Goal: Task Accomplishment & Management: Manage account settings

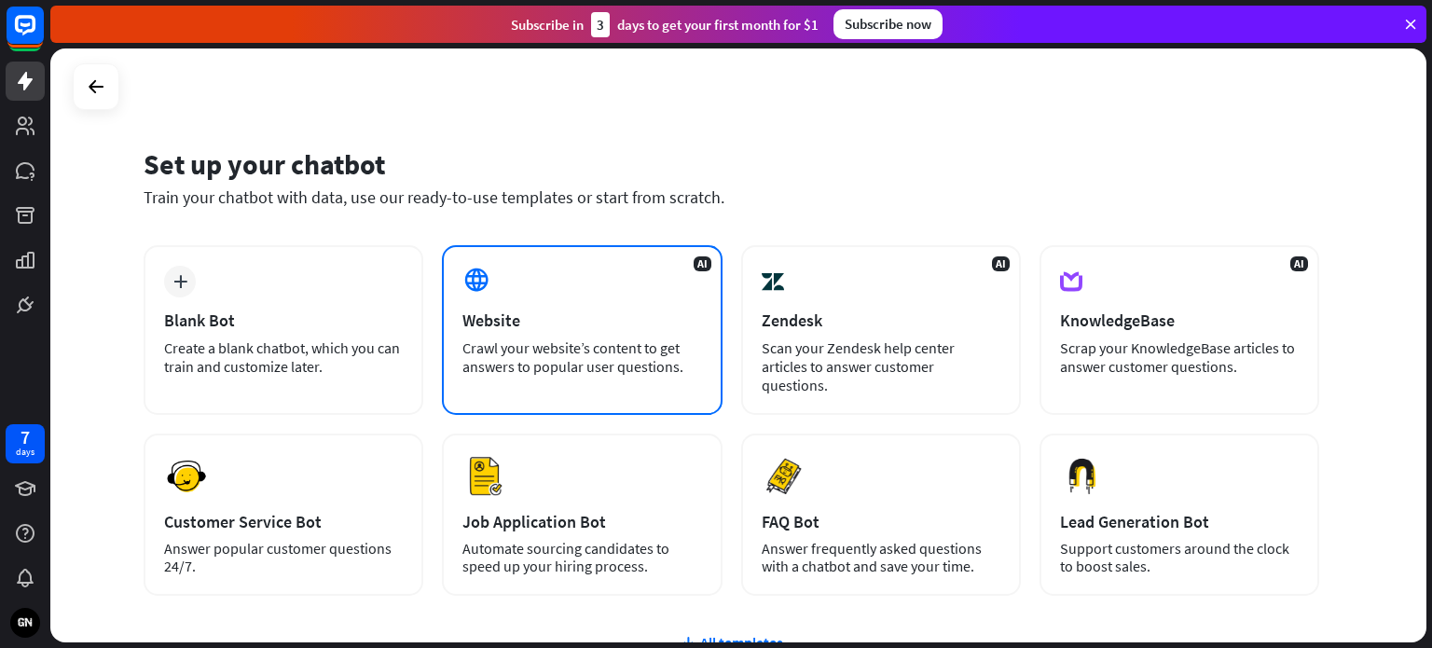
click at [610, 353] on div "Crawl your website’s content to get answers to popular user questions." at bounding box center [581, 356] width 239 height 37
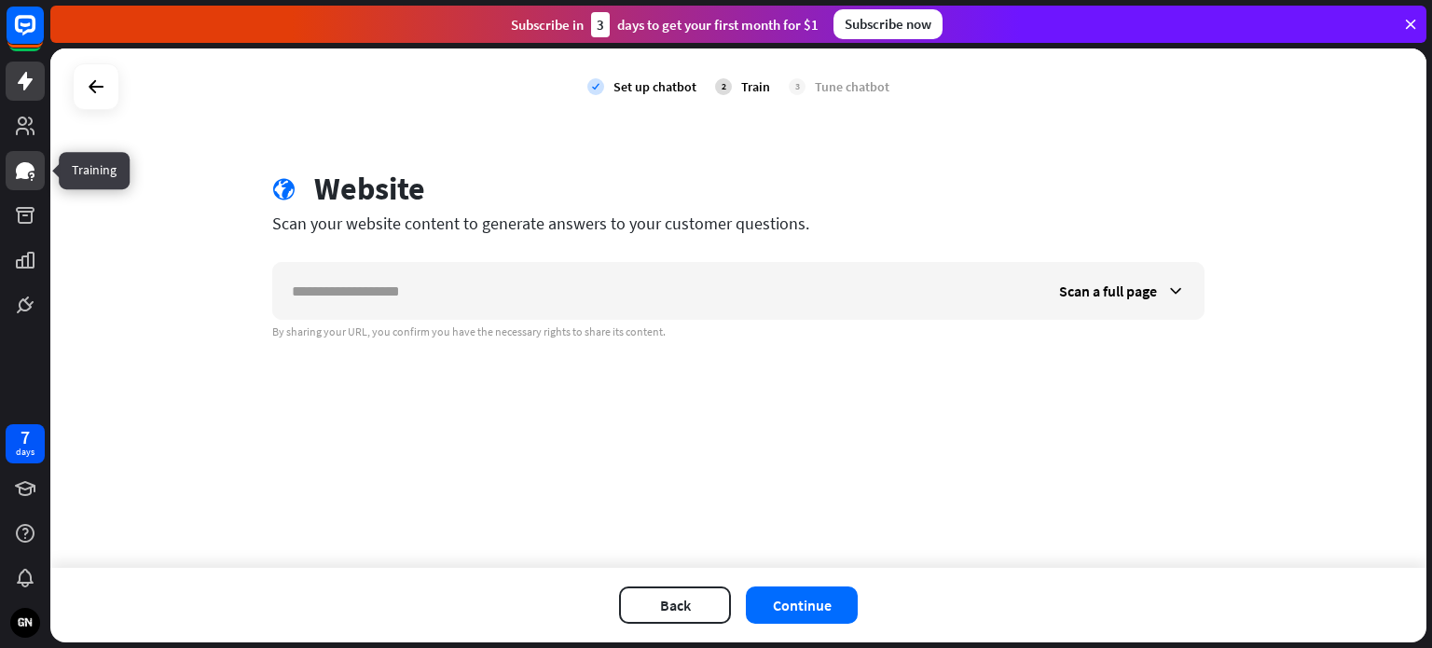
click at [26, 164] on icon at bounding box center [25, 170] width 19 height 17
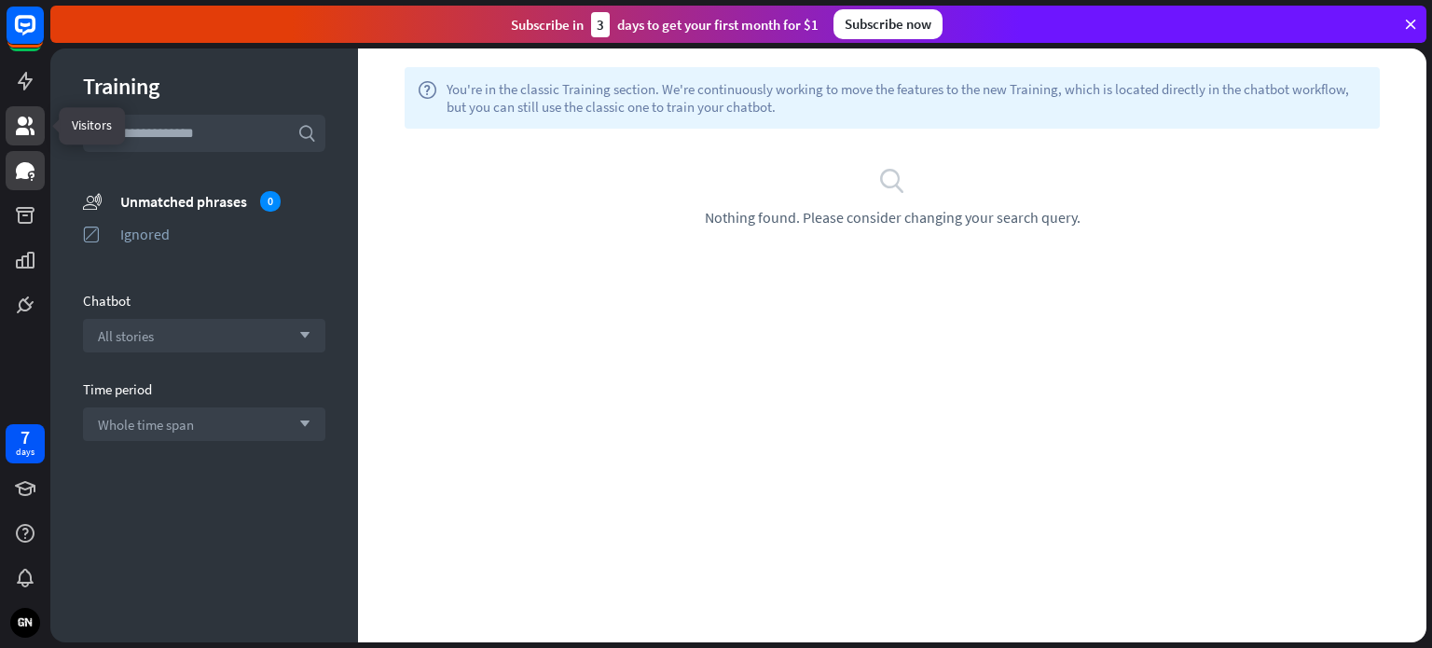
click at [31, 131] on icon at bounding box center [25, 126] width 19 height 19
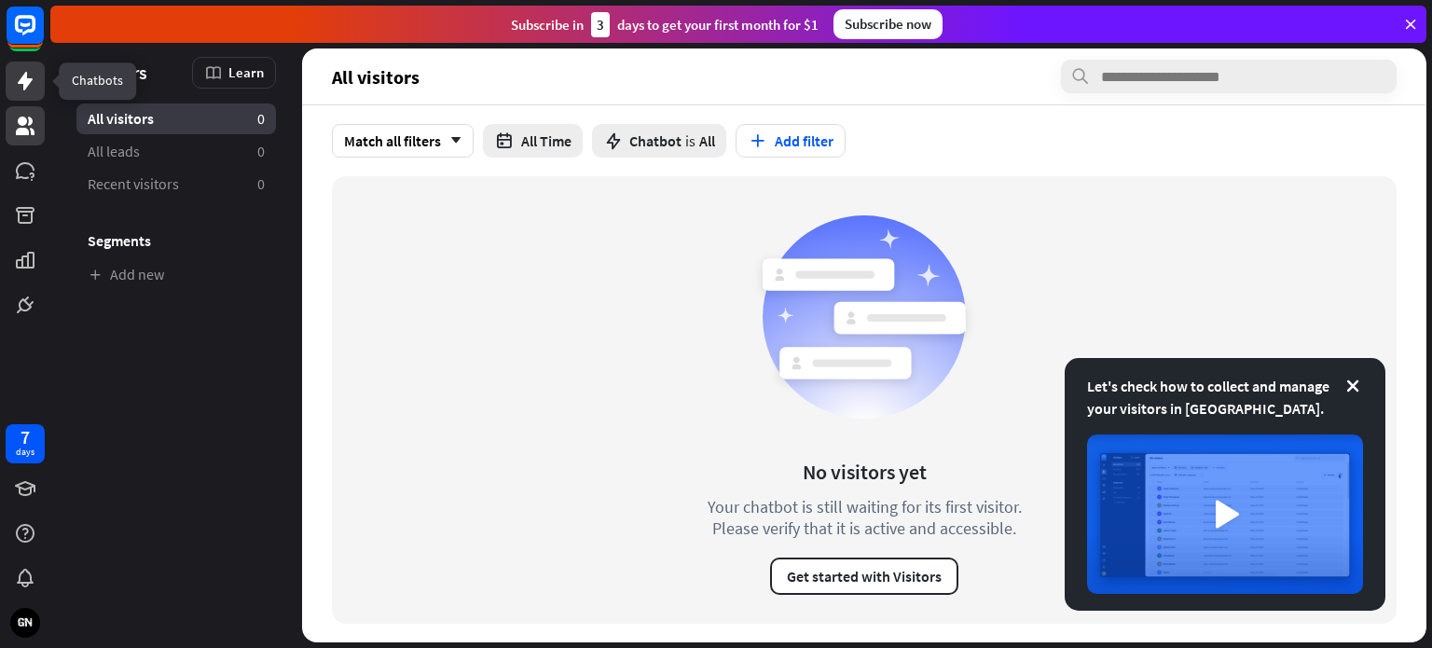
click at [19, 79] on icon at bounding box center [25, 81] width 22 height 22
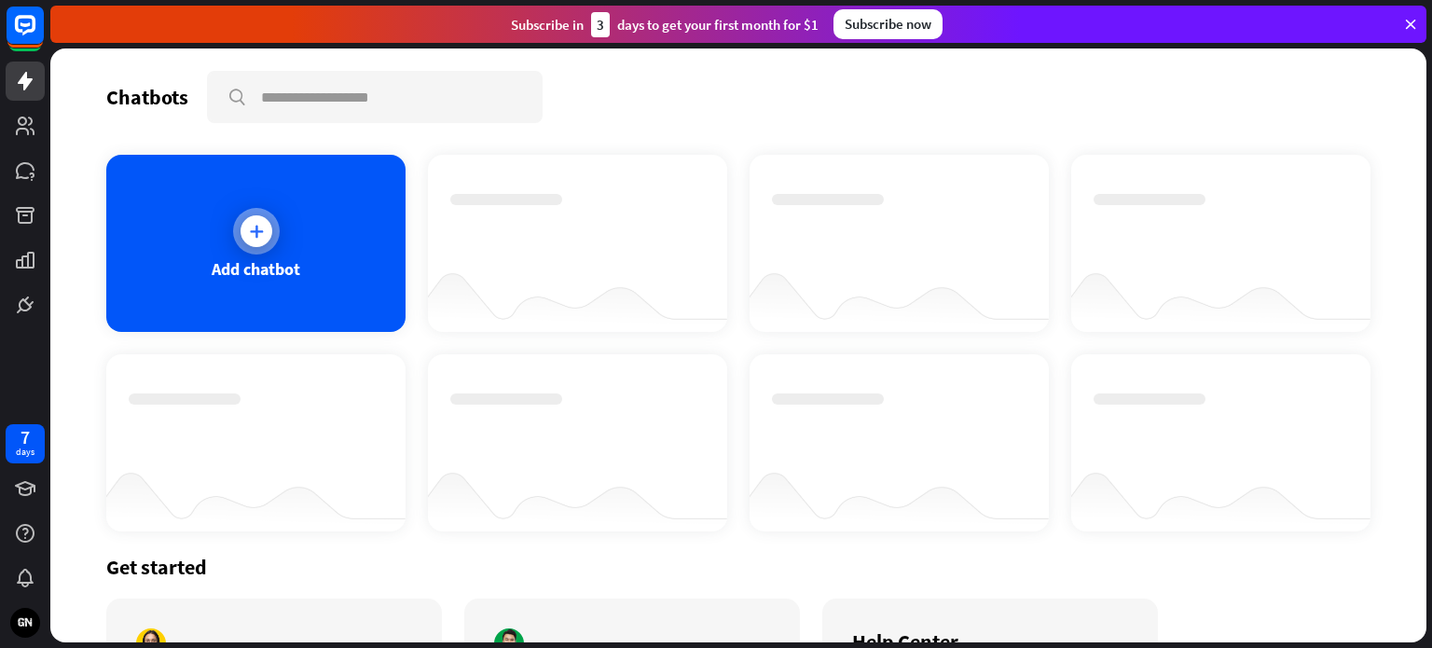
click at [242, 209] on div at bounding box center [256, 231] width 47 height 47
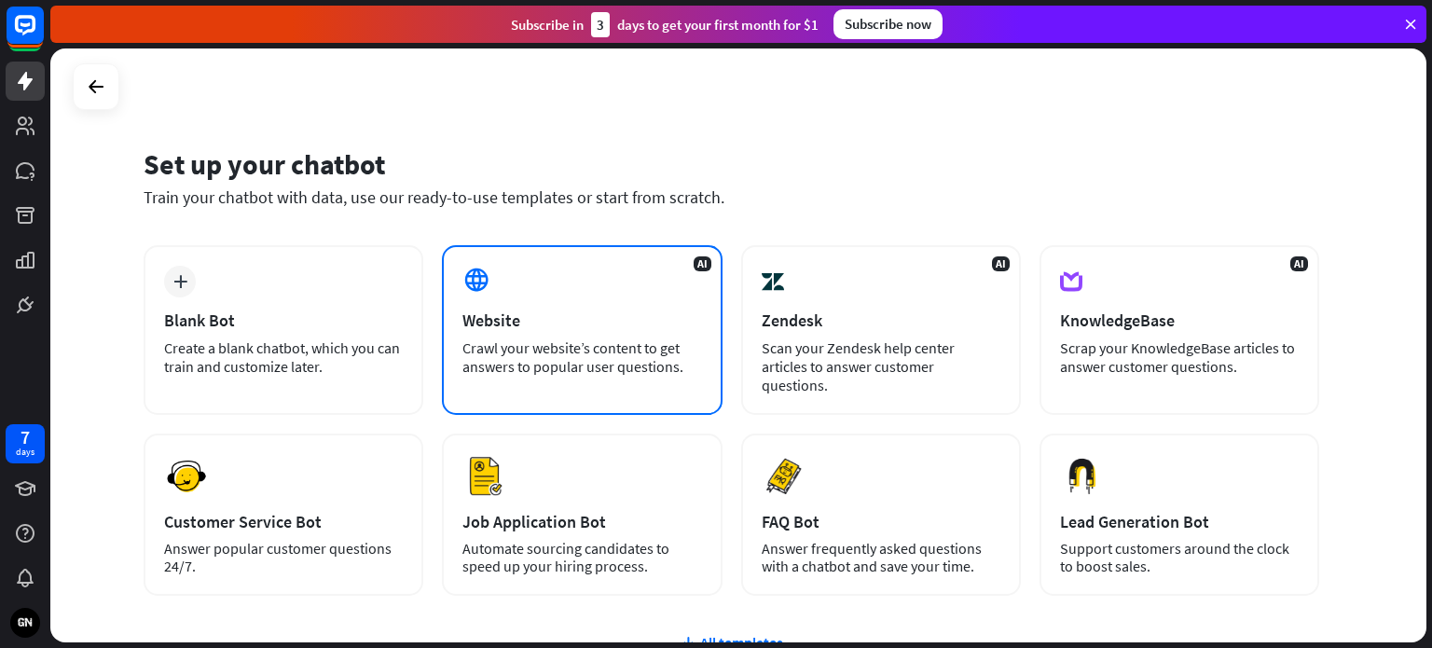
click at [631, 312] on div "Website" at bounding box center [581, 320] width 239 height 21
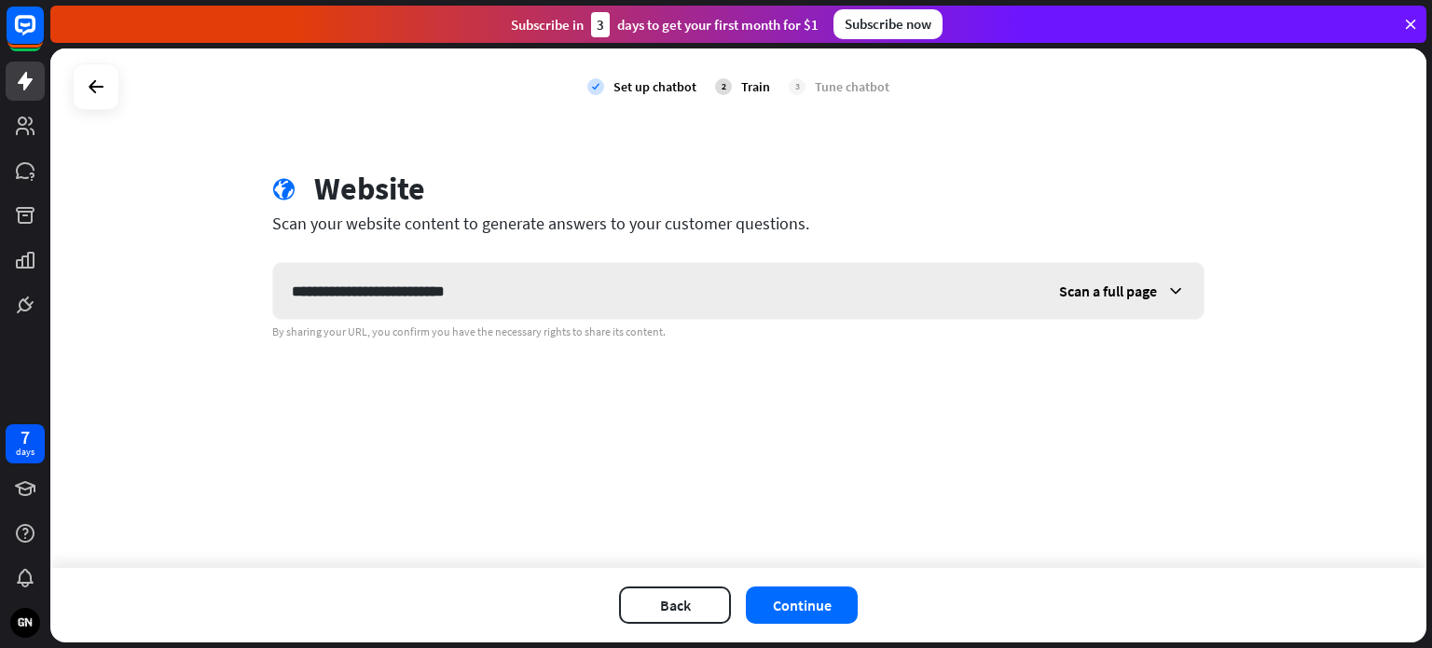
type input "**********"
click at [1166, 290] on icon at bounding box center [1175, 291] width 19 height 19
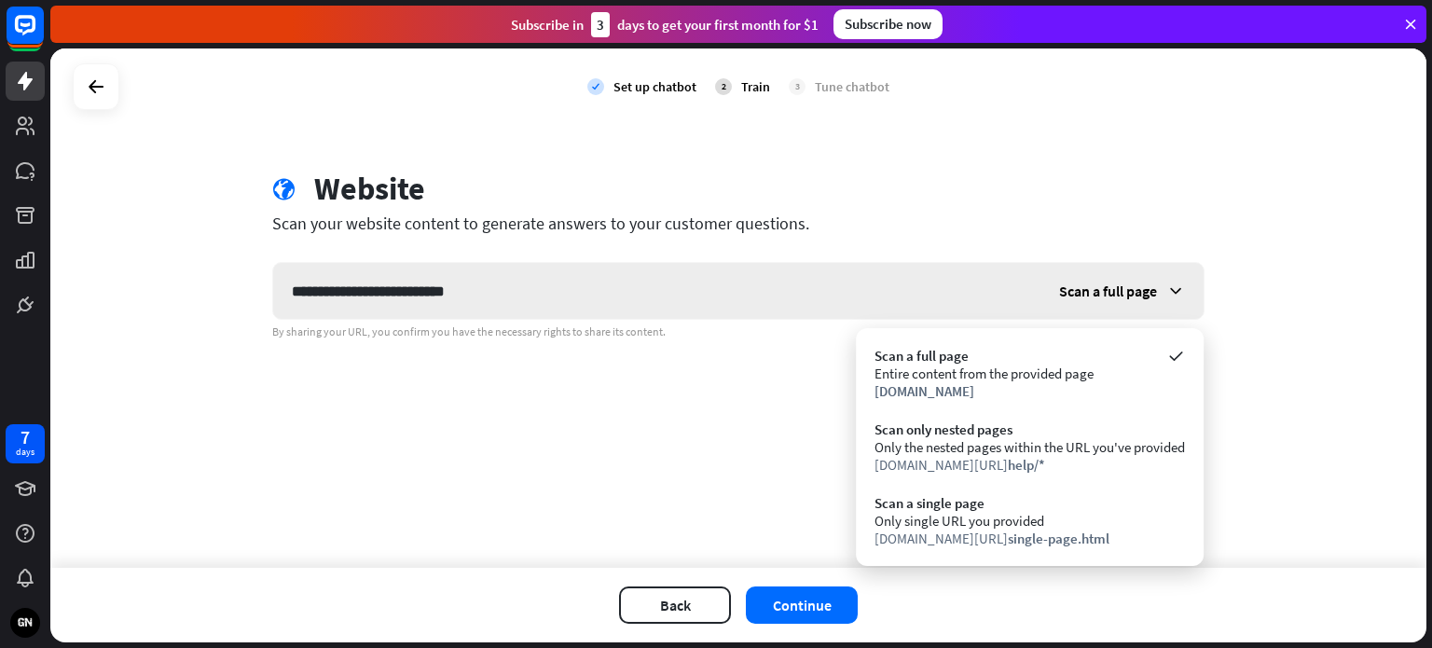
click at [1155, 290] on span "Scan a full page" at bounding box center [1108, 291] width 98 height 19
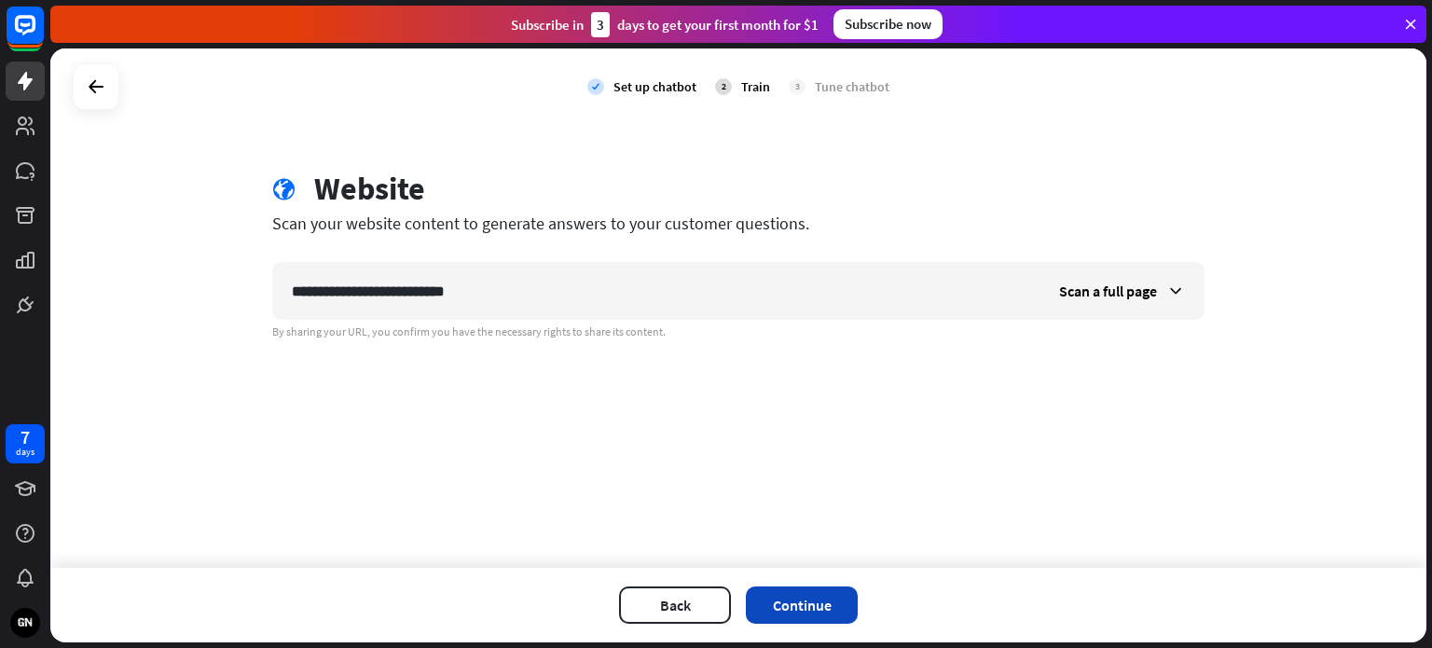
click at [791, 600] on button "Continue" at bounding box center [802, 604] width 112 height 37
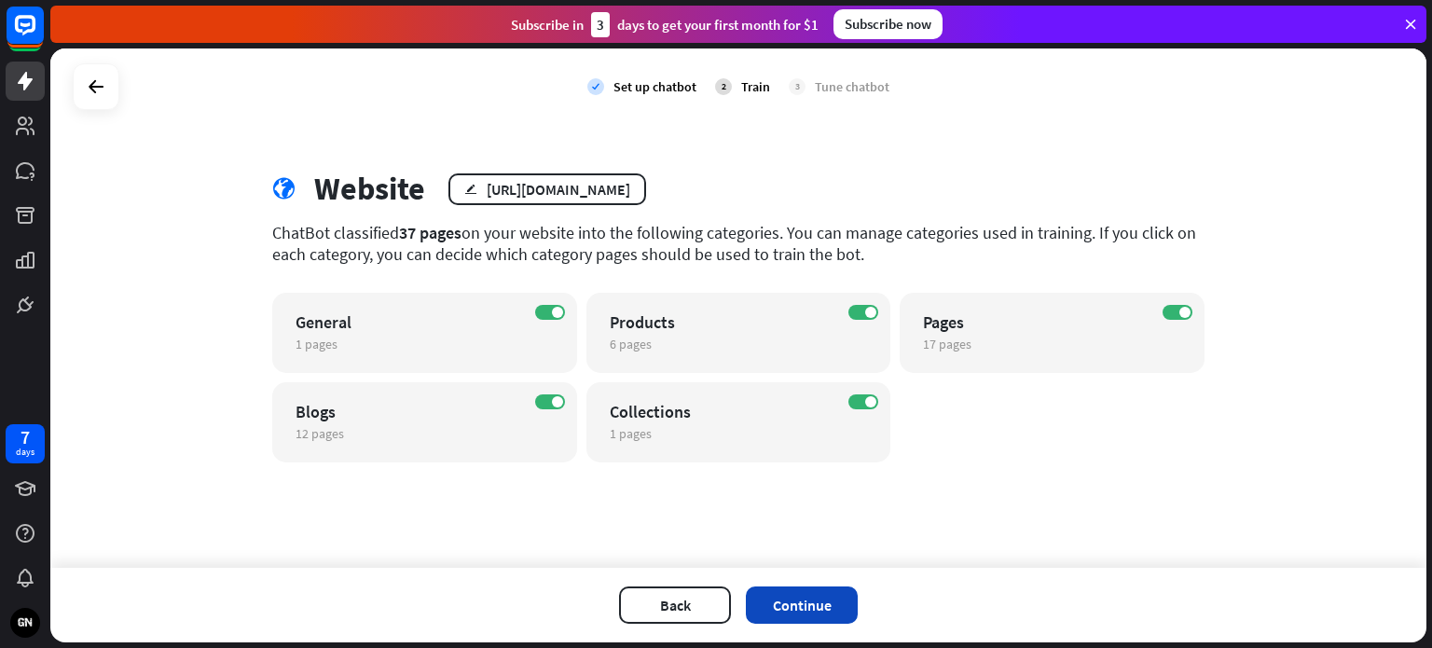
click at [806, 603] on button "Continue" at bounding box center [802, 604] width 112 height 37
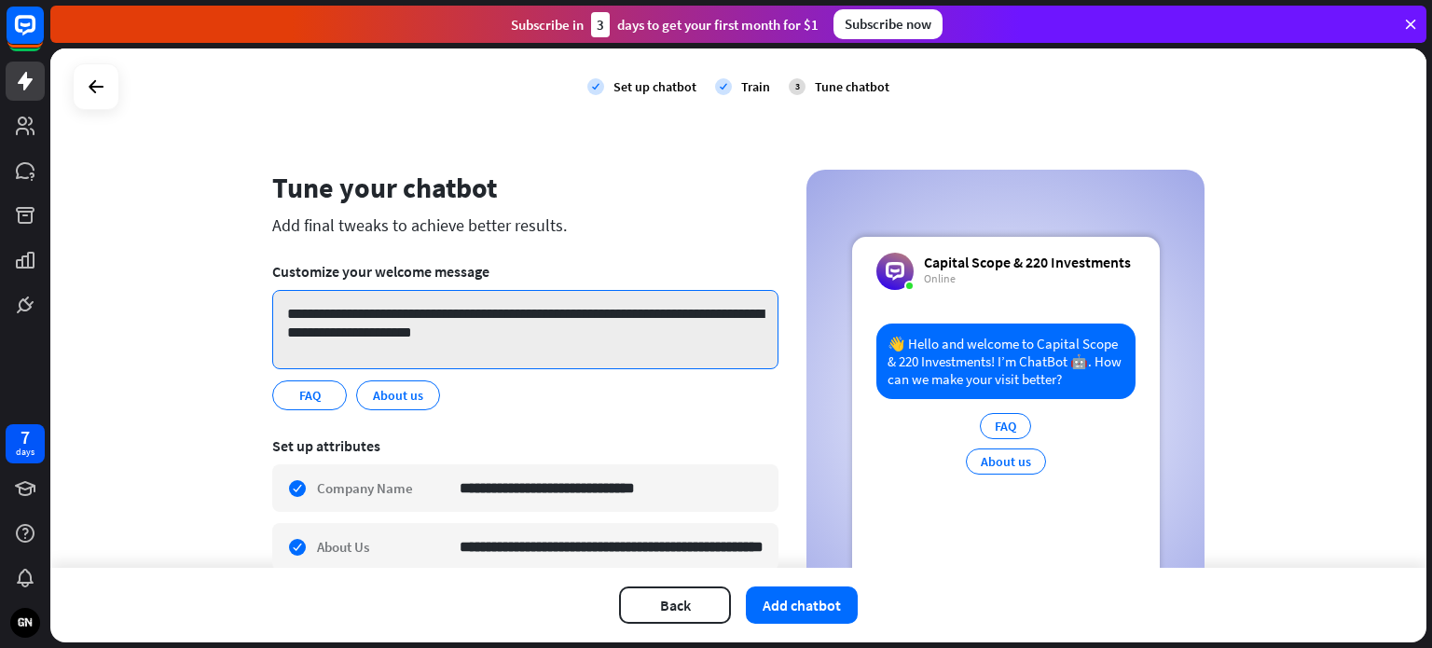
click at [366, 323] on textarea "**********" at bounding box center [525, 329] width 506 height 79
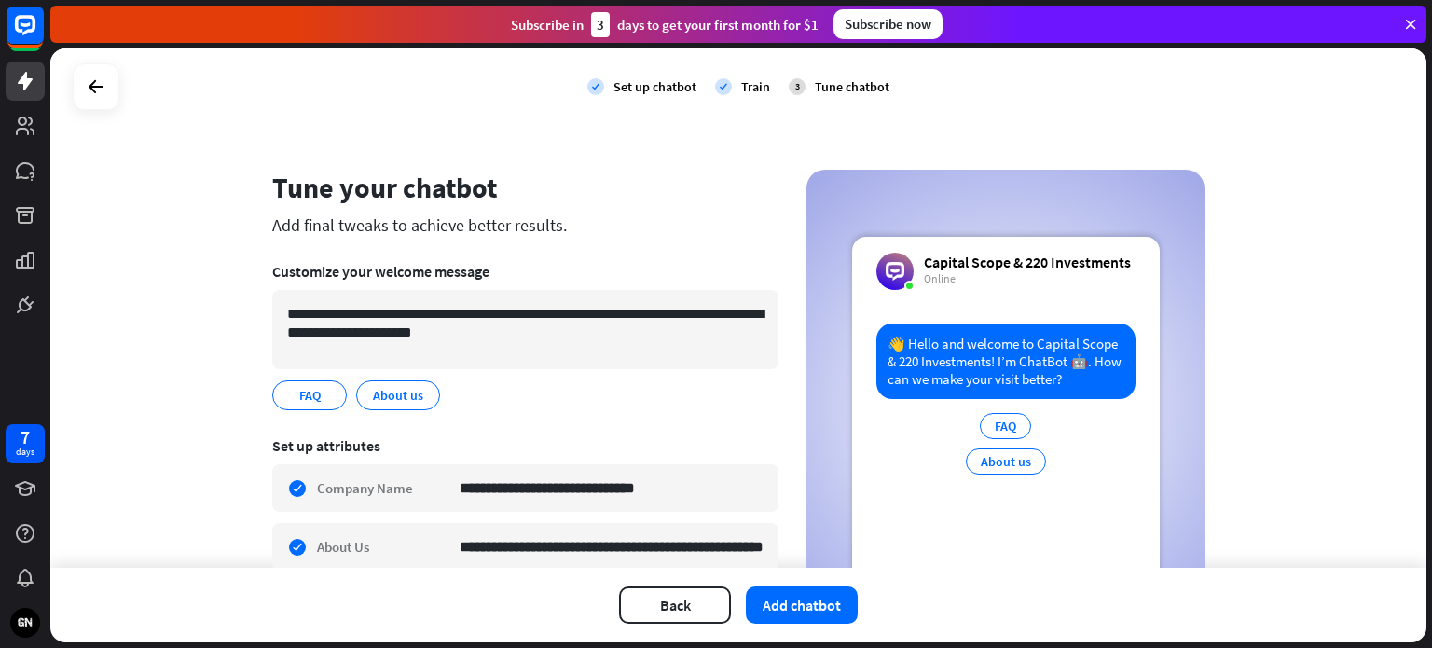
drag, startPoint x: 366, startPoint y: 323, endPoint x: 1273, endPoint y: 287, distance: 907.0
click at [1273, 287] on div "**********" at bounding box center [738, 307] width 1376 height 519
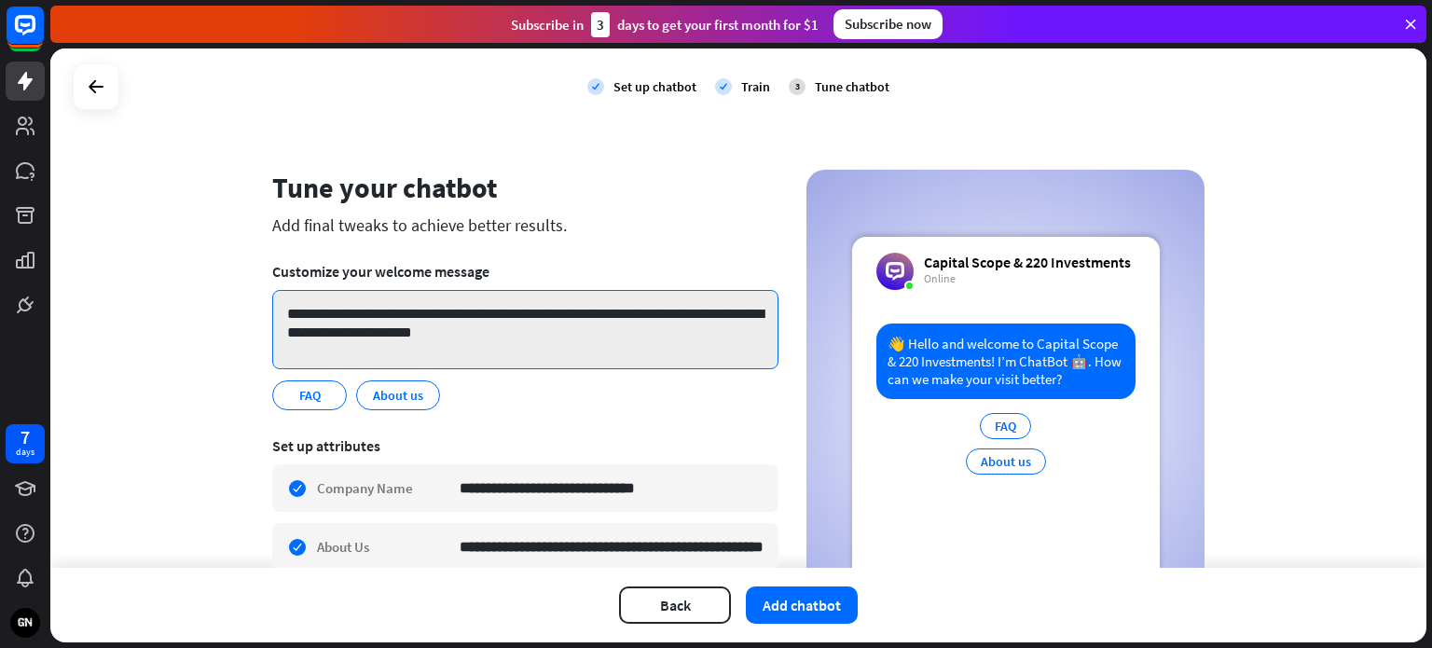
click at [327, 320] on textarea "**********" at bounding box center [525, 329] width 506 height 79
drag, startPoint x: 530, startPoint y: 319, endPoint x: 634, endPoint y: 321, distance: 104.4
click at [634, 321] on textarea "**********" at bounding box center [525, 329] width 506 height 79
click at [559, 320] on textarea "**********" at bounding box center [525, 329] width 506 height 79
click at [420, 333] on textarea "**********" at bounding box center [525, 329] width 506 height 79
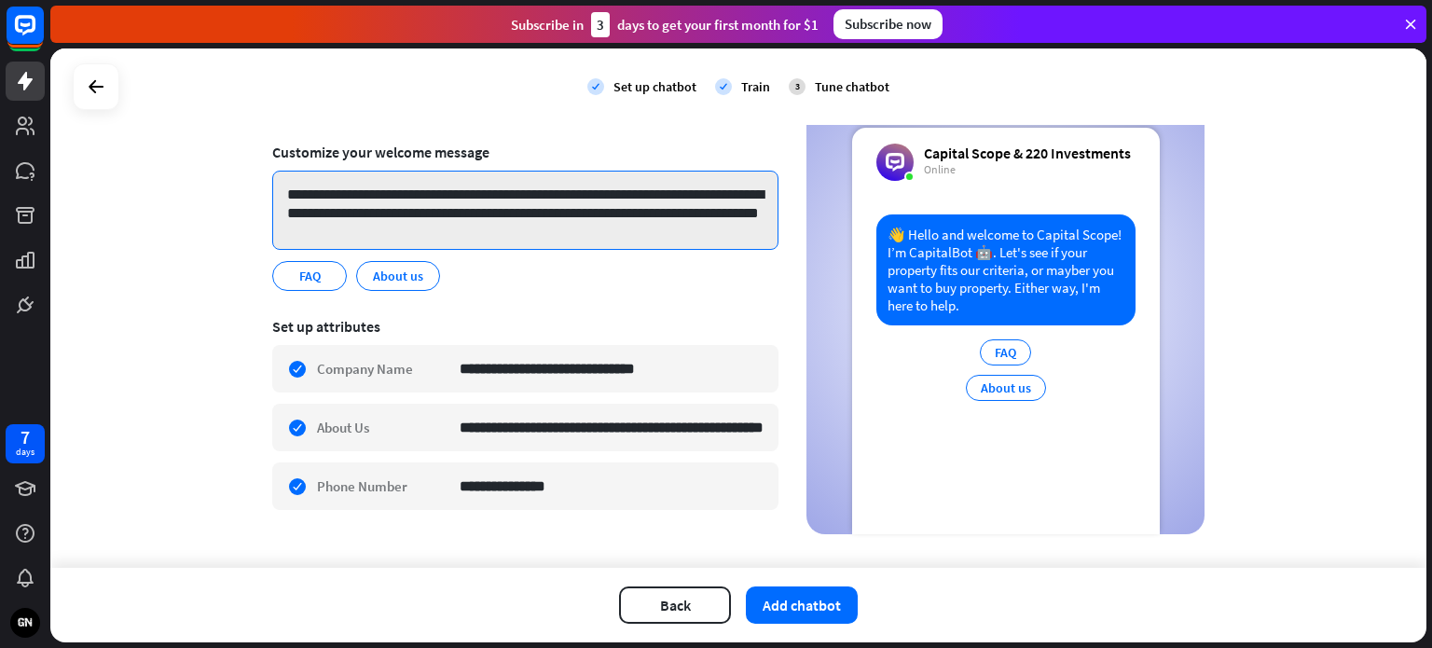
scroll to position [142, 0]
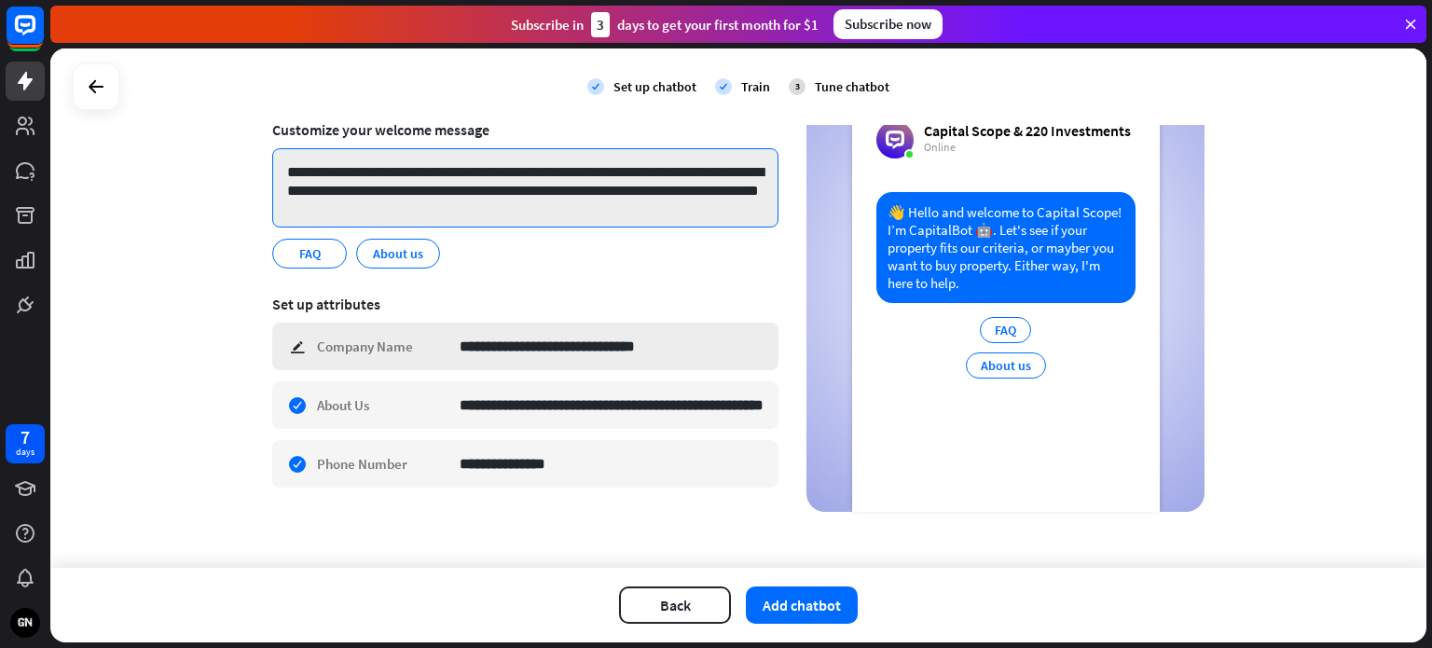
type textarea "**********"
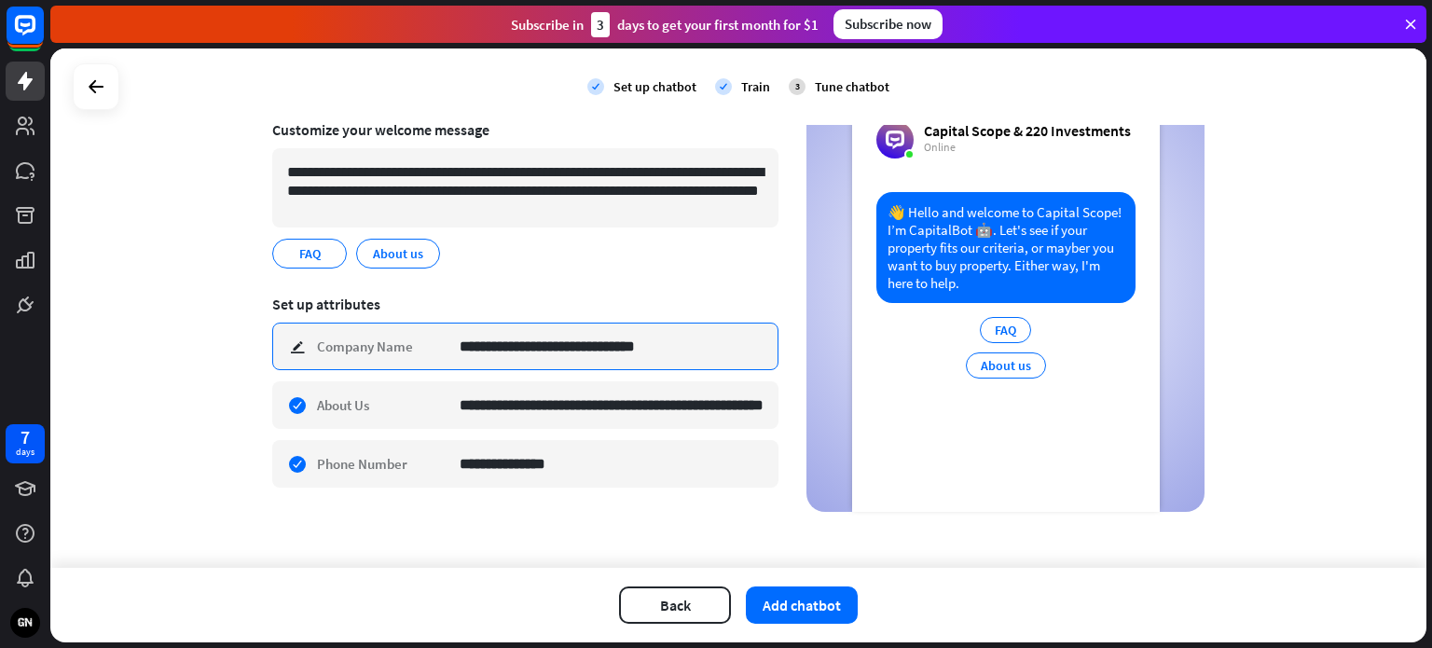
click at [679, 358] on input "**********" at bounding box center [612, 347] width 304 height 46
type input "**********"
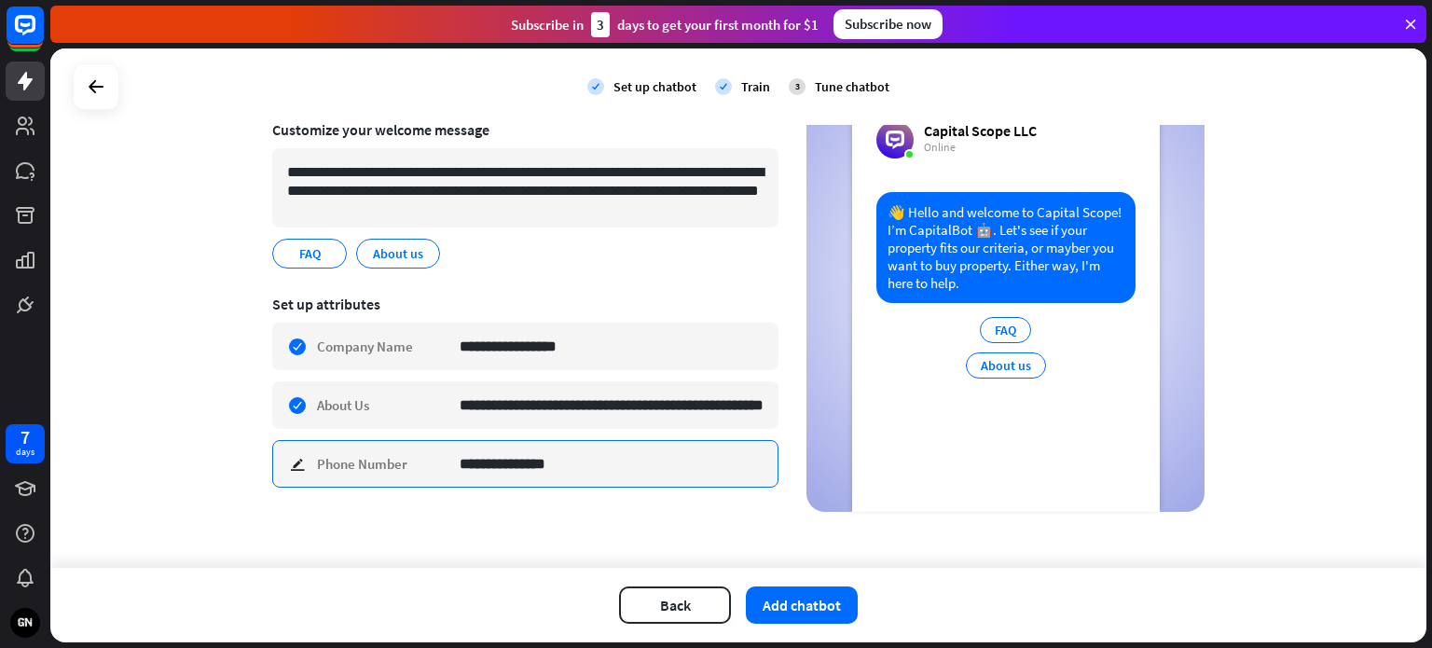
click at [571, 464] on input "**********" at bounding box center [612, 464] width 304 height 46
paste input "**********"
type input "**********"
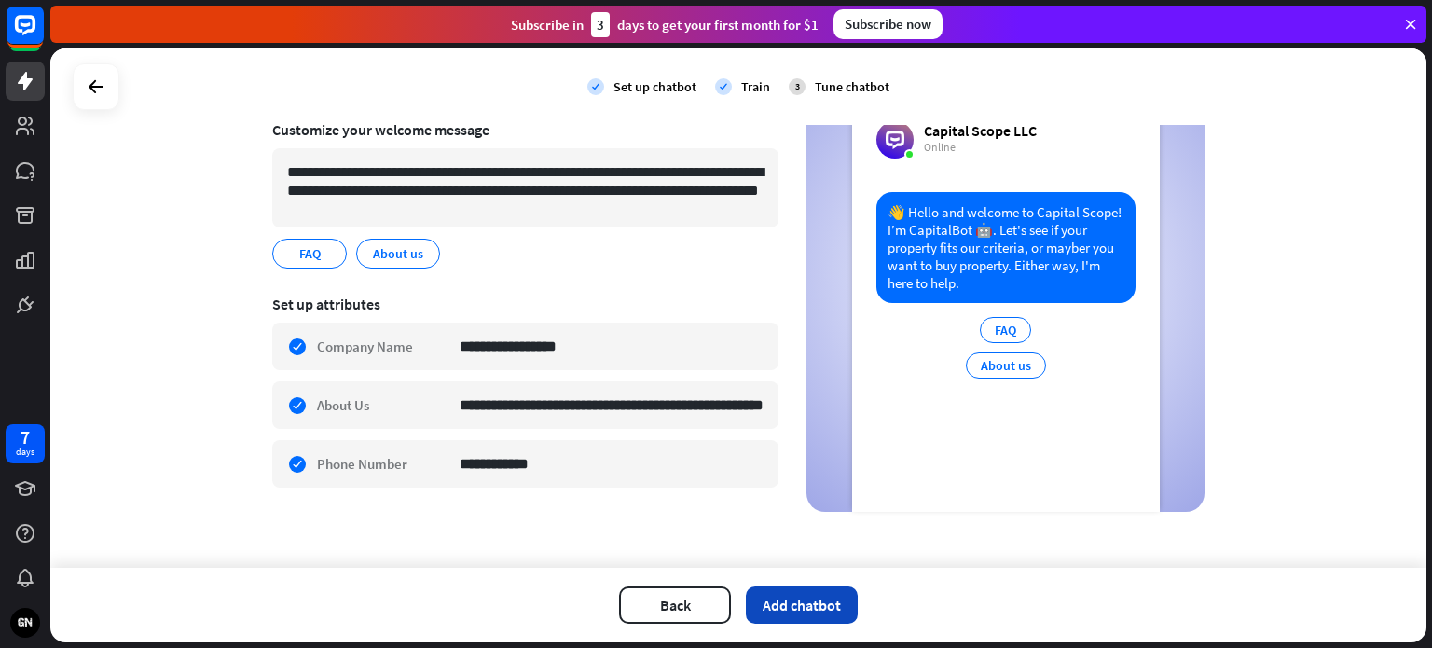
click at [836, 613] on button "Add chatbot" at bounding box center [802, 604] width 112 height 37
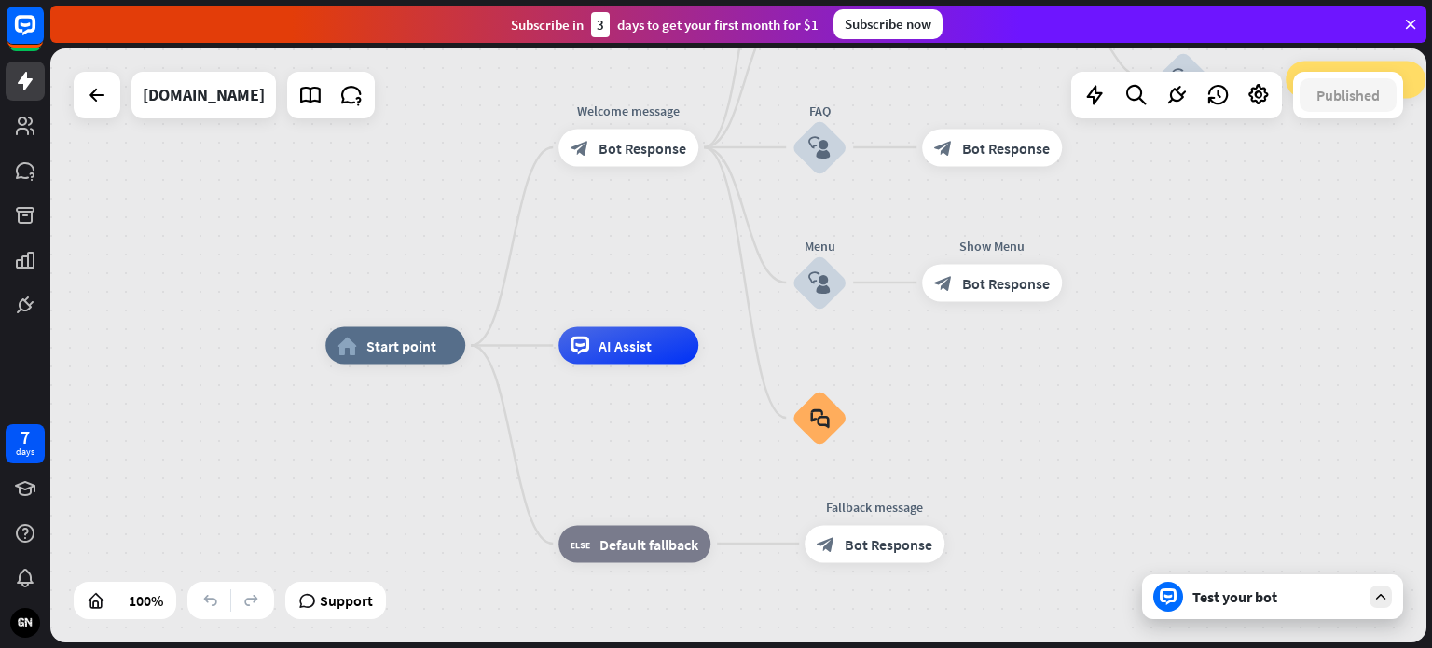
click at [1261, 609] on div "Test your bot" at bounding box center [1272, 596] width 261 height 45
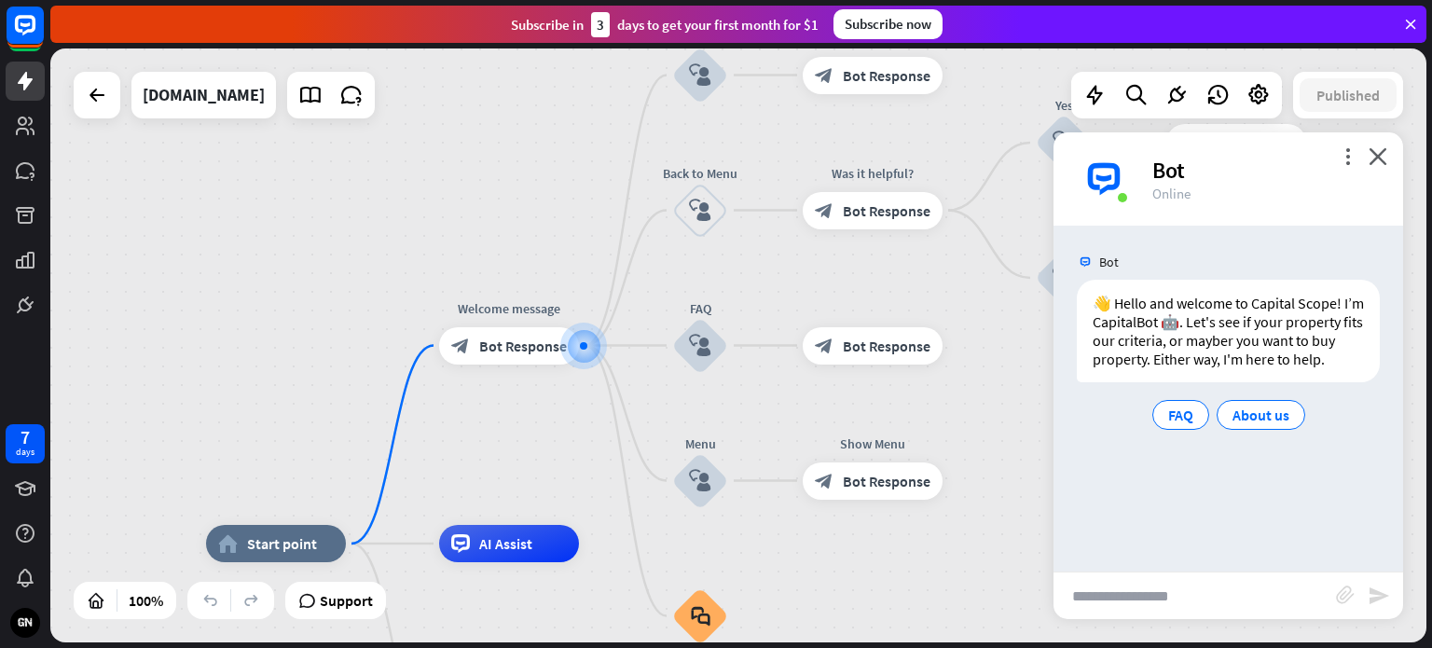
drag, startPoint x: 1217, startPoint y: 608, endPoint x: 1230, endPoint y: 614, distance: 14.6
click at [1219, 607] on input "text" at bounding box center [1195, 595] width 283 height 47
type input "**********"
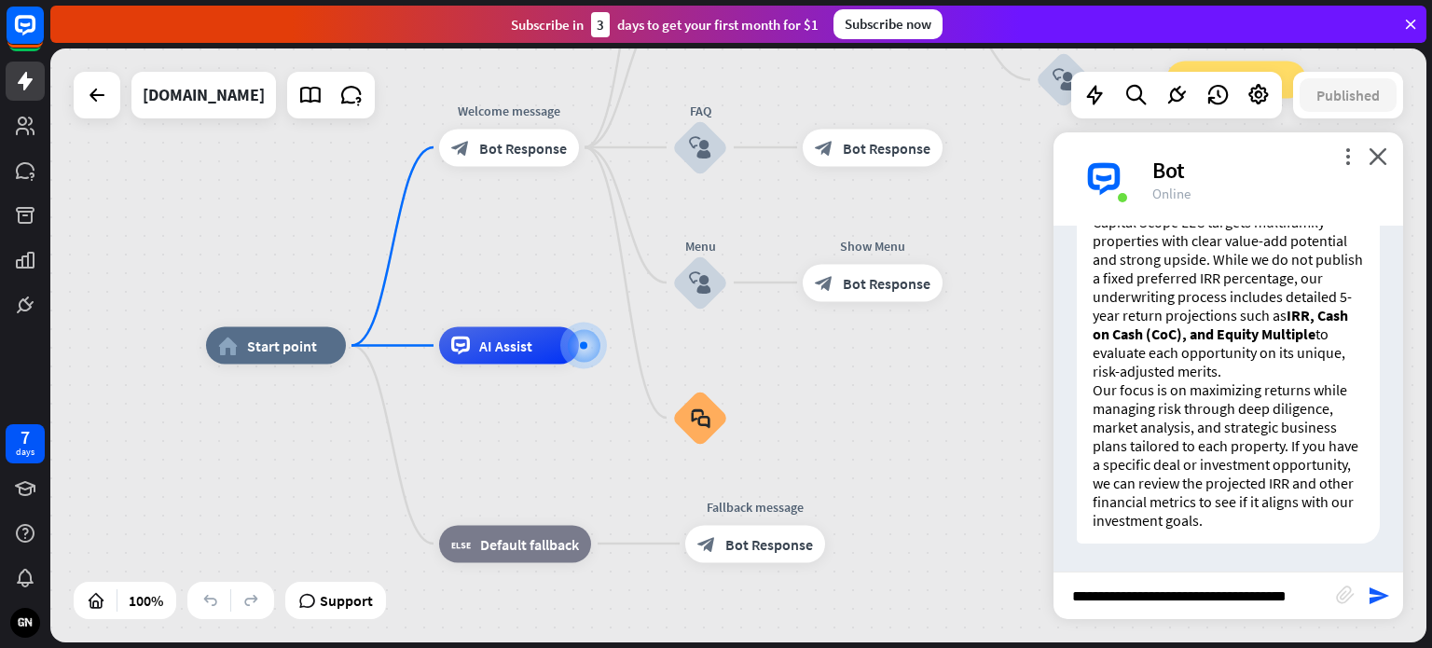
type input "**********"
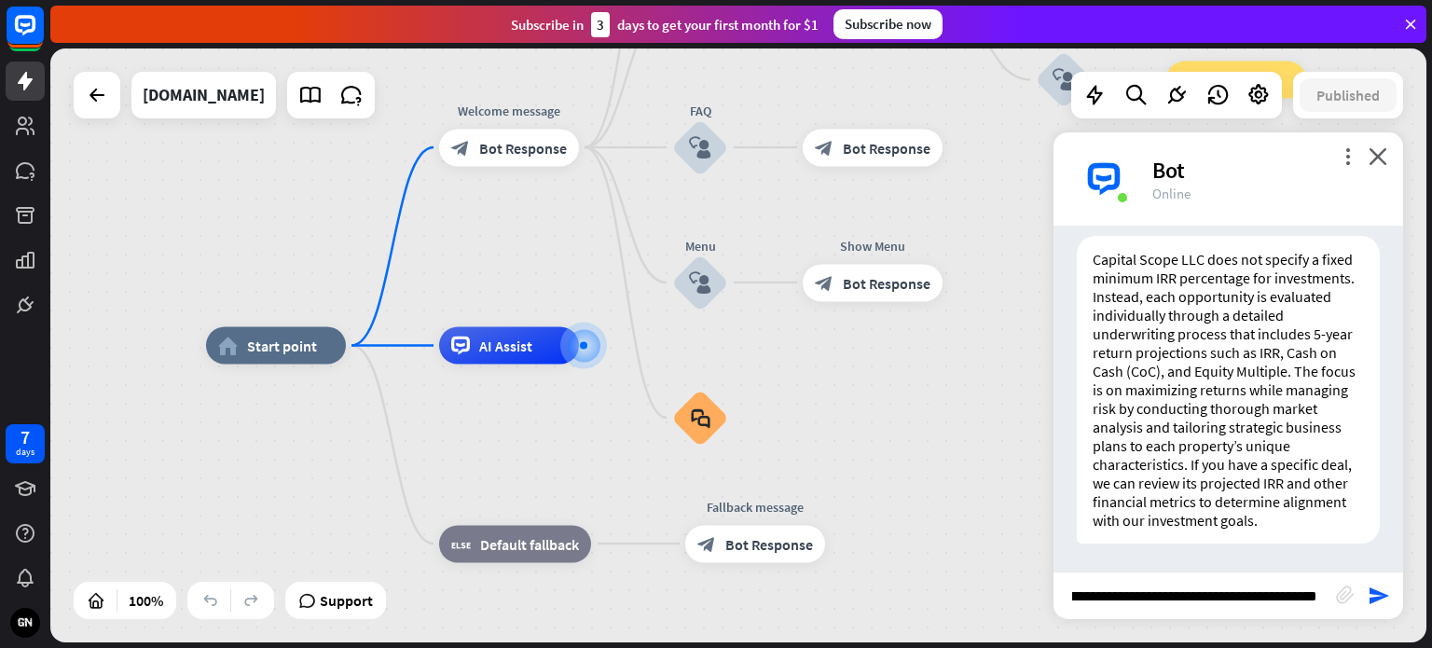
scroll to position [0, 20]
type input "**********"
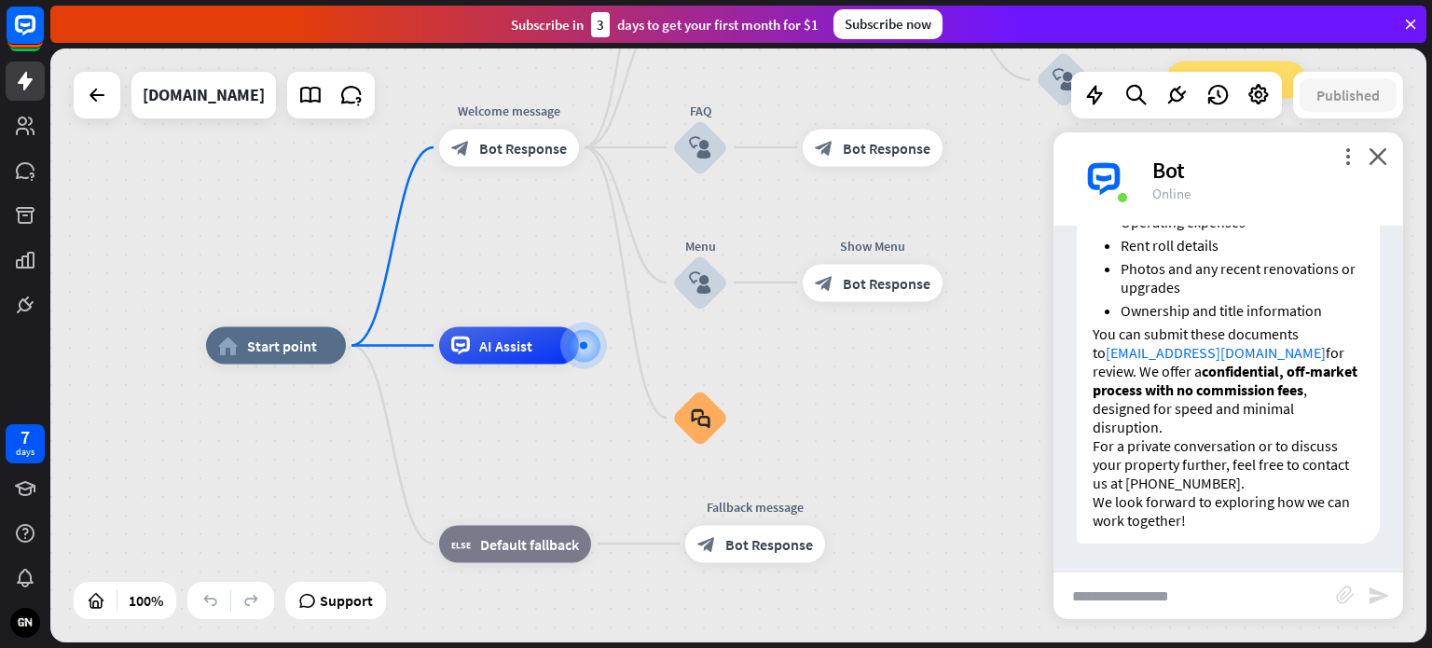
scroll to position [1631, 0]
click at [1376, 159] on icon "close" at bounding box center [1378, 156] width 19 height 18
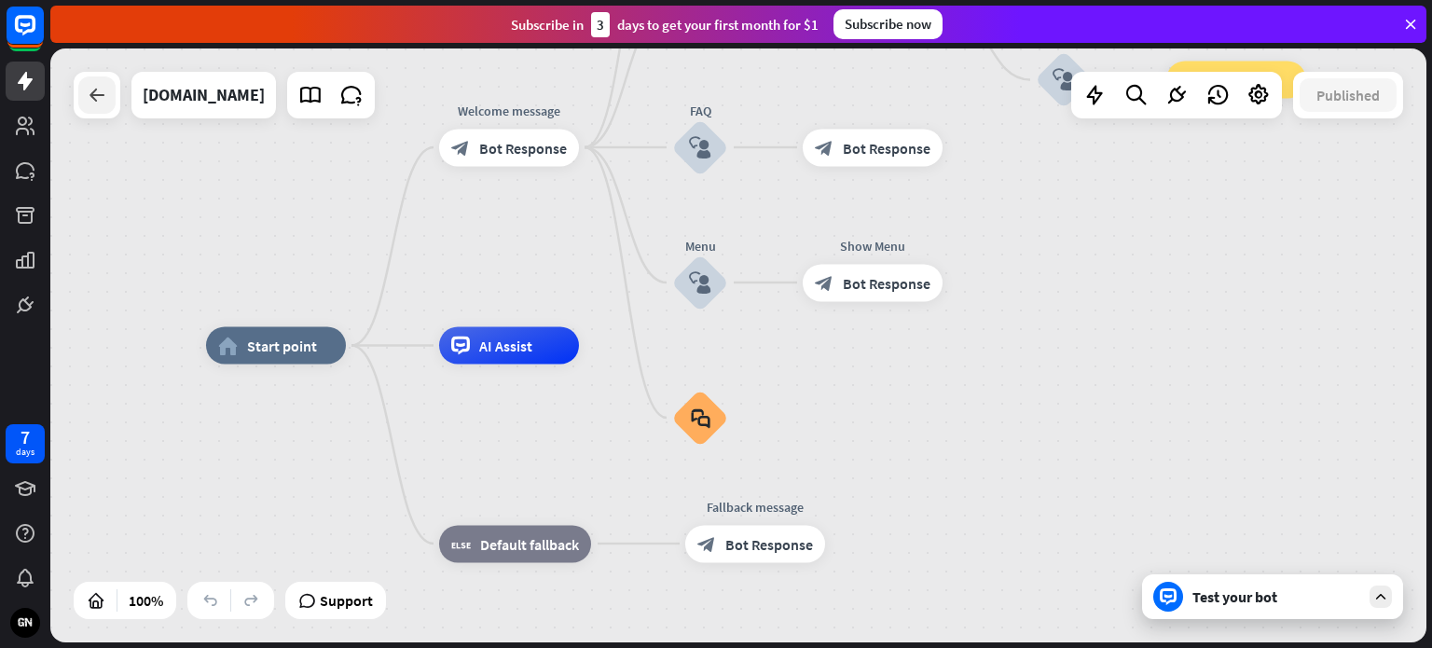
click at [99, 92] on icon at bounding box center [97, 95] width 22 height 22
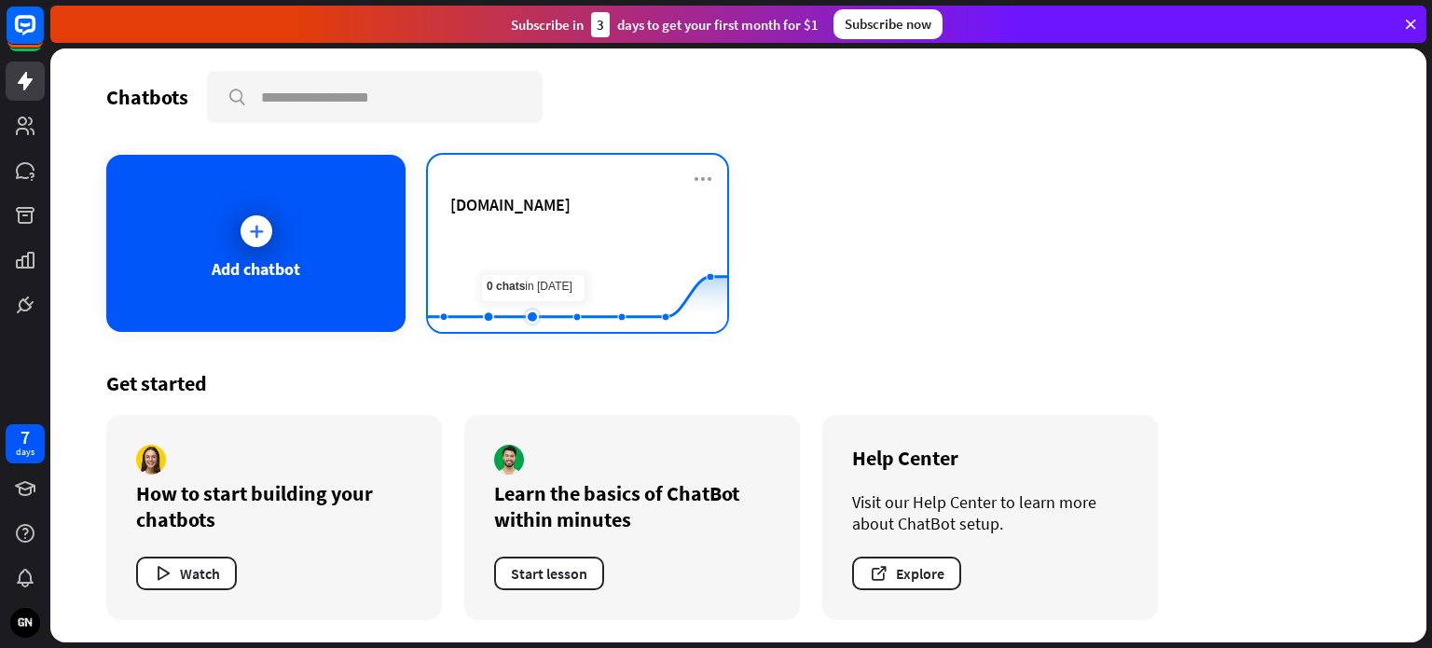
click at [517, 263] on rect at bounding box center [577, 285] width 299 height 117
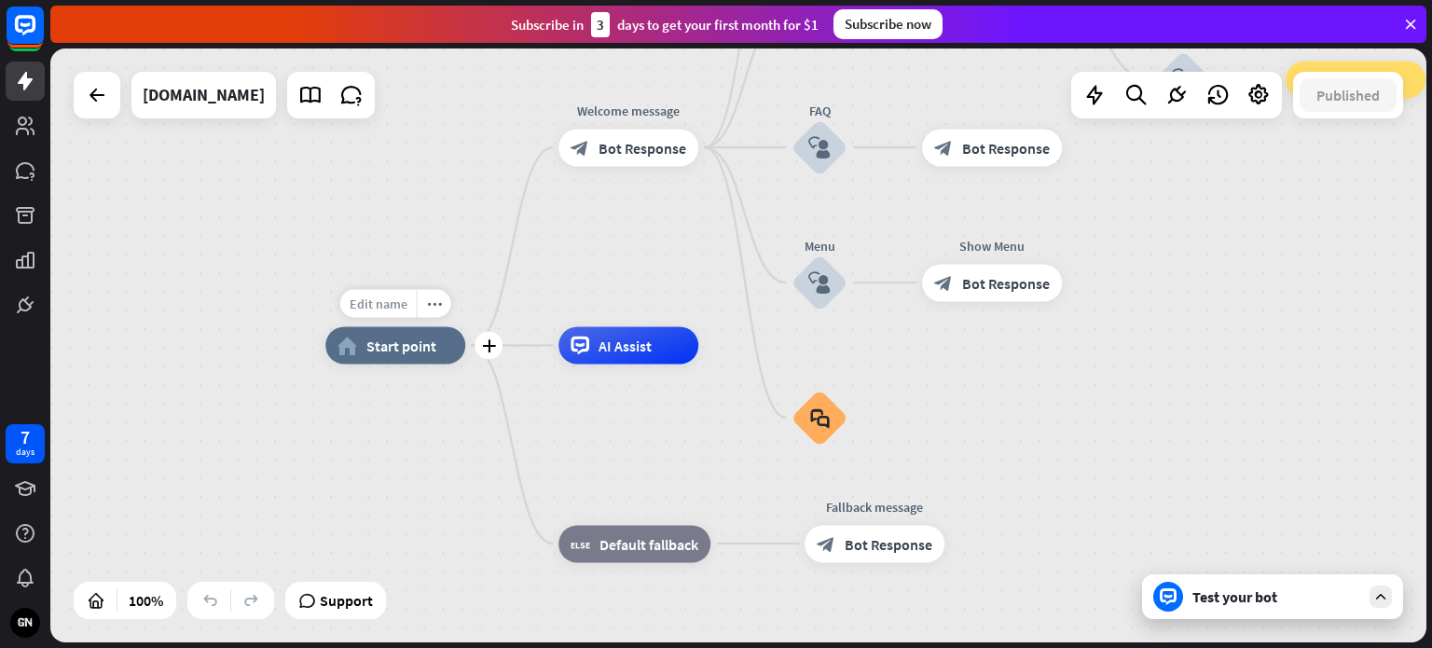
click at [386, 305] on span "Edit name" at bounding box center [379, 304] width 58 height 17
click at [410, 365] on div "Edit name more_horiz plus home_2 Start point" at bounding box center [395, 345] width 140 height 37
click at [665, 310] on div "more_horiz" at bounding box center [667, 304] width 34 height 28
click at [635, 348] on span "AI Assist" at bounding box center [625, 346] width 53 height 19
click at [621, 304] on span "Edit name" at bounding box center [612, 304] width 58 height 17
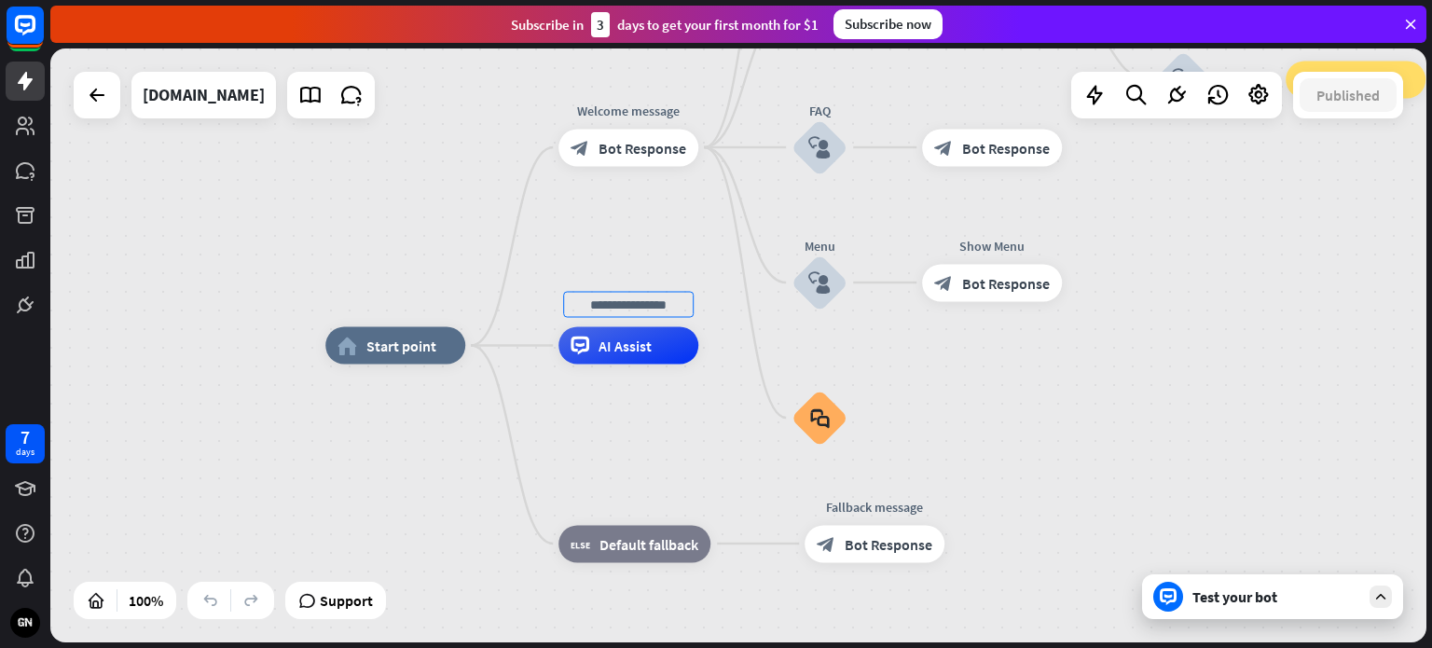
click at [377, 425] on div "home_2 Start point Welcome message block_bot_response Bot Response About us blo…" at bounding box center [1013, 643] width 1376 height 594
click at [1255, 95] on icon at bounding box center [1259, 95] width 24 height 24
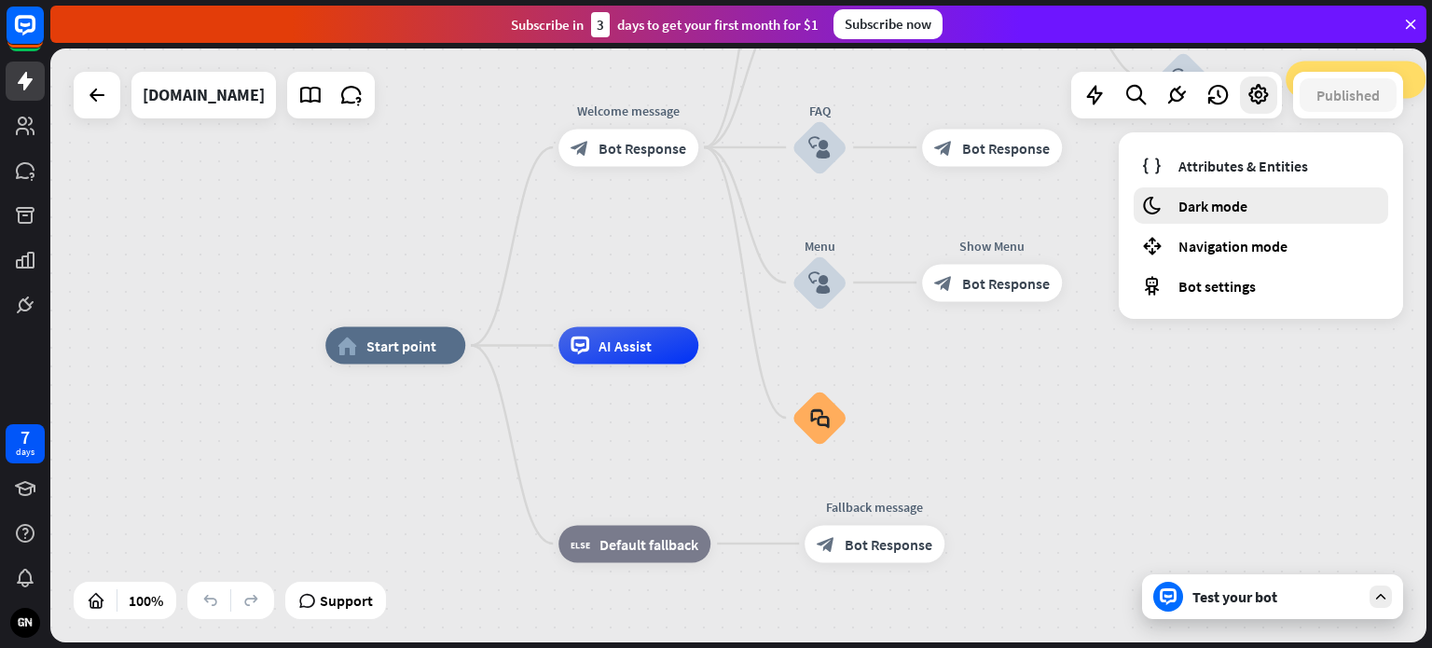
click at [1243, 216] on div "moon Dark mode" at bounding box center [1261, 205] width 255 height 36
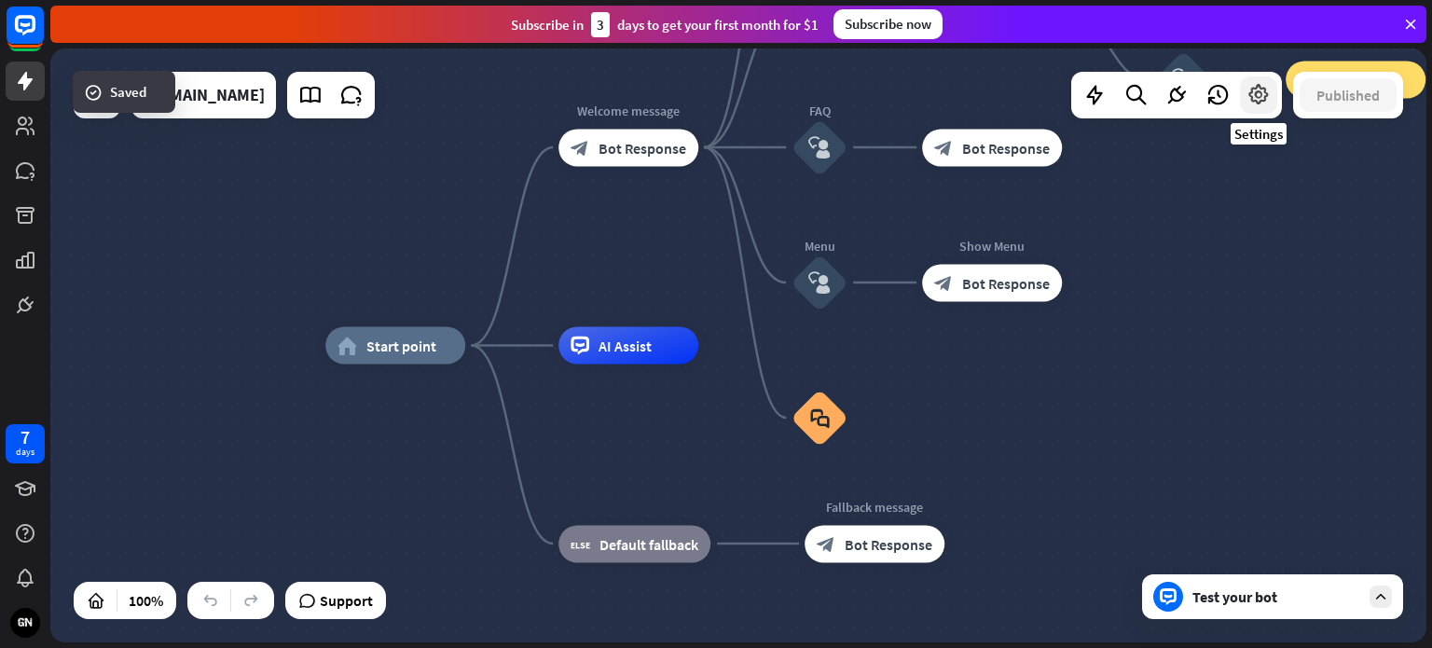
click at [1262, 103] on icon at bounding box center [1259, 95] width 24 height 24
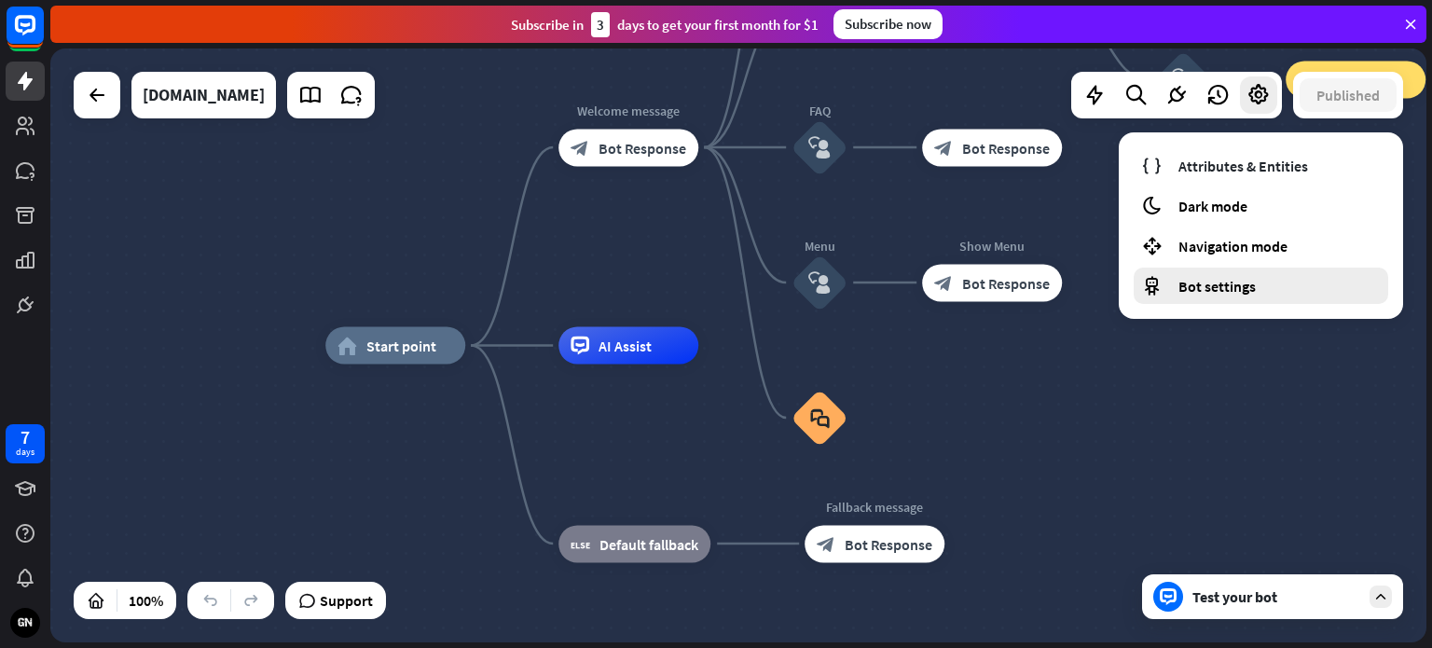
click at [1254, 287] on div "Bot settings" at bounding box center [1261, 286] width 255 height 36
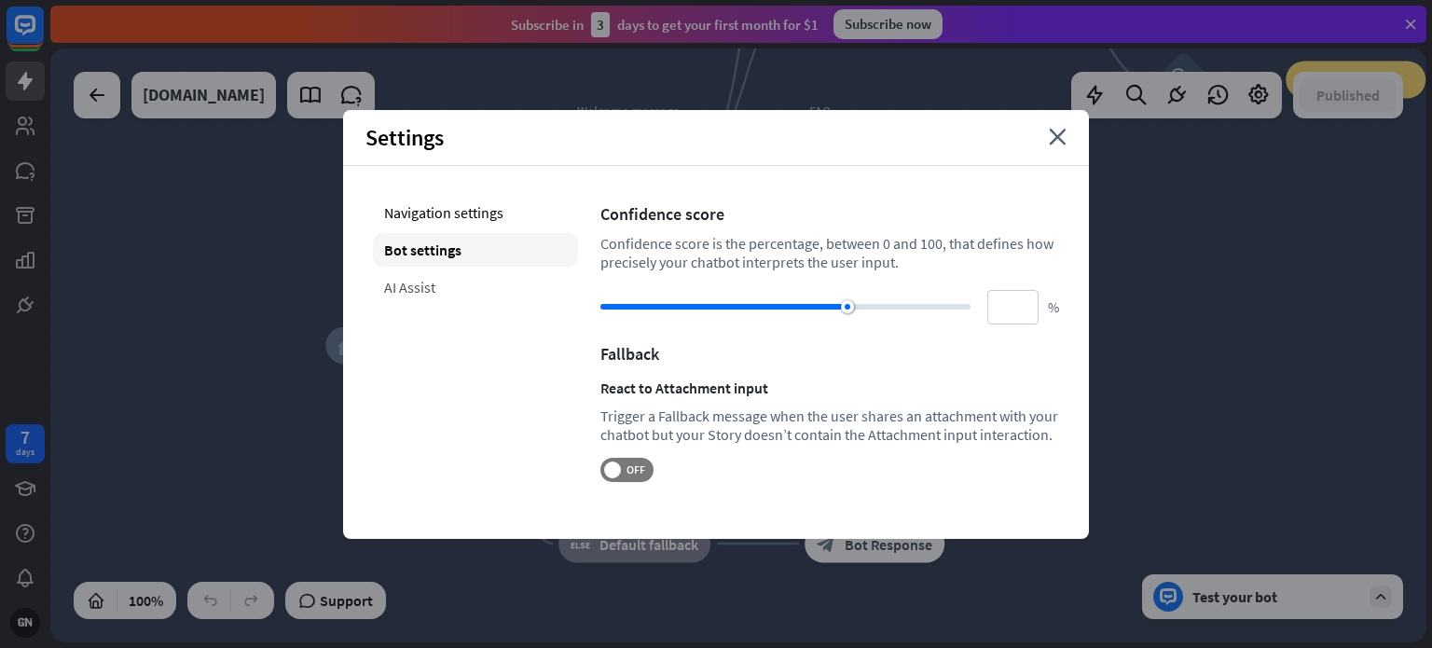
drag, startPoint x: 414, startPoint y: 296, endPoint x: 425, endPoint y: 294, distance: 11.3
click at [416, 296] on div "AI Assist" at bounding box center [475, 287] width 205 height 34
type input "**"
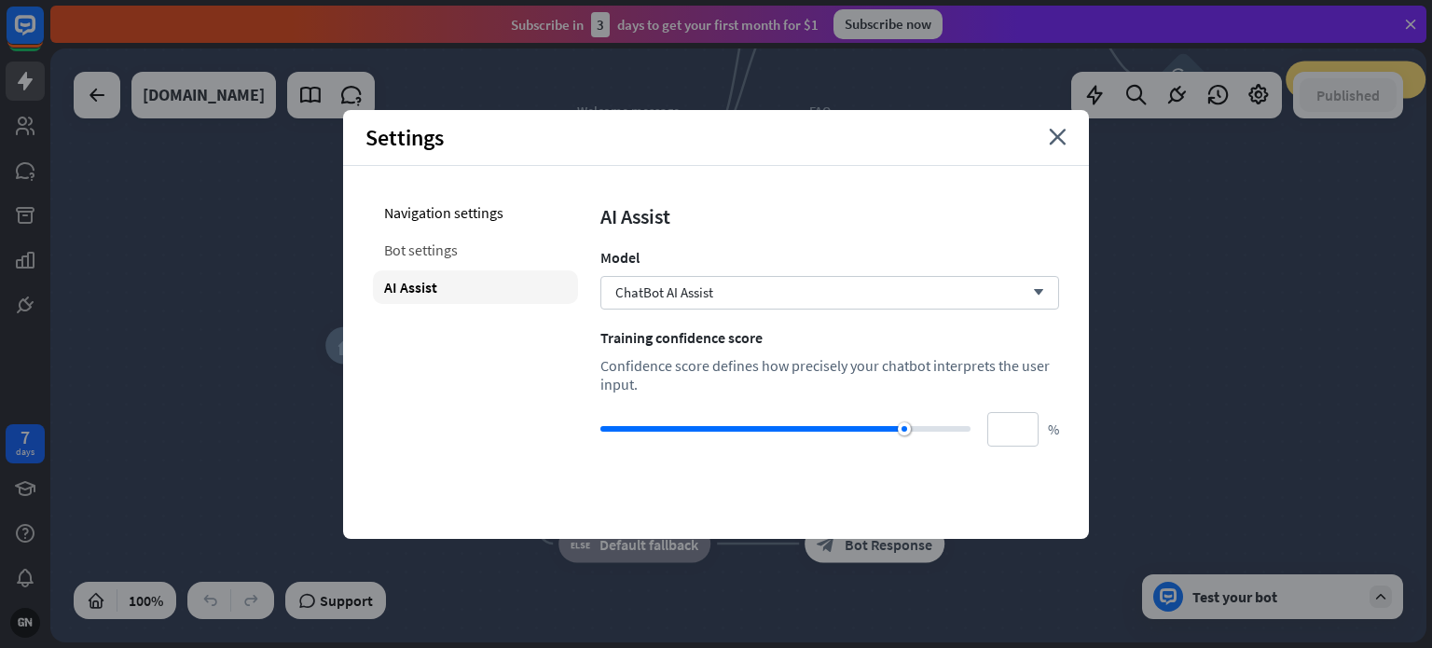
click at [450, 253] on div "Bot settings" at bounding box center [475, 250] width 205 height 34
type input "**"
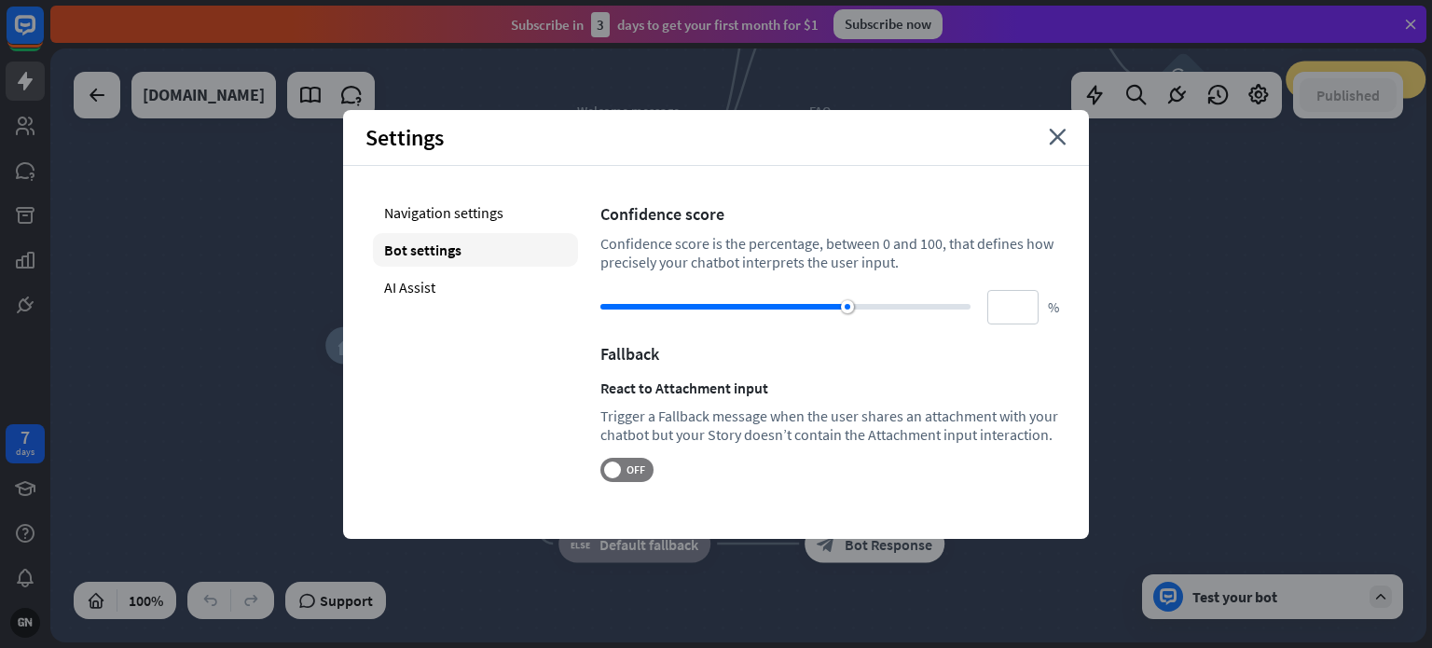
click at [895, 310] on div at bounding box center [785, 306] width 370 height 19
click at [916, 310] on div at bounding box center [785, 306] width 370 height 19
click at [925, 310] on div at bounding box center [785, 306] width 370 height 19
click at [934, 310] on div at bounding box center [785, 306] width 370 height 19
type input "**"
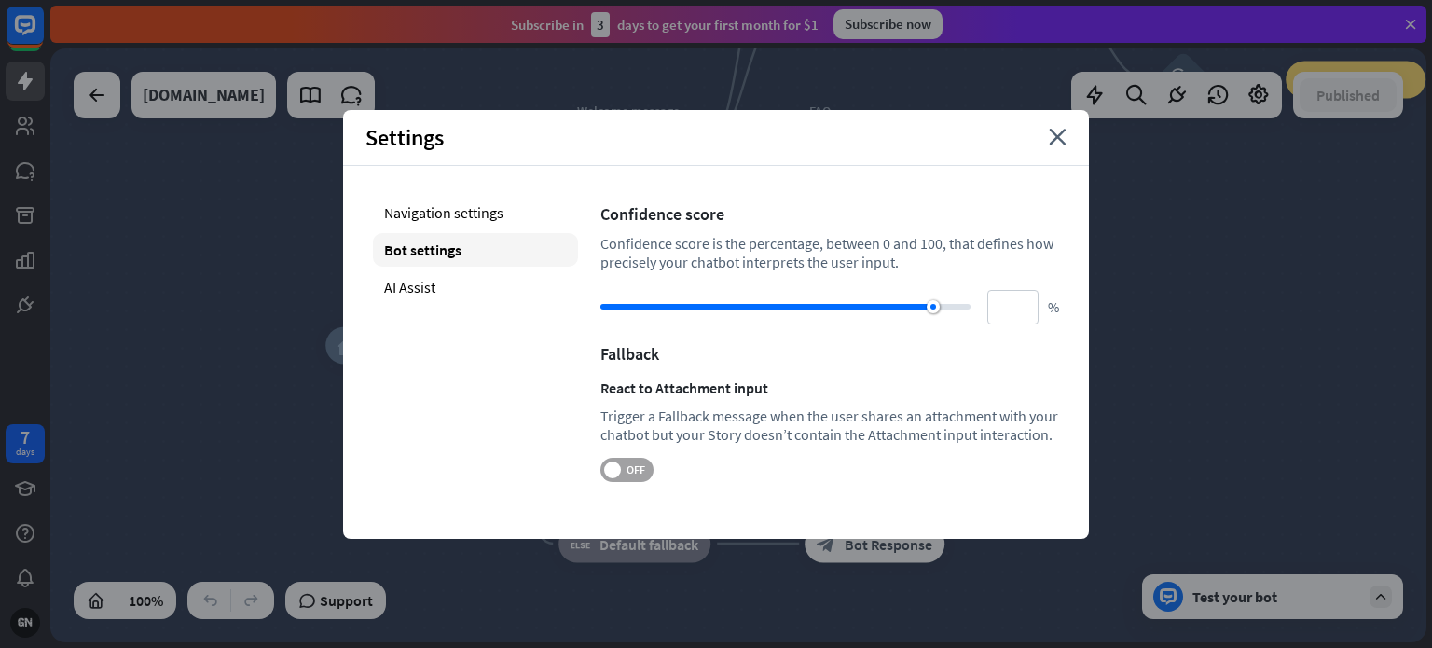
click at [612, 466] on span at bounding box center [612, 470] width 17 height 17
click at [1053, 138] on icon "close" at bounding box center [1058, 137] width 18 height 17
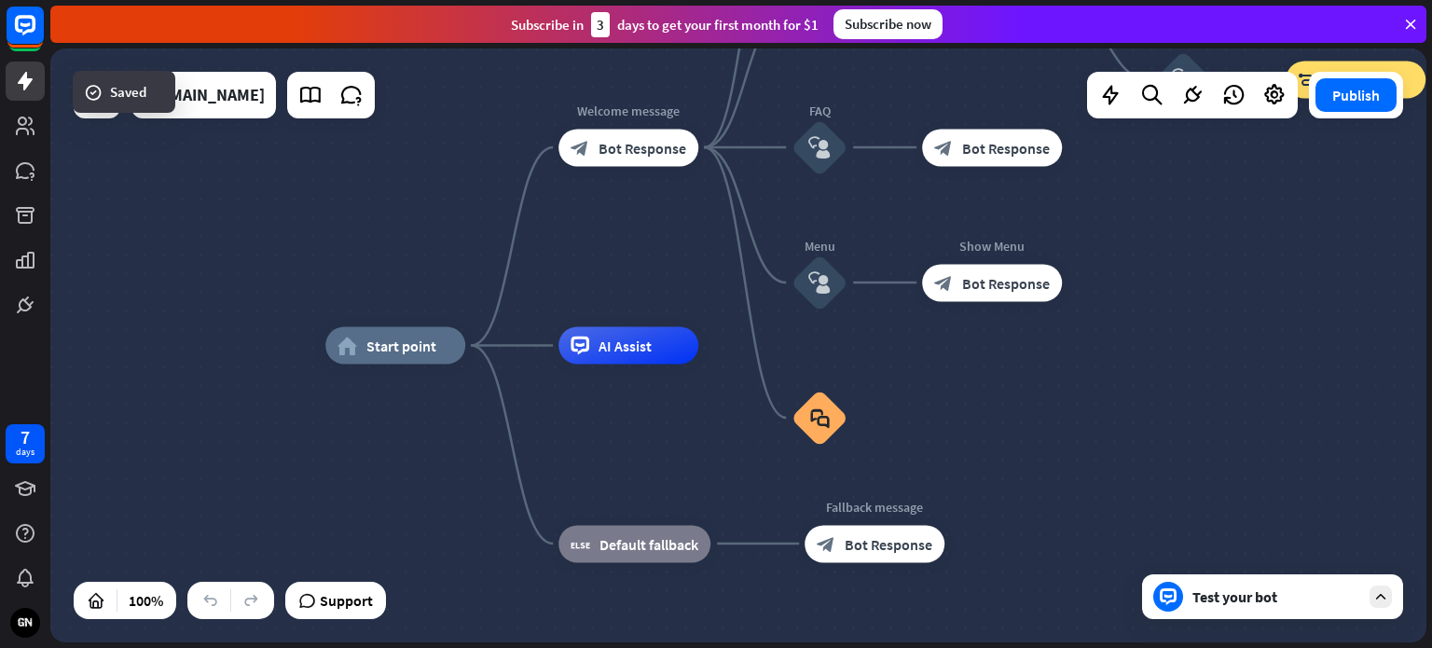
click at [1341, 114] on div "Publish" at bounding box center [1356, 95] width 94 height 47
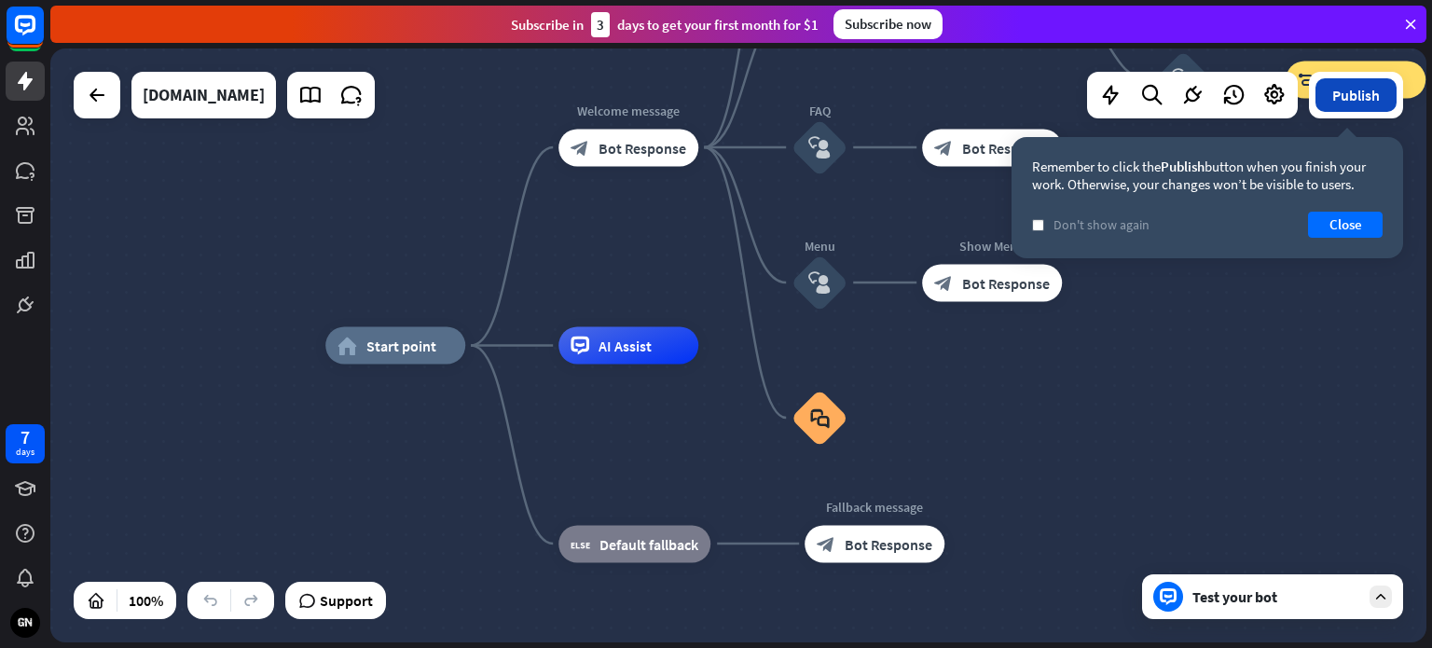
click at [1344, 102] on button "Publish" at bounding box center [1356, 95] width 81 height 34
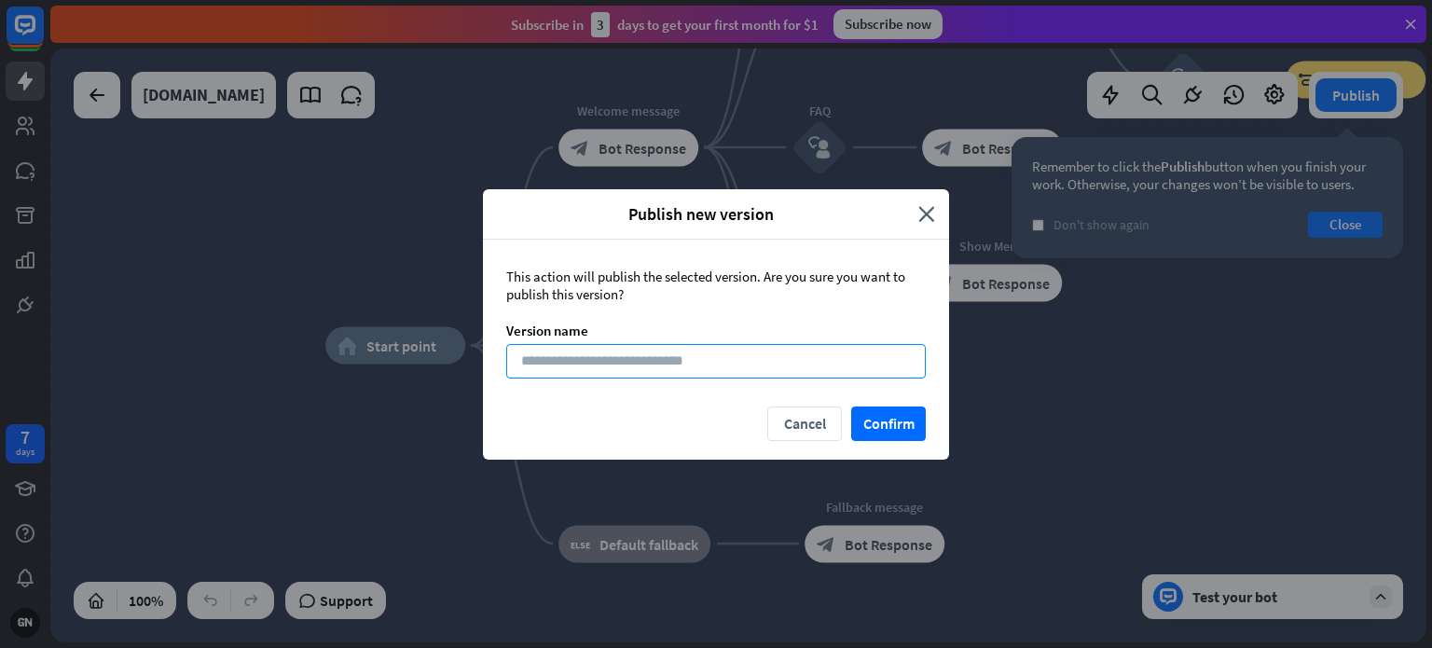
click at [618, 362] on input at bounding box center [716, 361] width 420 height 34
type input "**********"
click at [905, 415] on button "Confirm" at bounding box center [888, 424] width 75 height 34
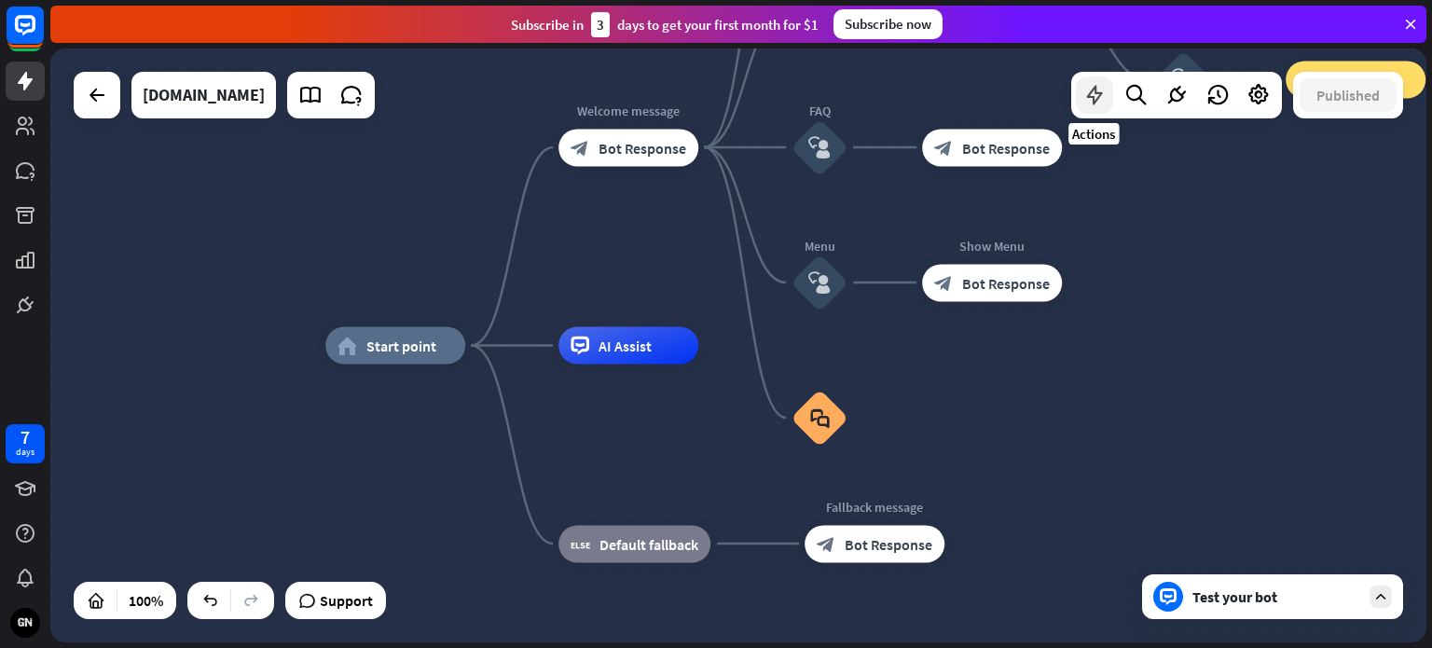
click at [1093, 92] on icon at bounding box center [1094, 95] width 24 height 24
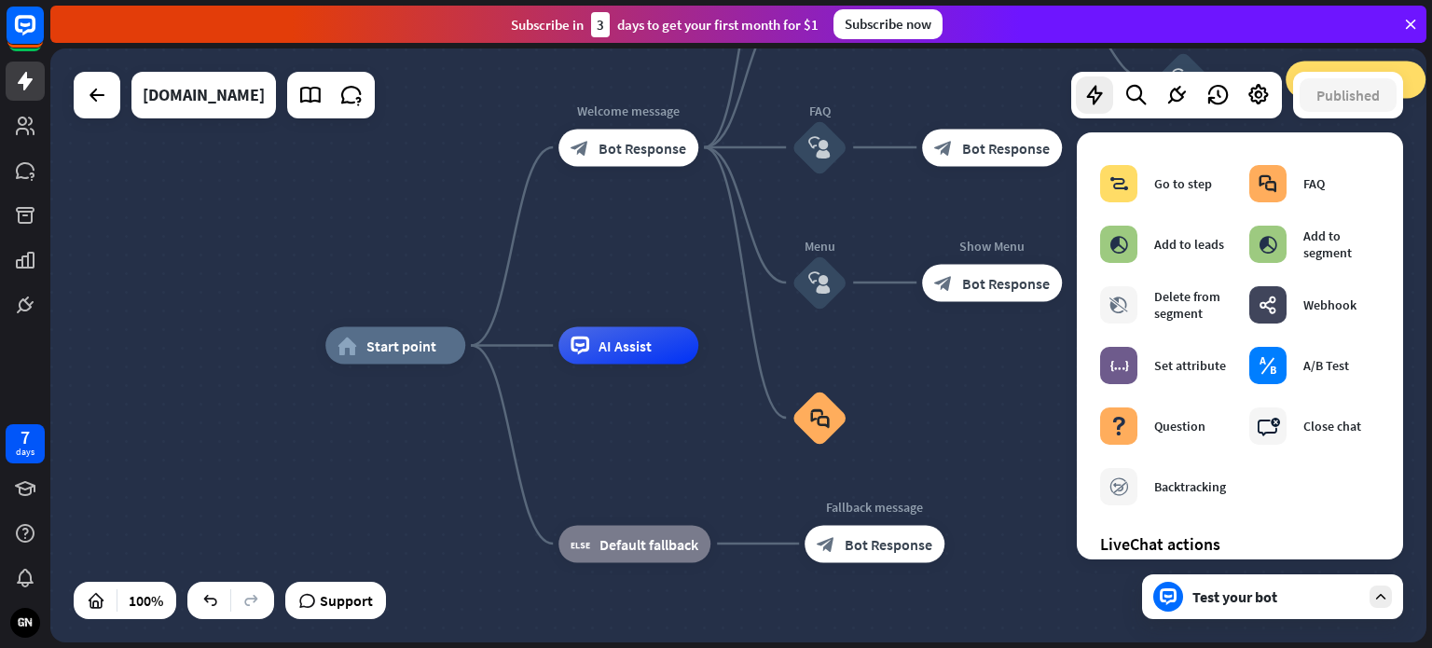
scroll to position [280, 0]
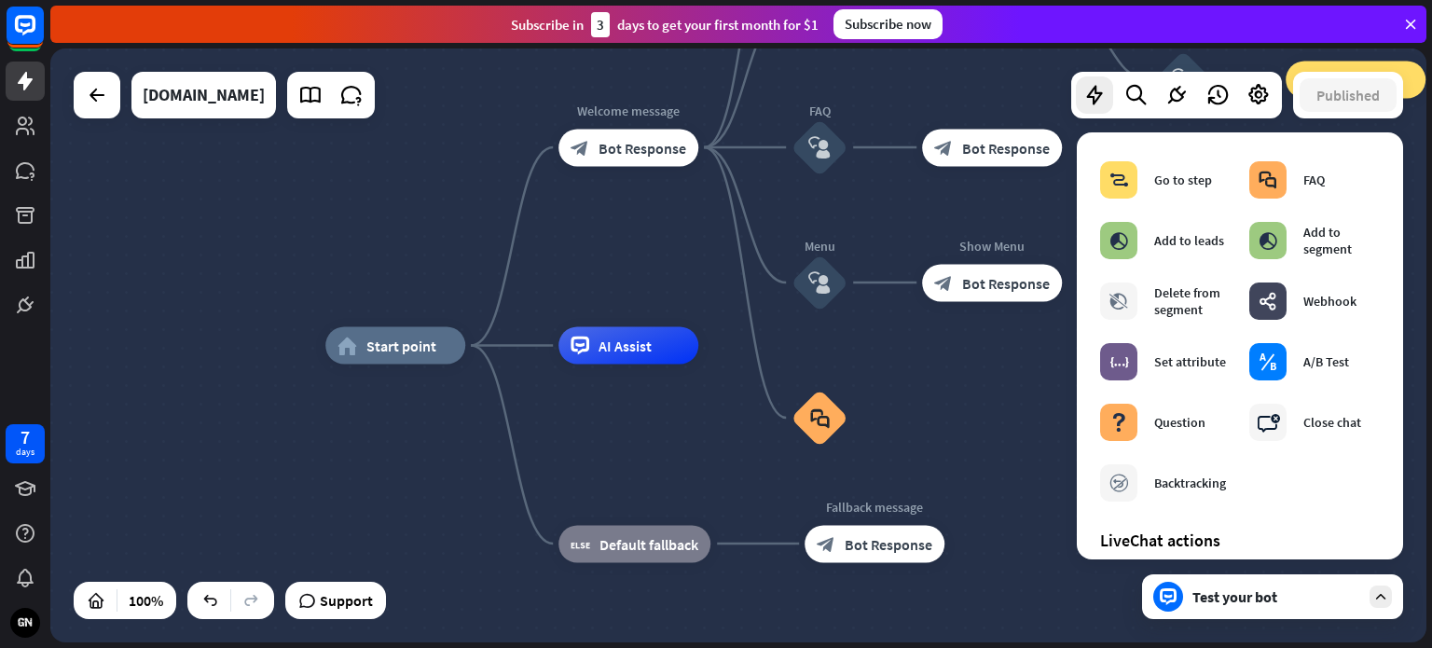
click at [986, 464] on div "home_2 Start point Welcome message block_bot_response Bot Response About us blo…" at bounding box center [1013, 643] width 1376 height 594
click at [1002, 502] on div "home_2 Start point Welcome message block_bot_response Bot Response About us blo…" at bounding box center [1013, 643] width 1376 height 594
click at [1319, 601] on div "Test your bot" at bounding box center [1277, 596] width 168 height 19
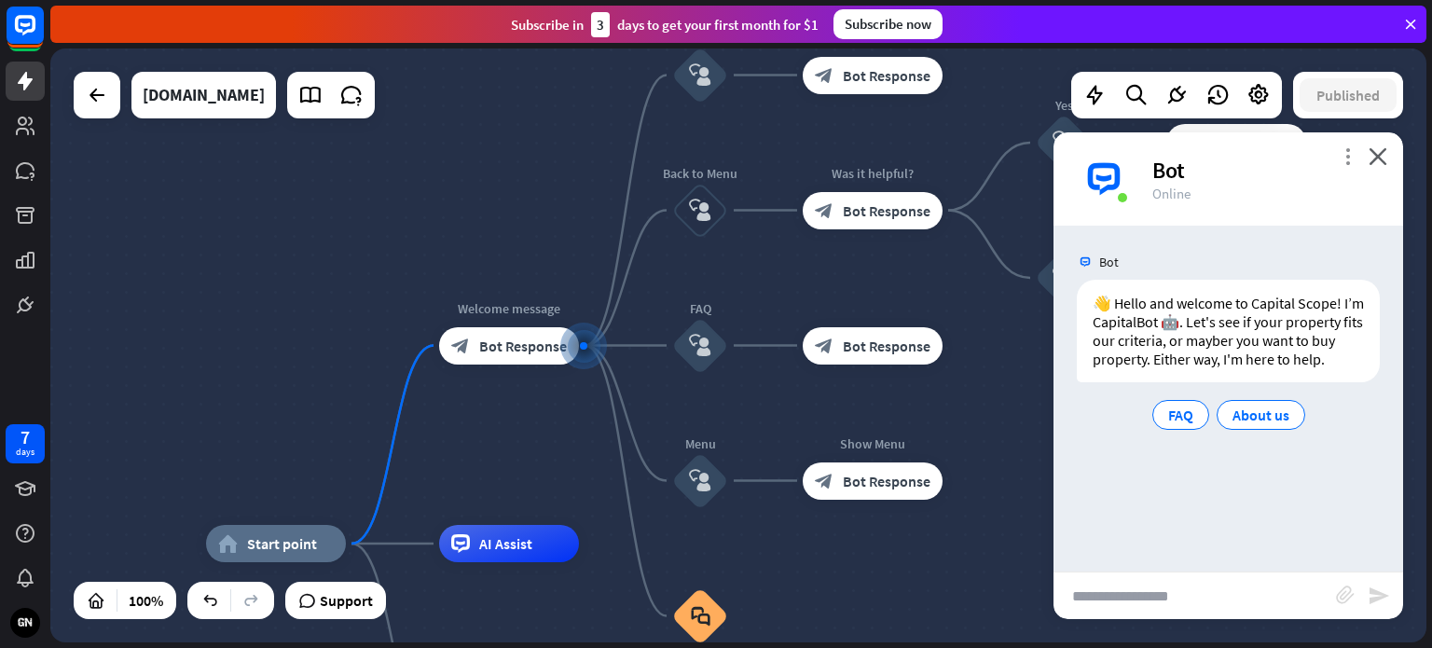
click at [1350, 159] on icon "more_vert" at bounding box center [1348, 156] width 18 height 18
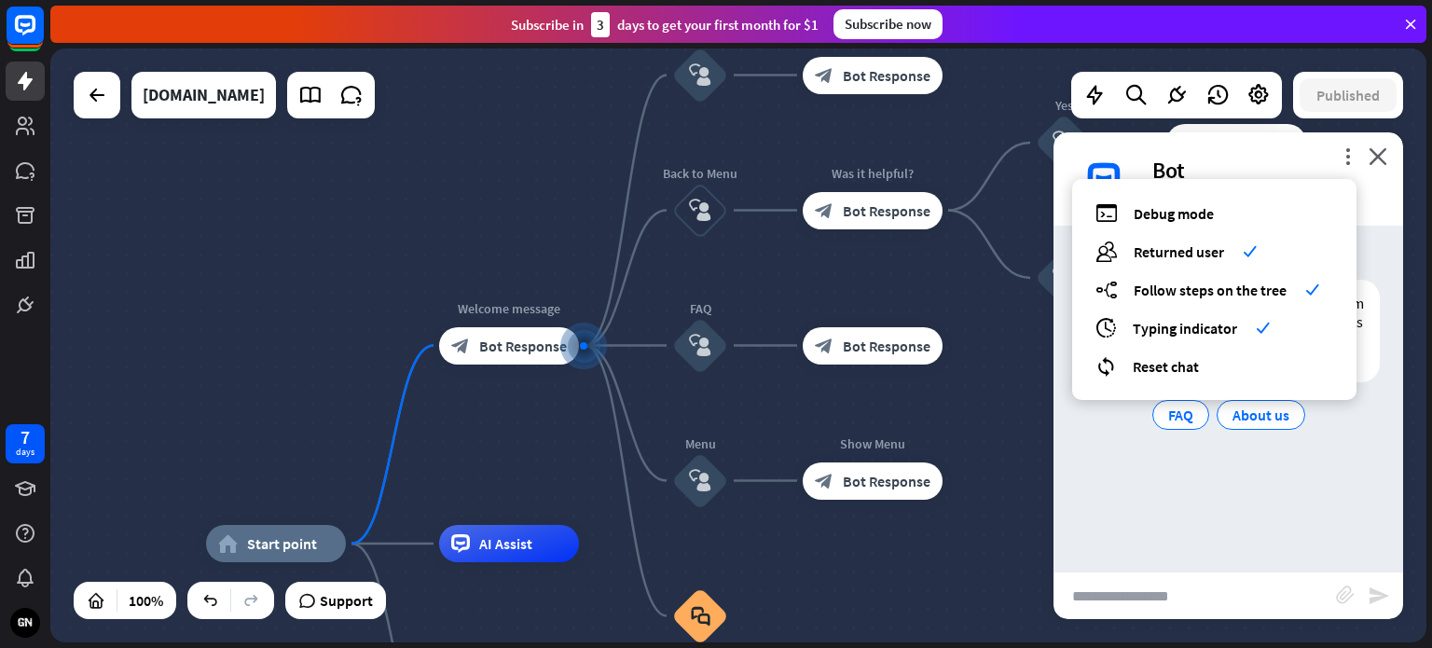
click at [1018, 450] on div "home_2 Start point Welcome message block_bot_response Bot Response About us blo…" at bounding box center [738, 345] width 1376 height 594
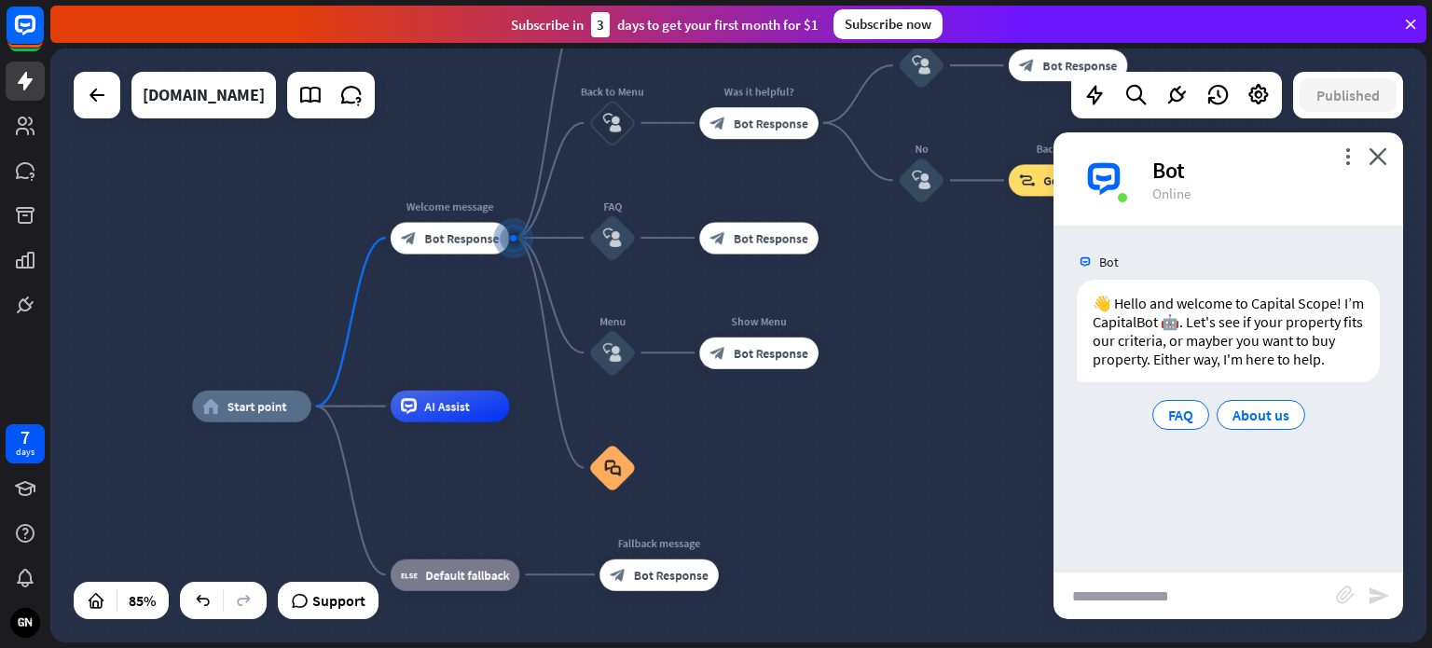
drag, startPoint x: 943, startPoint y: 573, endPoint x: 898, endPoint y: 475, distance: 108.5
click at [895, 468] on div "home_2 Start point Welcome message block_bot_response Bot Response About us blo…" at bounding box center [777, 659] width 1170 height 504
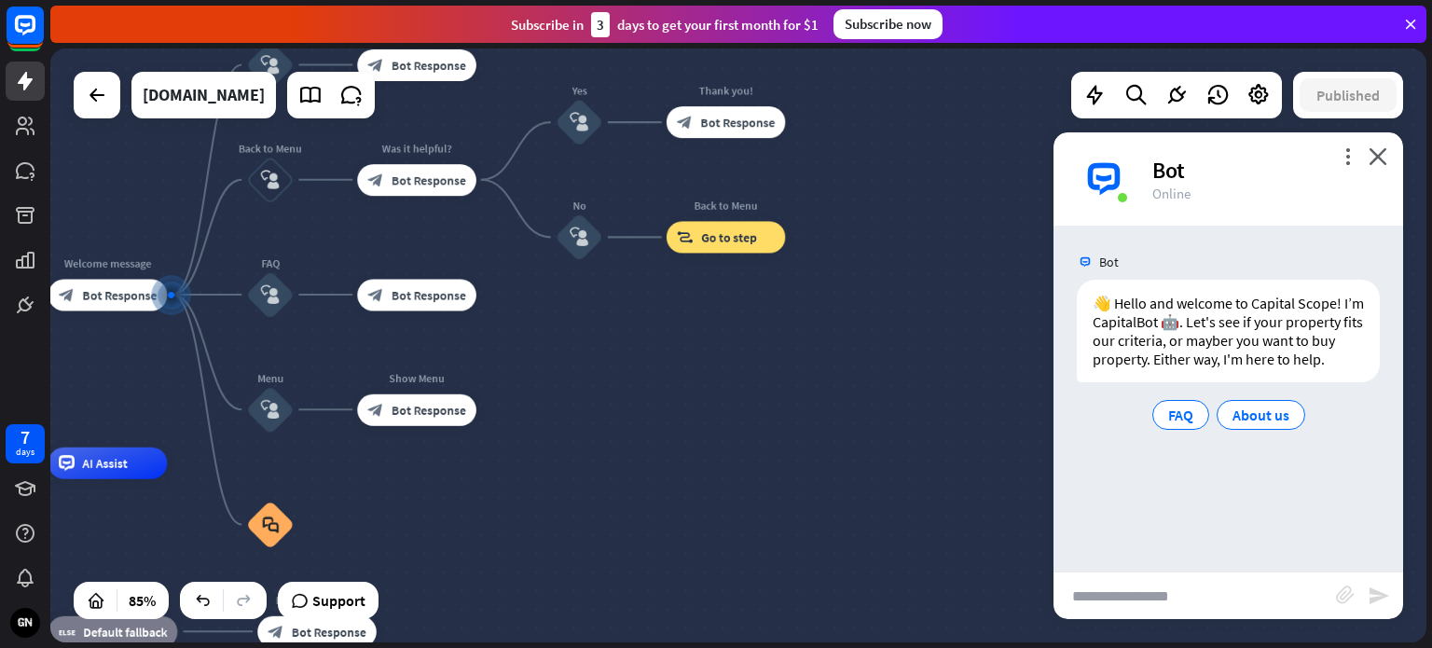
drag, startPoint x: 840, startPoint y: 517, endPoint x: 516, endPoint y: 560, distance: 327.3
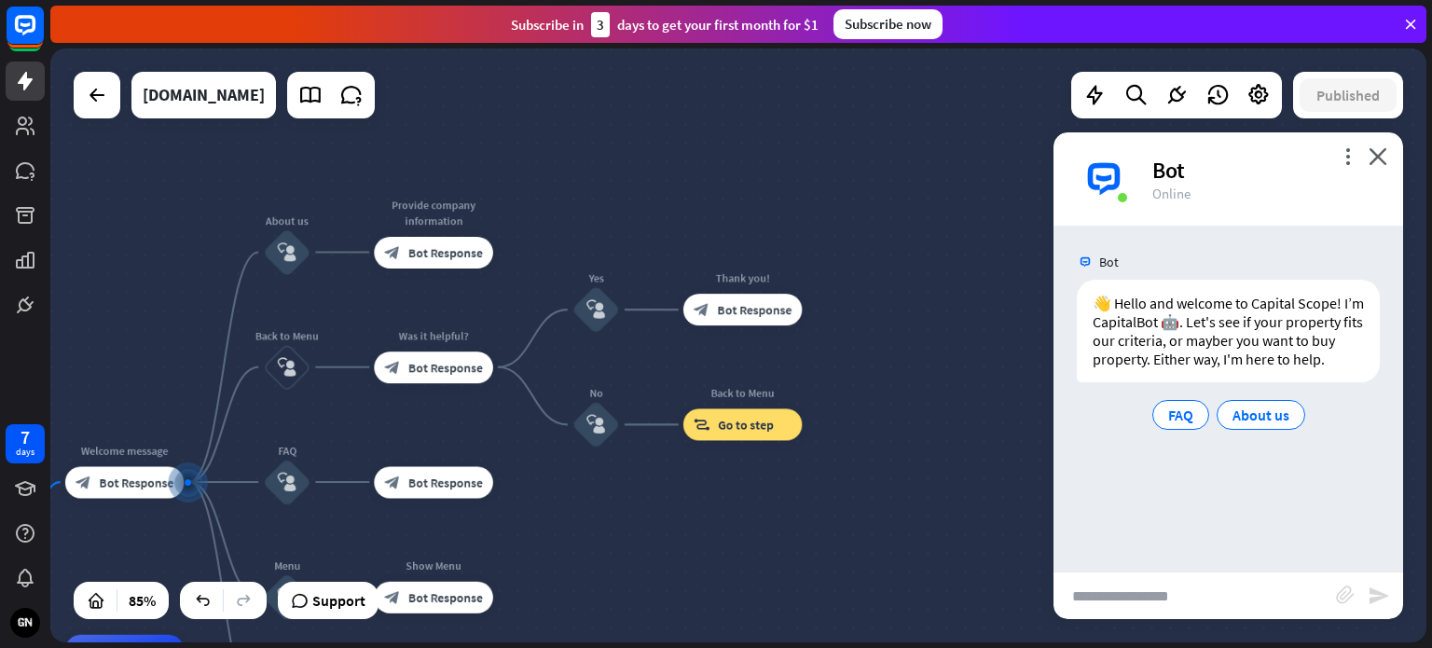
drag, startPoint x: 712, startPoint y: 321, endPoint x: 729, endPoint y: 508, distance: 188.2
click at [729, 508] on div "home_2 Start point Welcome message block_bot_response Bot Response About us blo…" at bounding box center [738, 345] width 1376 height 594
click at [1376, 159] on icon "close" at bounding box center [1378, 156] width 19 height 18
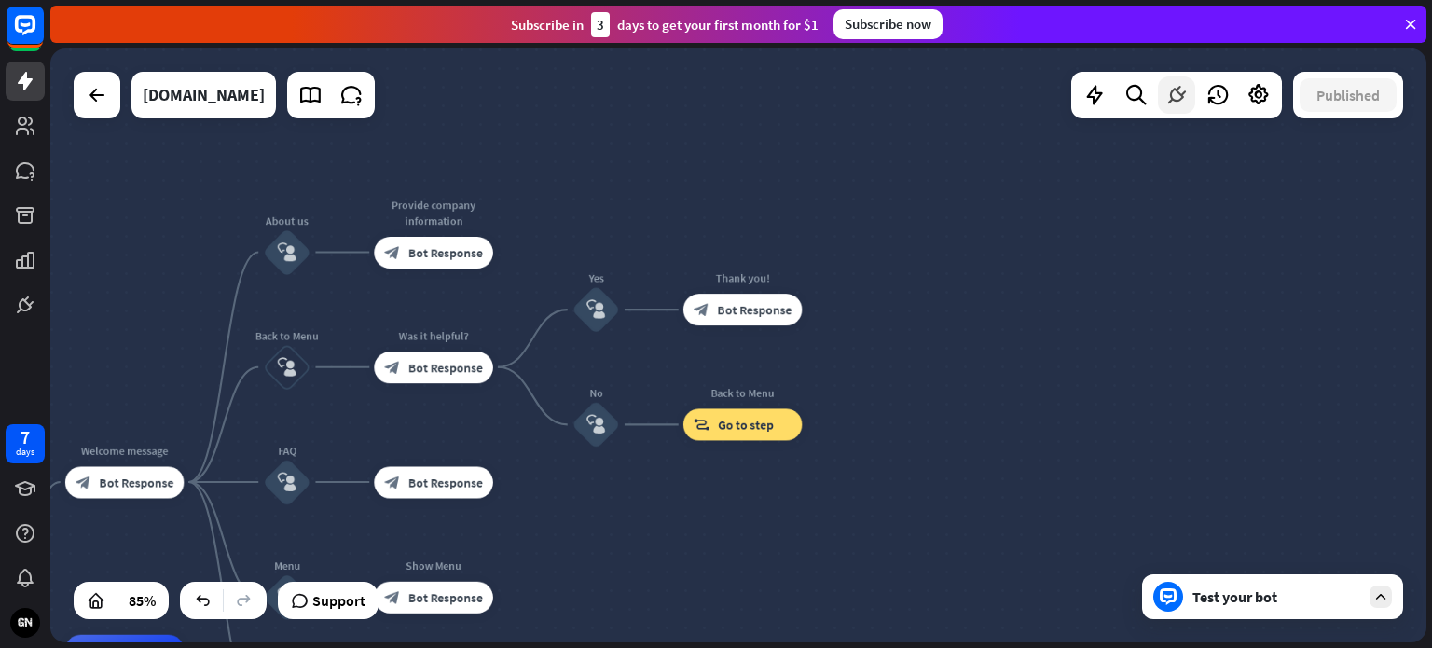
click at [1179, 91] on icon at bounding box center [1177, 95] width 24 height 24
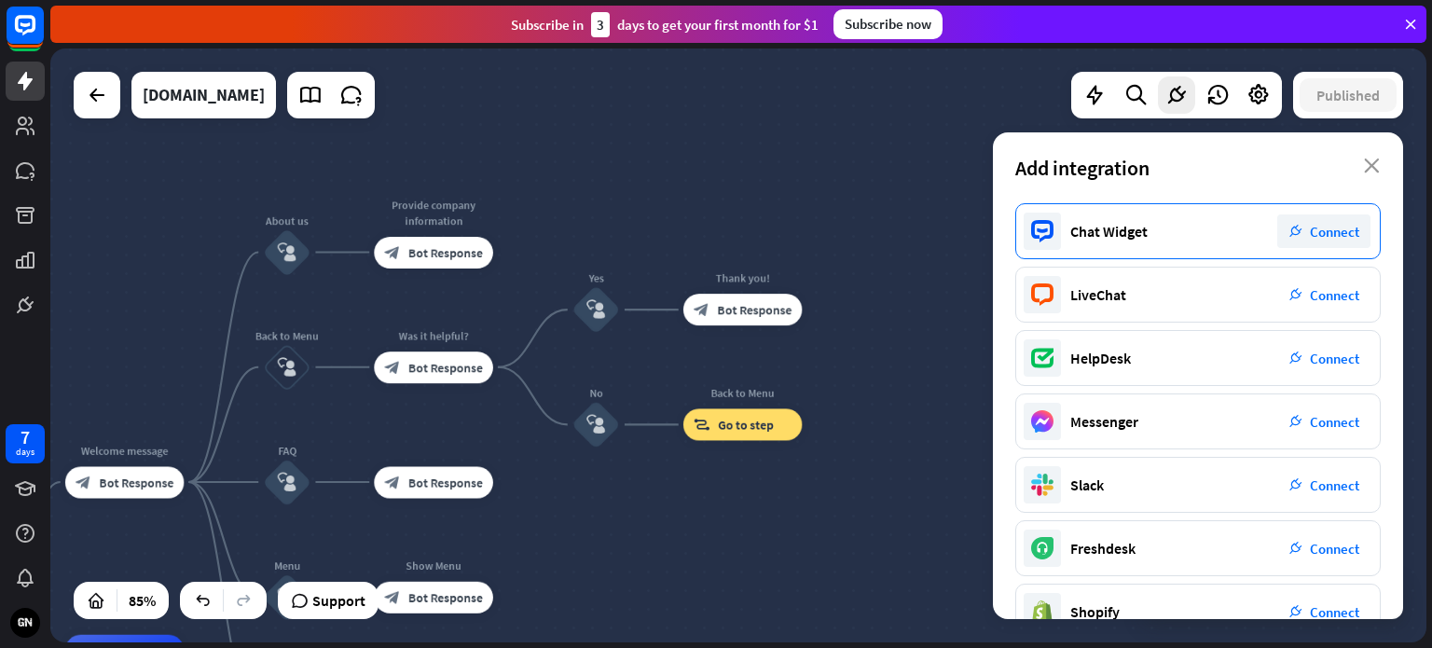
click at [1324, 230] on span "Connect" at bounding box center [1334, 232] width 49 height 18
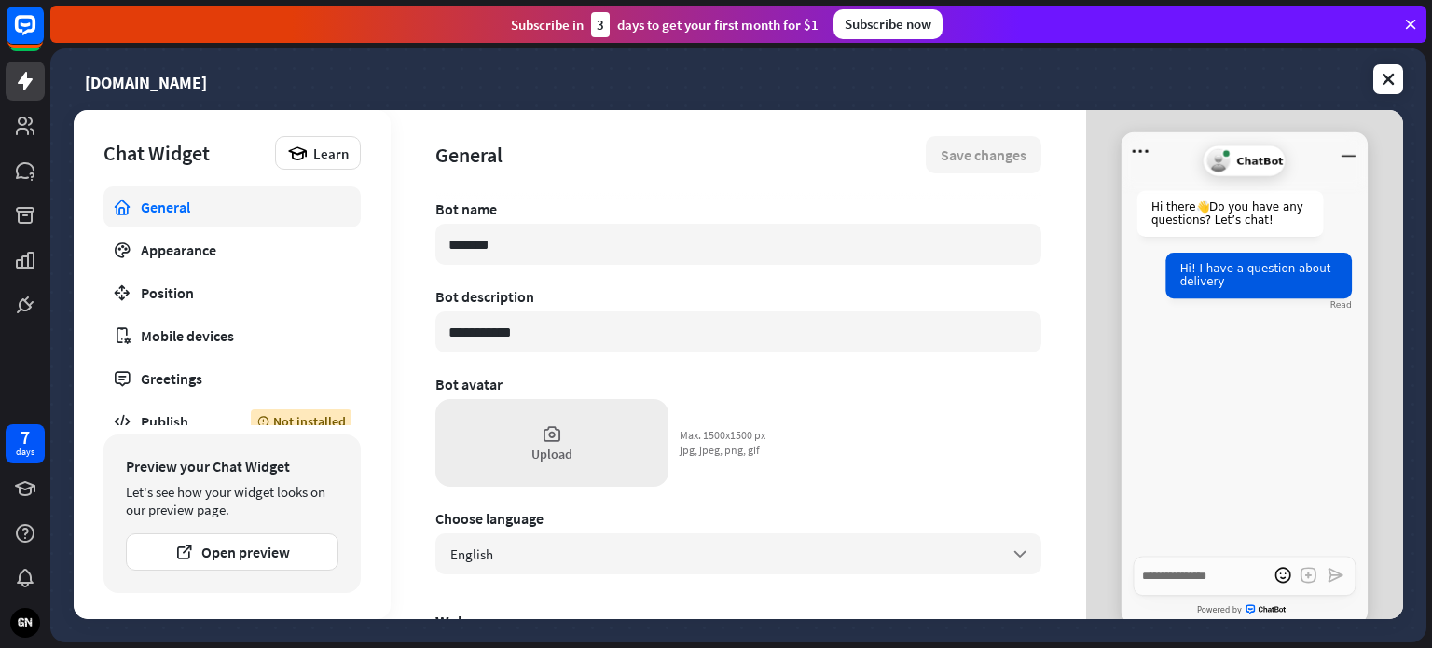
click at [558, 452] on div "Upload" at bounding box center [551, 454] width 41 height 17
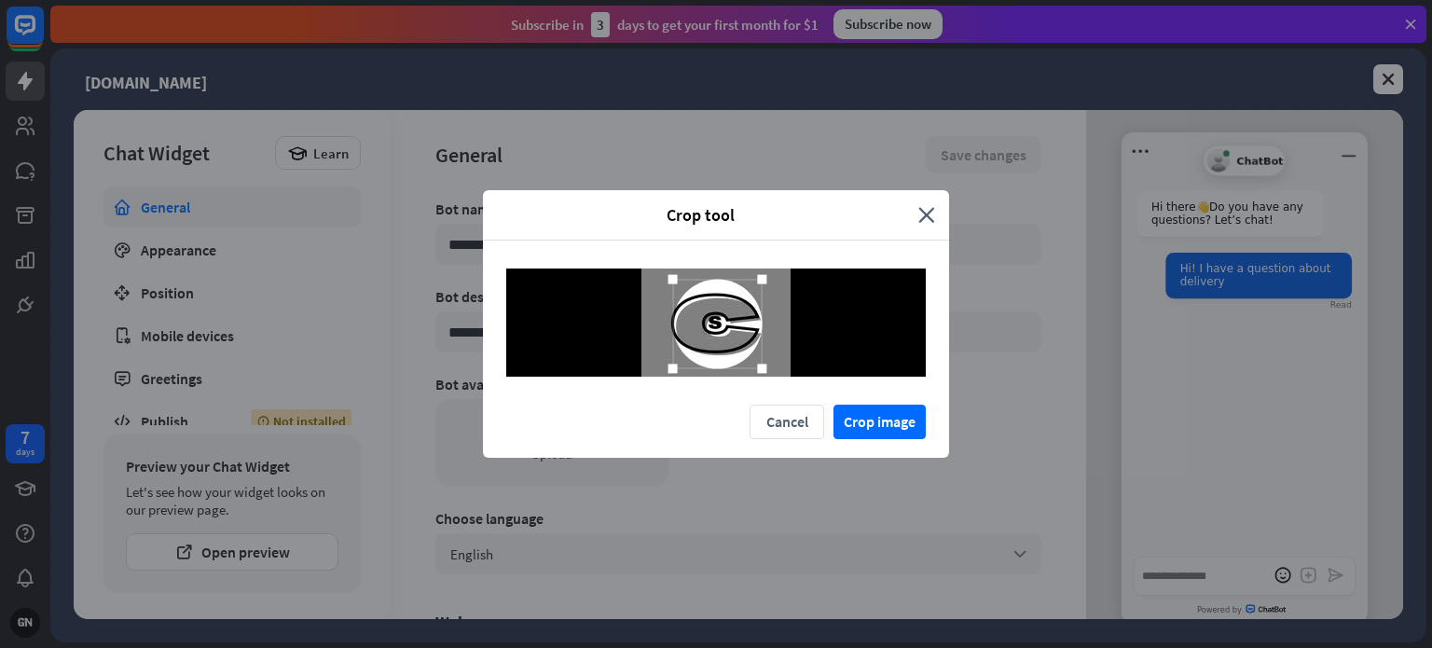
click at [764, 368] on div at bounding box center [761, 368] width 9 height 9
click at [667, 371] on div at bounding box center [668, 374] width 28 height 28
click at [770, 279] on div at bounding box center [766, 274] width 9 height 9
click at [668, 276] on div at bounding box center [665, 273] width 9 height 9
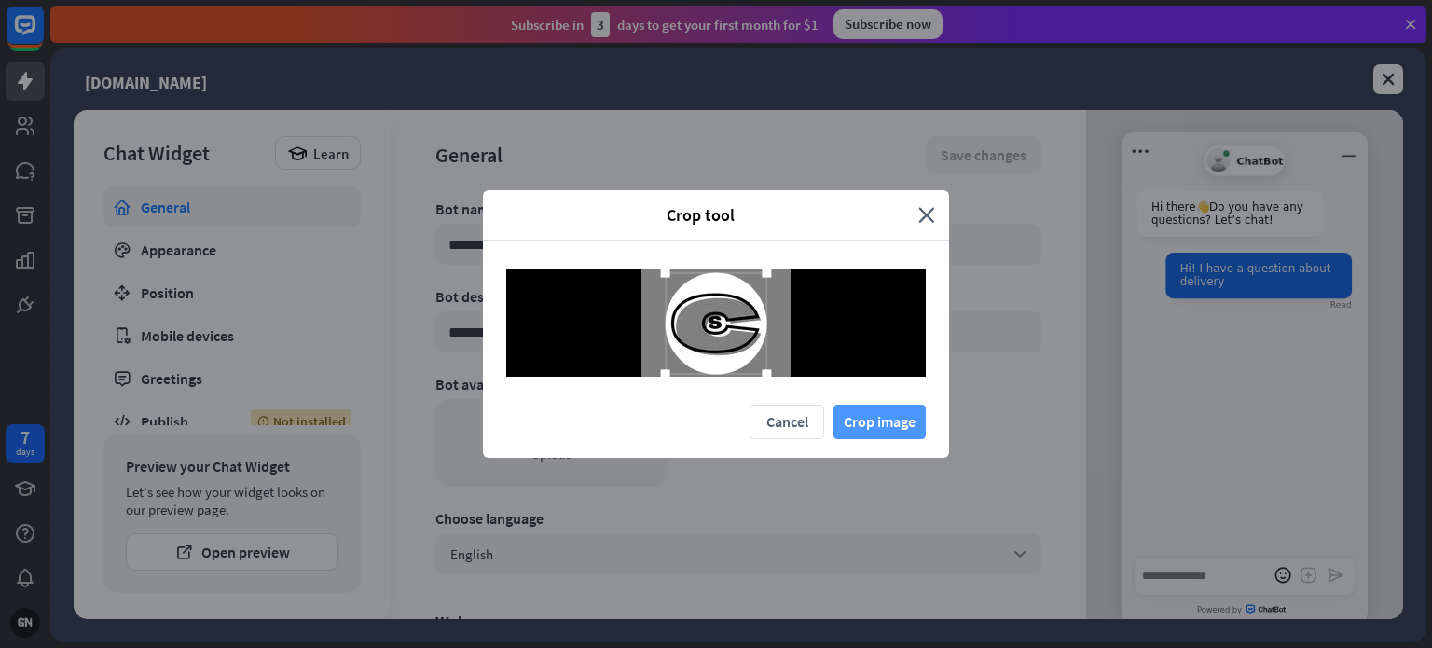
click at [882, 429] on button "Crop image" at bounding box center [880, 422] width 92 height 34
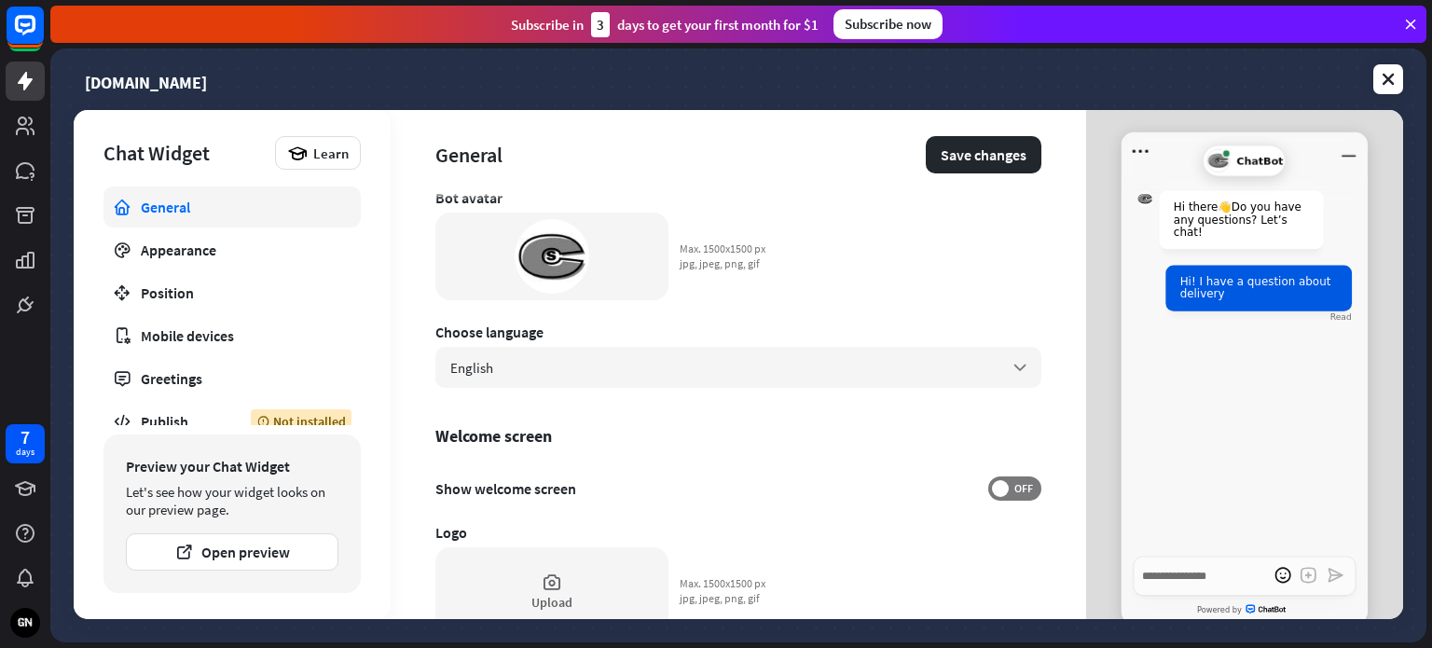
scroll to position [373, 0]
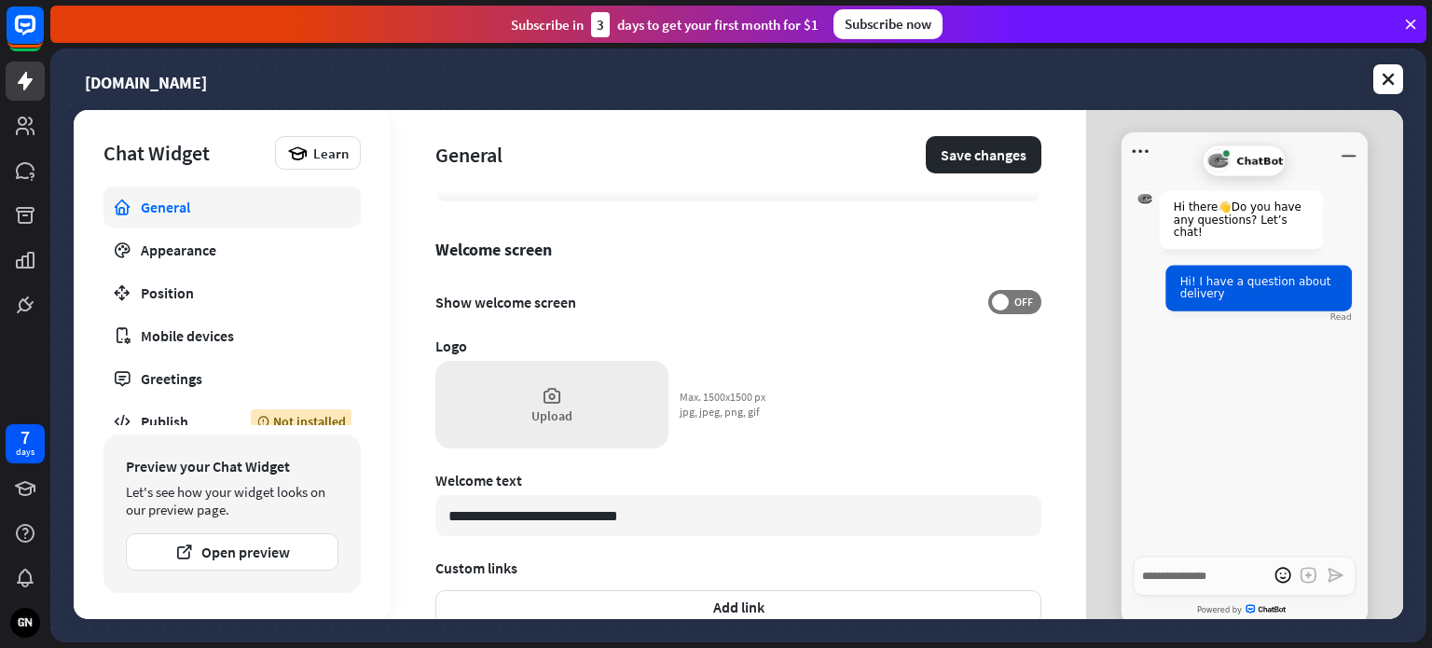
click at [555, 404] on icon at bounding box center [552, 395] width 21 height 21
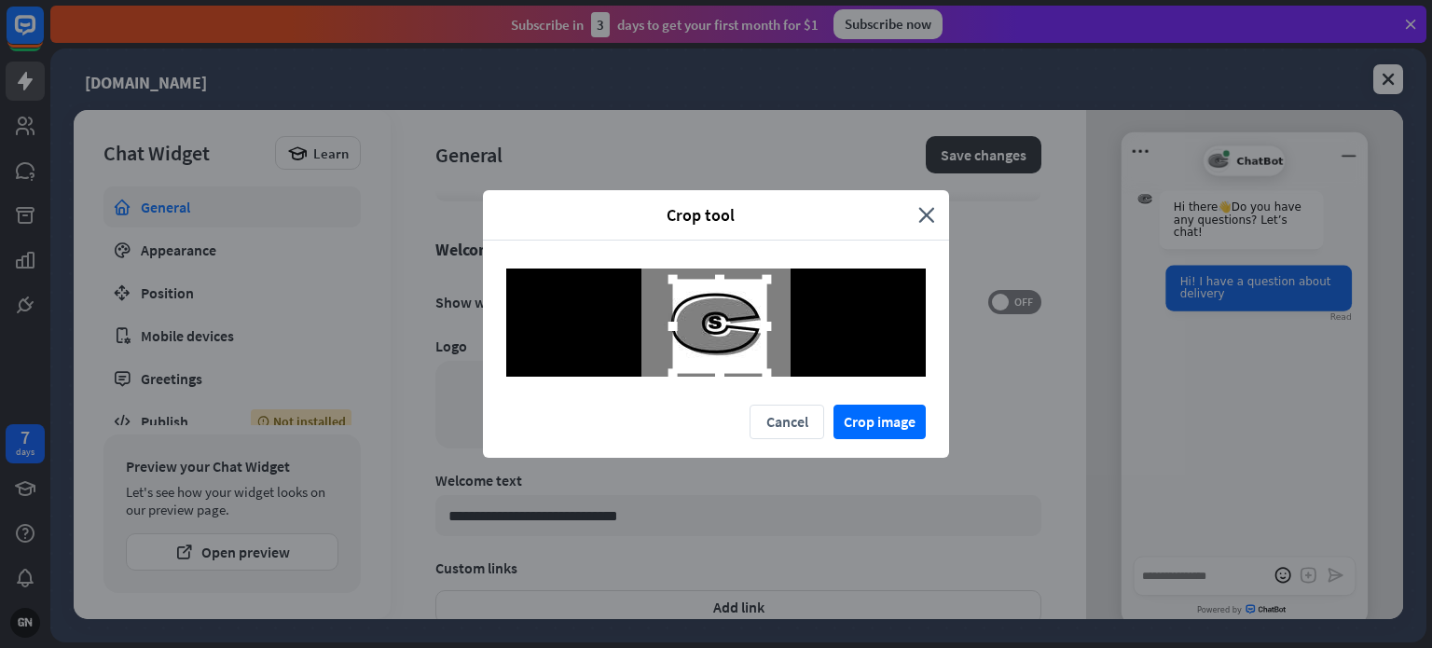
click at [768, 365] on div at bounding box center [766, 373] width 28 height 28
drag, startPoint x: 671, startPoint y: 280, endPoint x: 663, endPoint y: 272, distance: 11.2
click at [663, 272] on div at bounding box center [664, 271] width 9 height 9
click at [880, 424] on button "Crop image" at bounding box center [880, 422] width 92 height 34
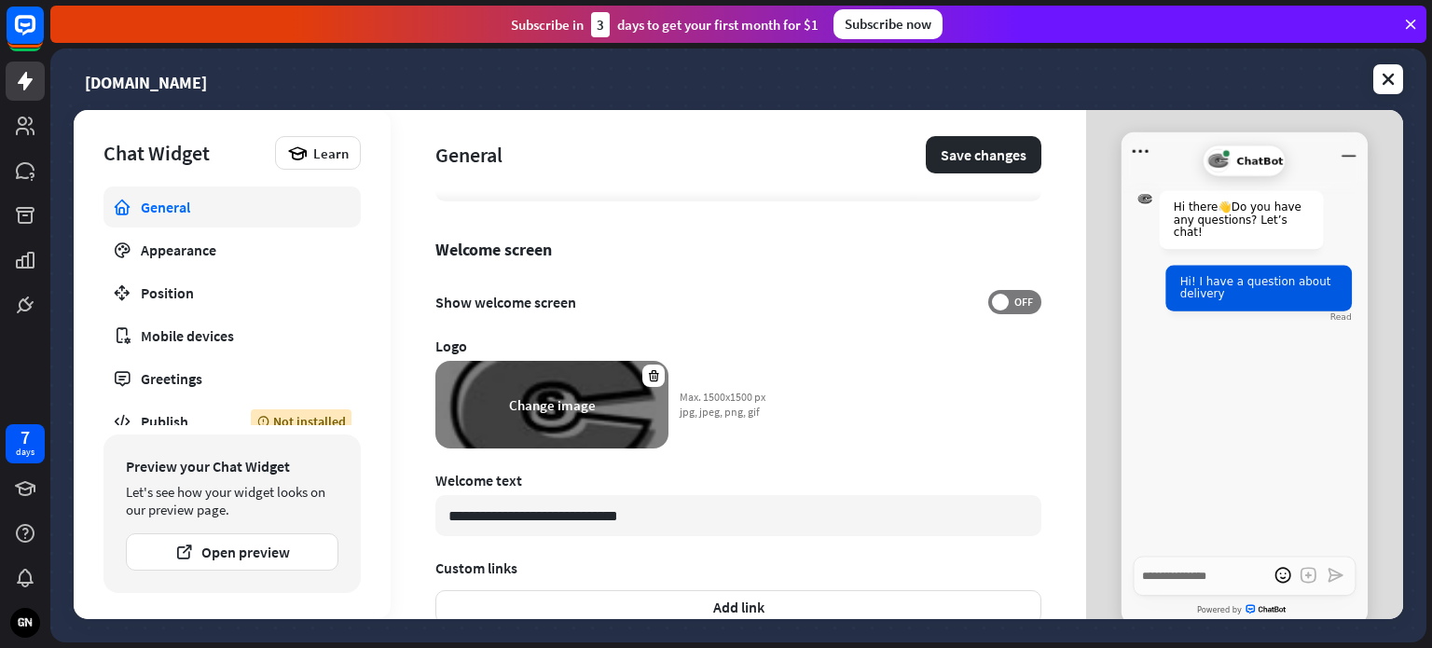
click at [585, 407] on div "Change image" at bounding box center [552, 405] width 87 height 18
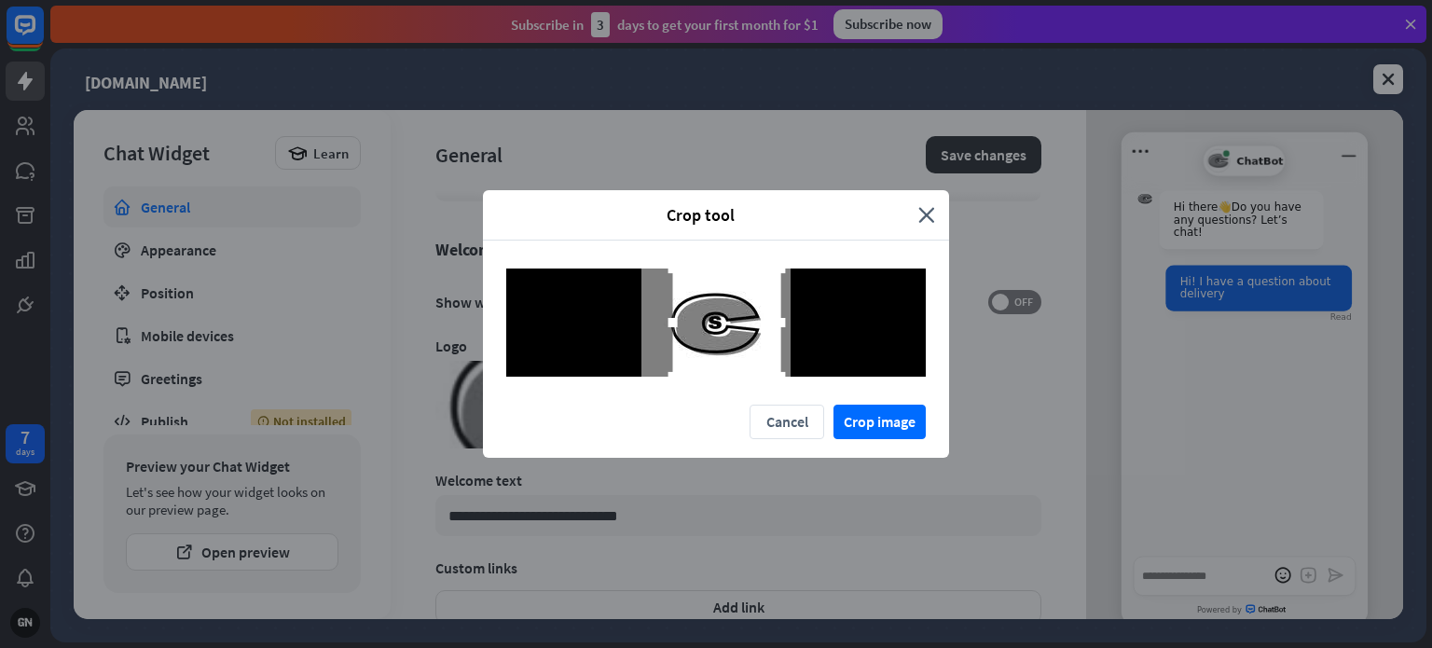
drag, startPoint x: 760, startPoint y: 324, endPoint x: 781, endPoint y: 320, distance: 21.8
click at [781, 320] on div at bounding box center [780, 322] width 9 height 9
drag, startPoint x: 752, startPoint y: 335, endPoint x: 742, endPoint y: 335, distance: 10.3
click at [742, 335] on div at bounding box center [717, 323] width 108 height 108
click at [883, 420] on button "Crop image" at bounding box center [880, 422] width 92 height 34
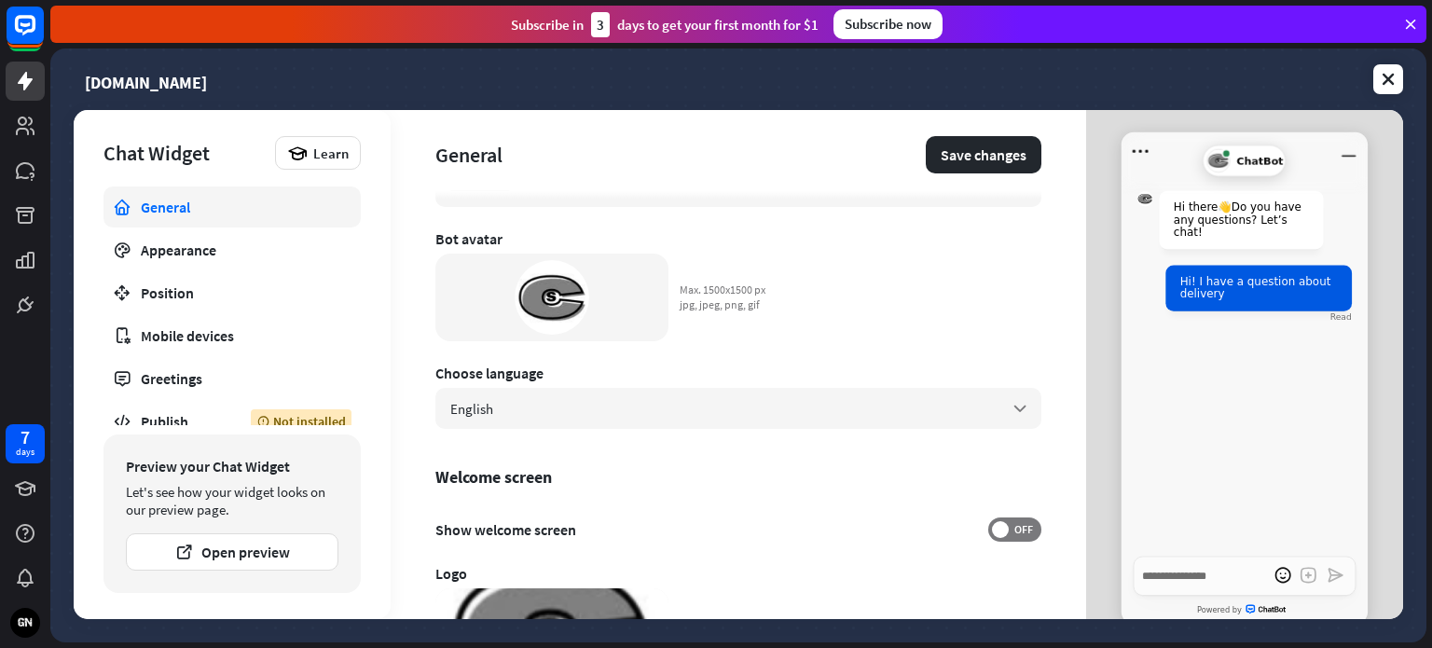
scroll to position [114, 0]
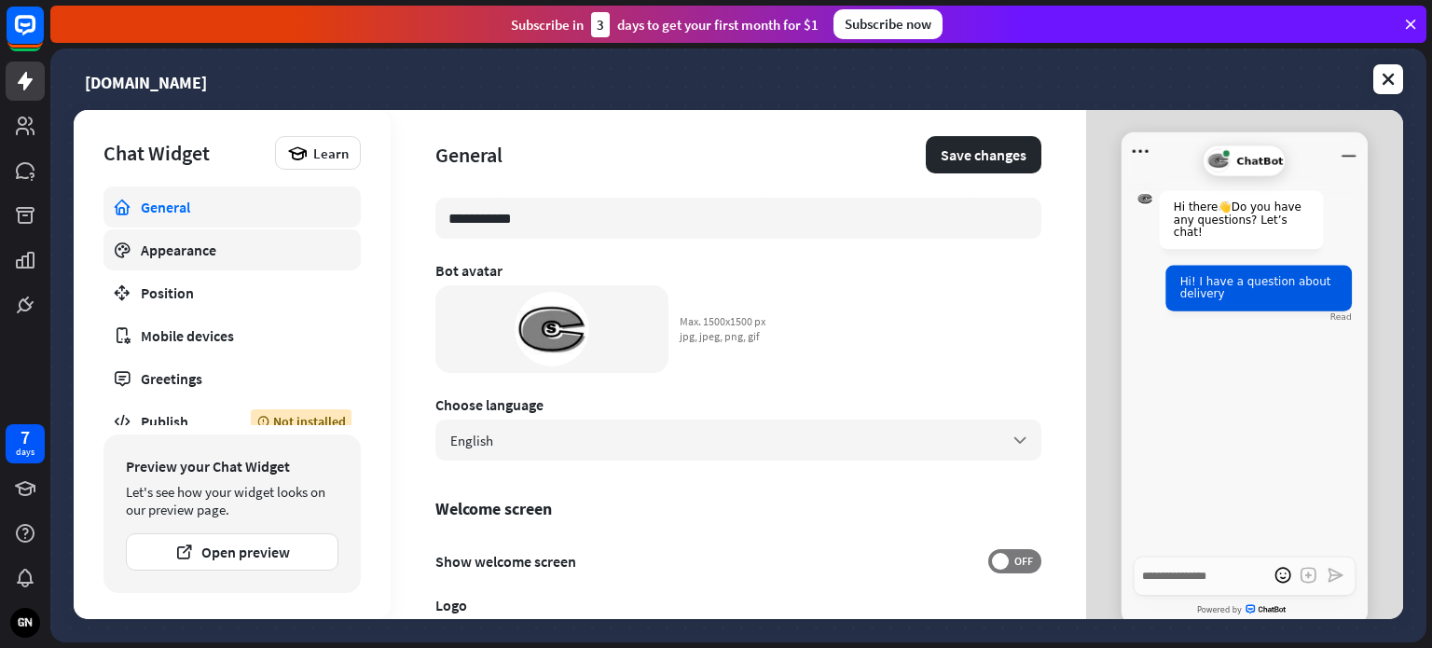
click at [221, 241] on div "Appearance" at bounding box center [232, 250] width 183 height 19
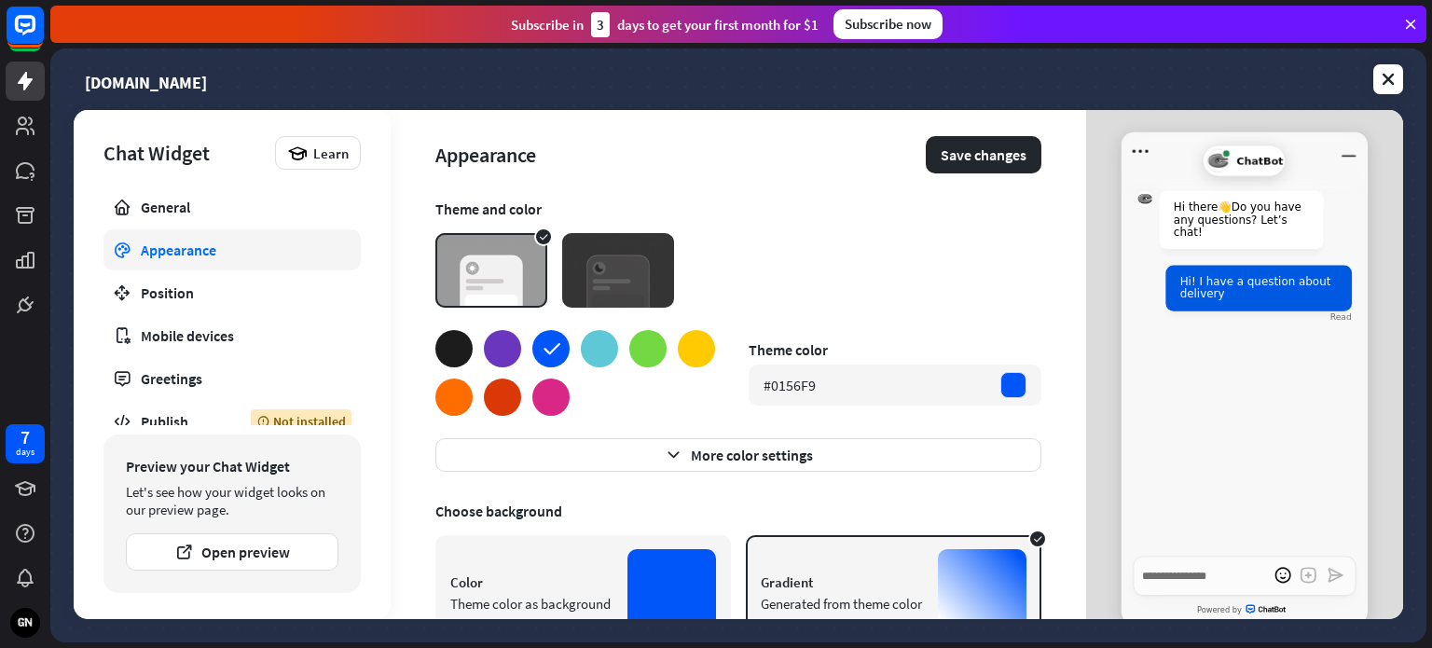
click at [436, 344] on div at bounding box center [453, 348] width 37 height 37
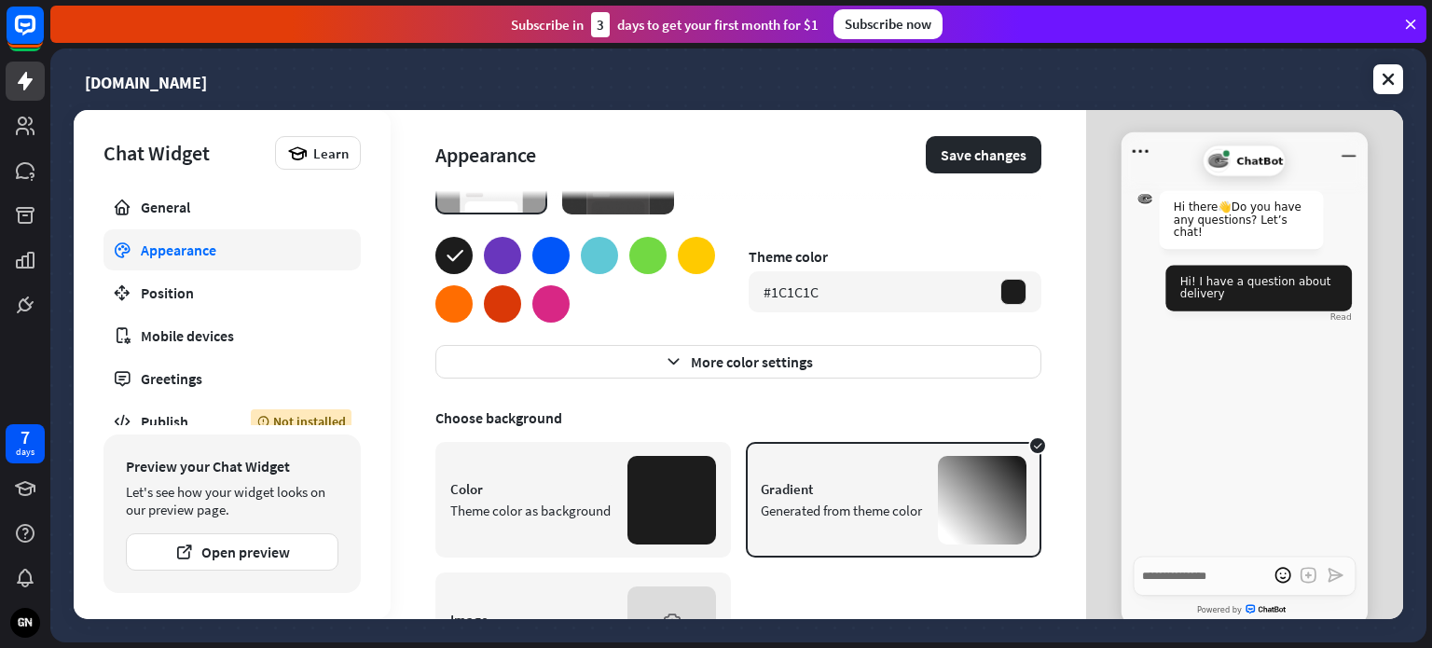
scroll to position [199, 0]
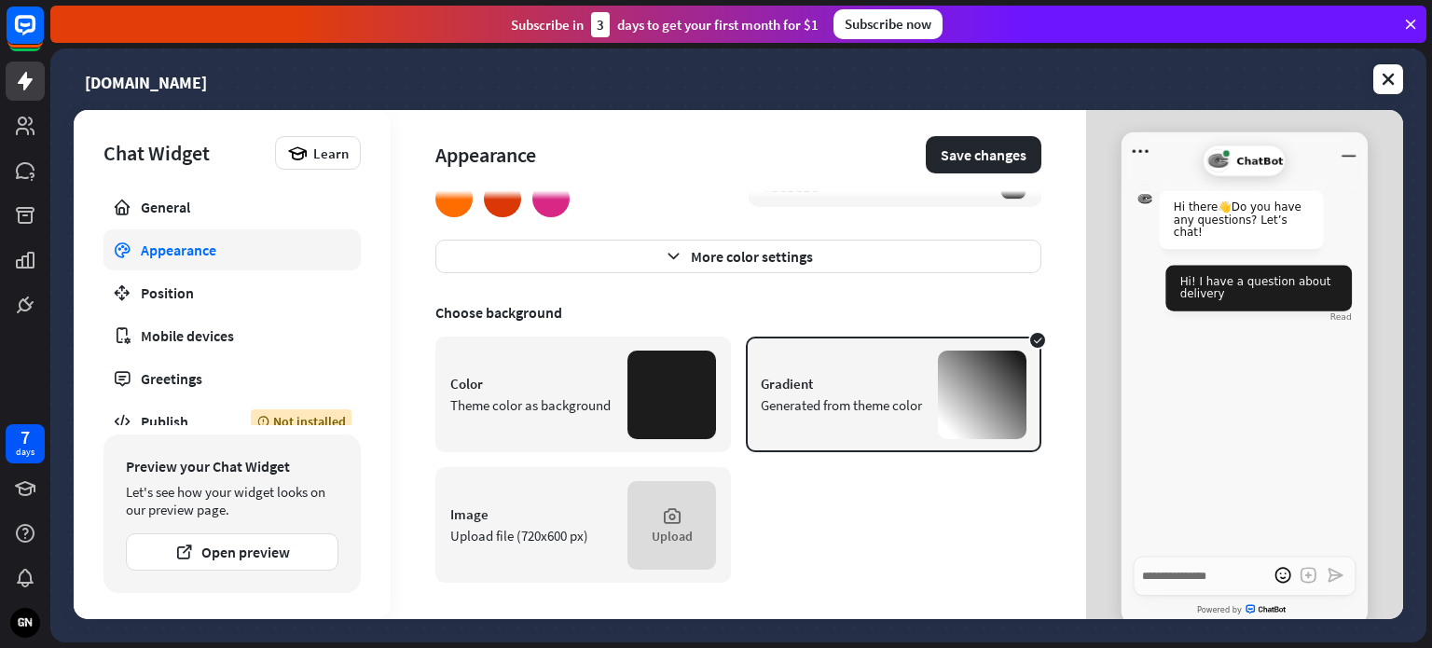
click at [1000, 364] on div at bounding box center [982, 395] width 89 height 89
click at [958, 406] on div at bounding box center [982, 395] width 89 height 89
click at [165, 366] on link "Greetings" at bounding box center [231, 378] width 257 height 41
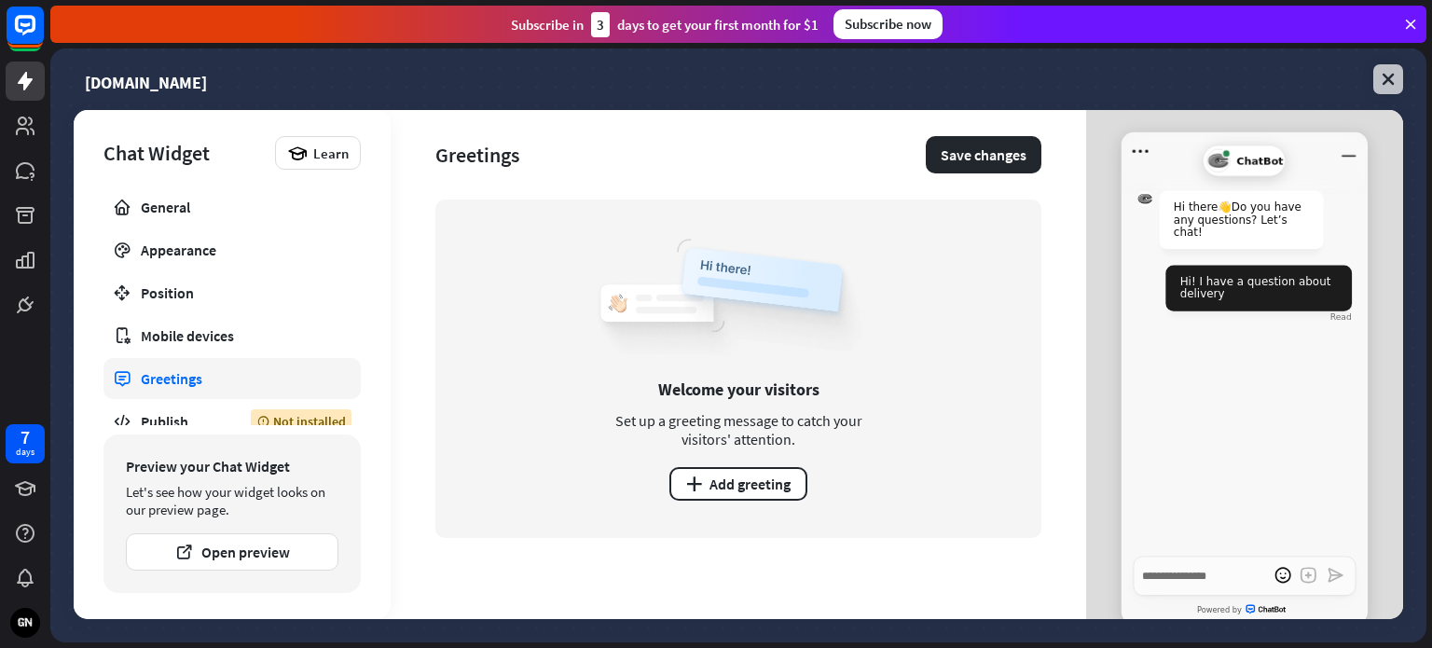
click at [1384, 75] on icon at bounding box center [1388, 79] width 19 height 19
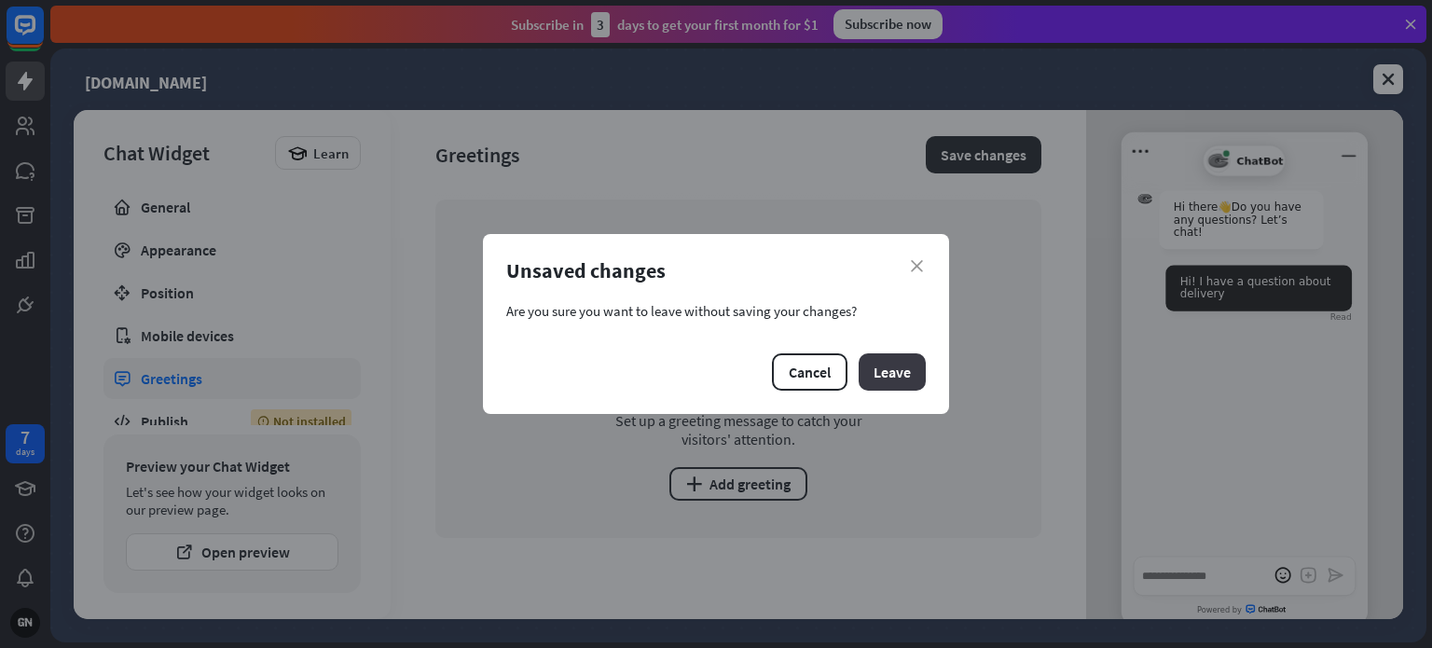
click at [902, 376] on button "Leave" at bounding box center [892, 371] width 67 height 37
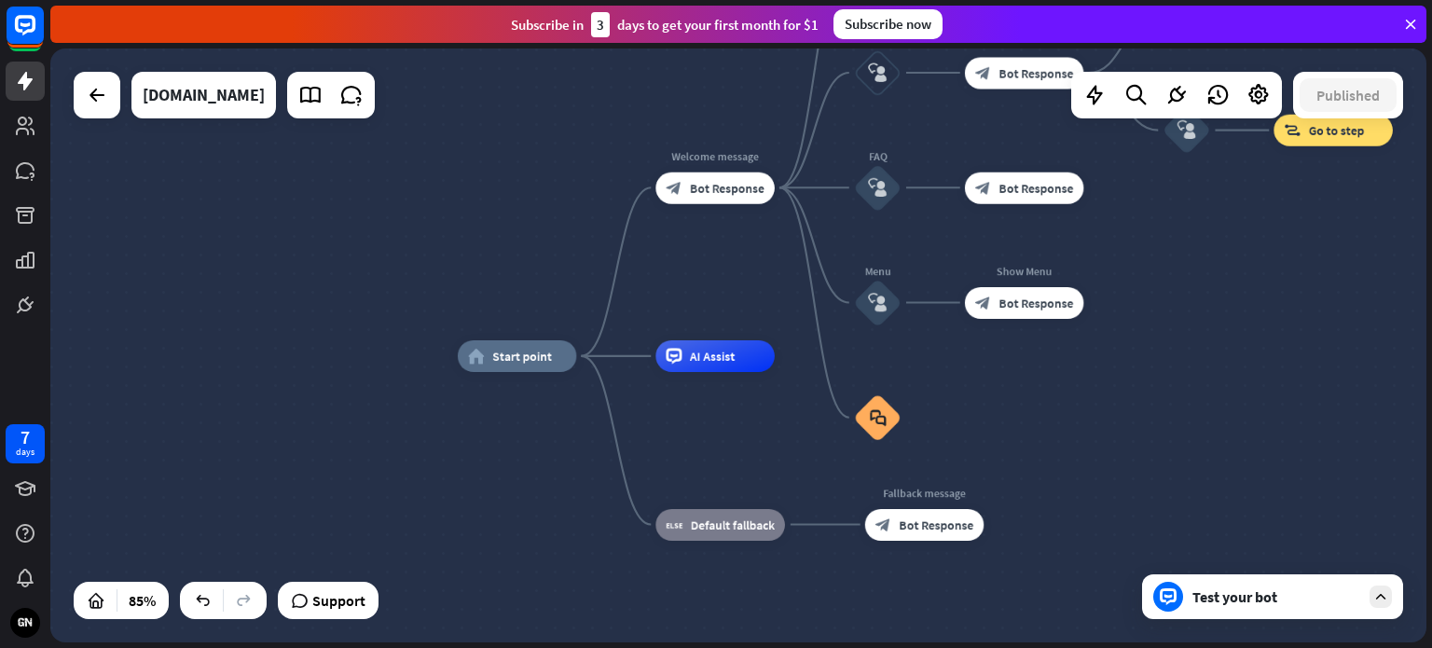
click at [1380, 606] on div at bounding box center [1381, 597] width 22 height 22
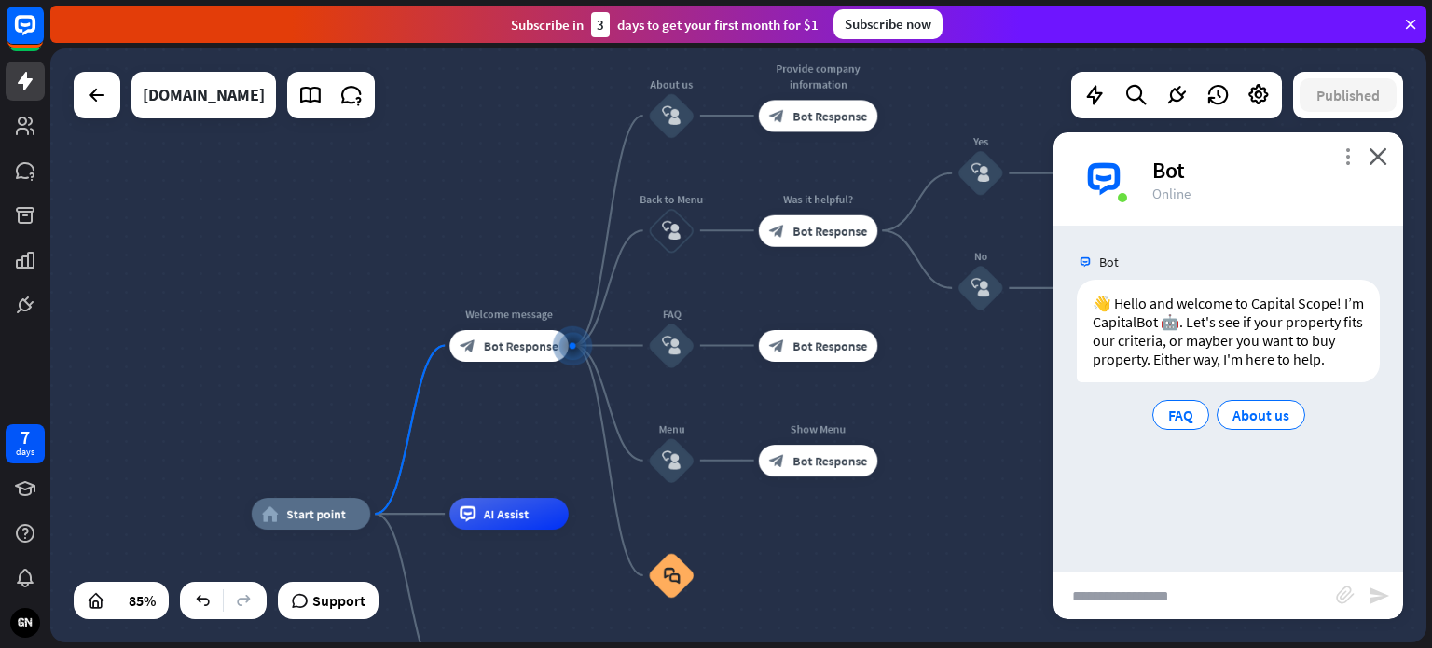
click at [1347, 154] on icon "more_vert" at bounding box center [1348, 156] width 18 height 18
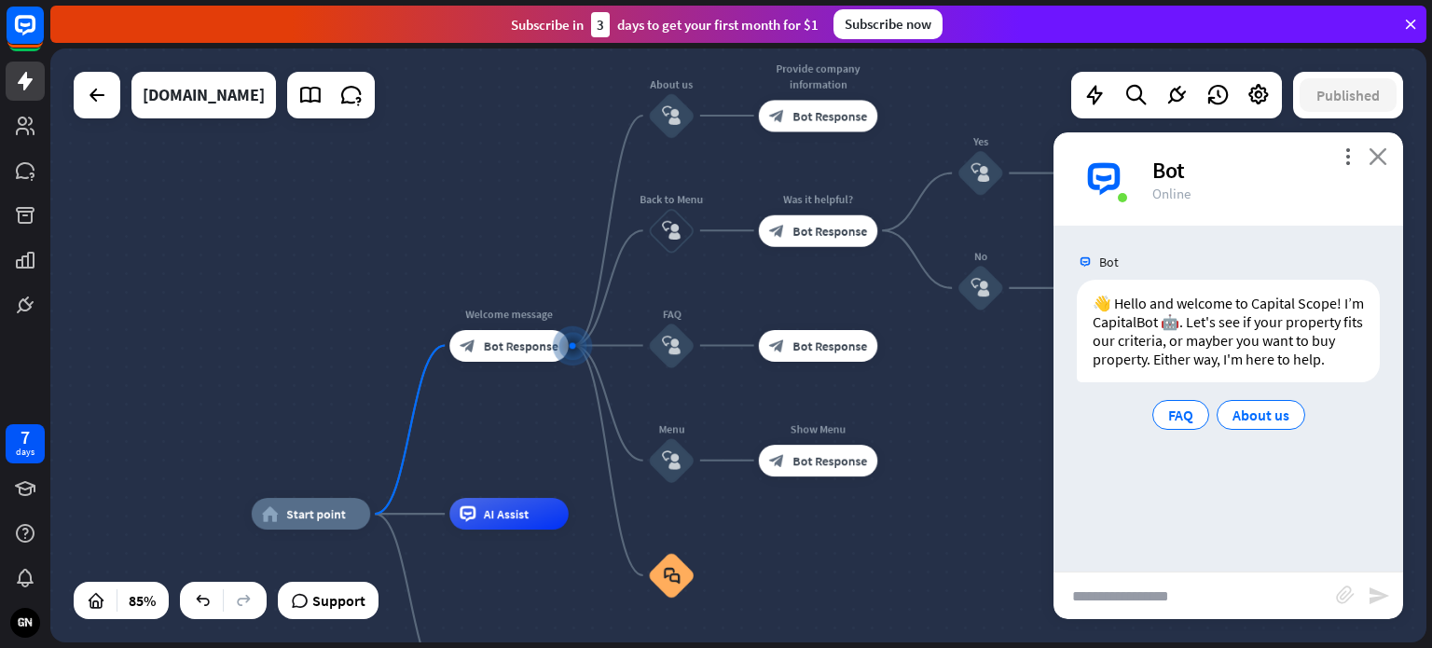
click at [1381, 153] on icon "close" at bounding box center [1378, 156] width 19 height 18
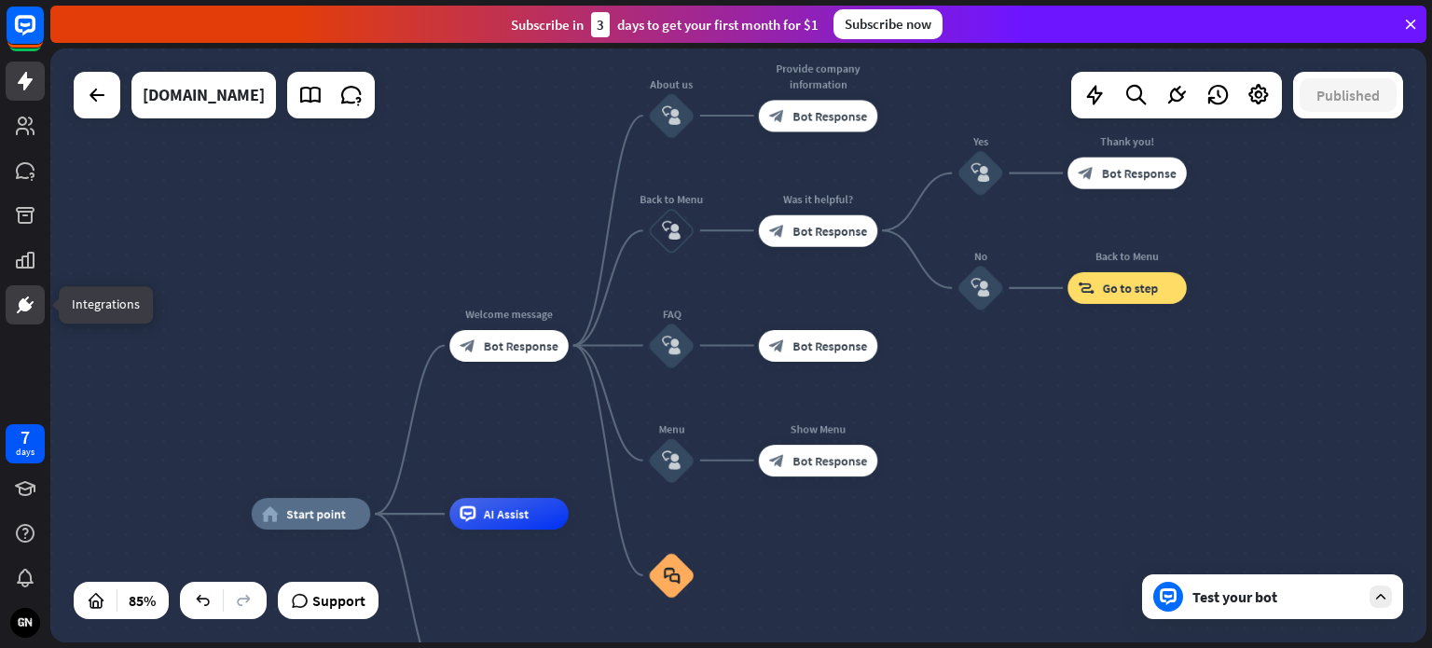
click at [38, 308] on link at bounding box center [25, 304] width 39 height 39
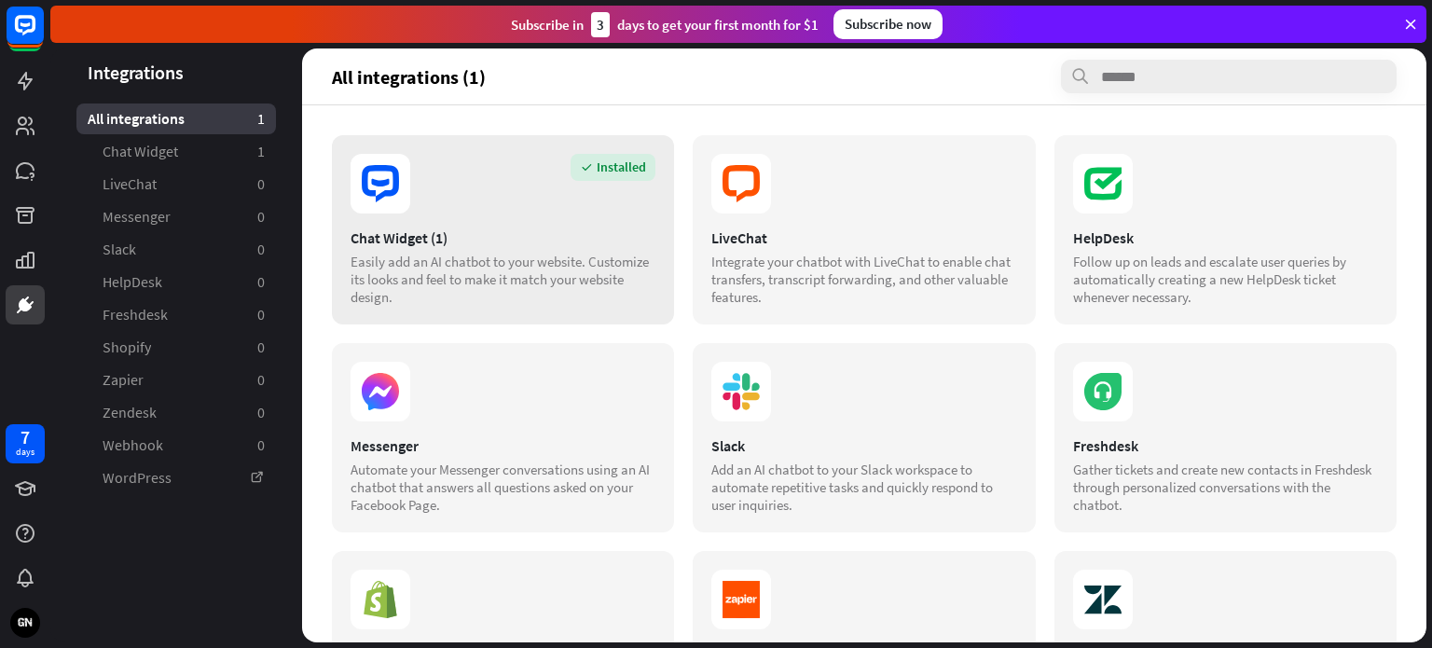
click at [567, 227] on div "Installed Chat Widget (1) Easily add an AI chatbot to your website. Customize i…" at bounding box center [503, 229] width 342 height 189
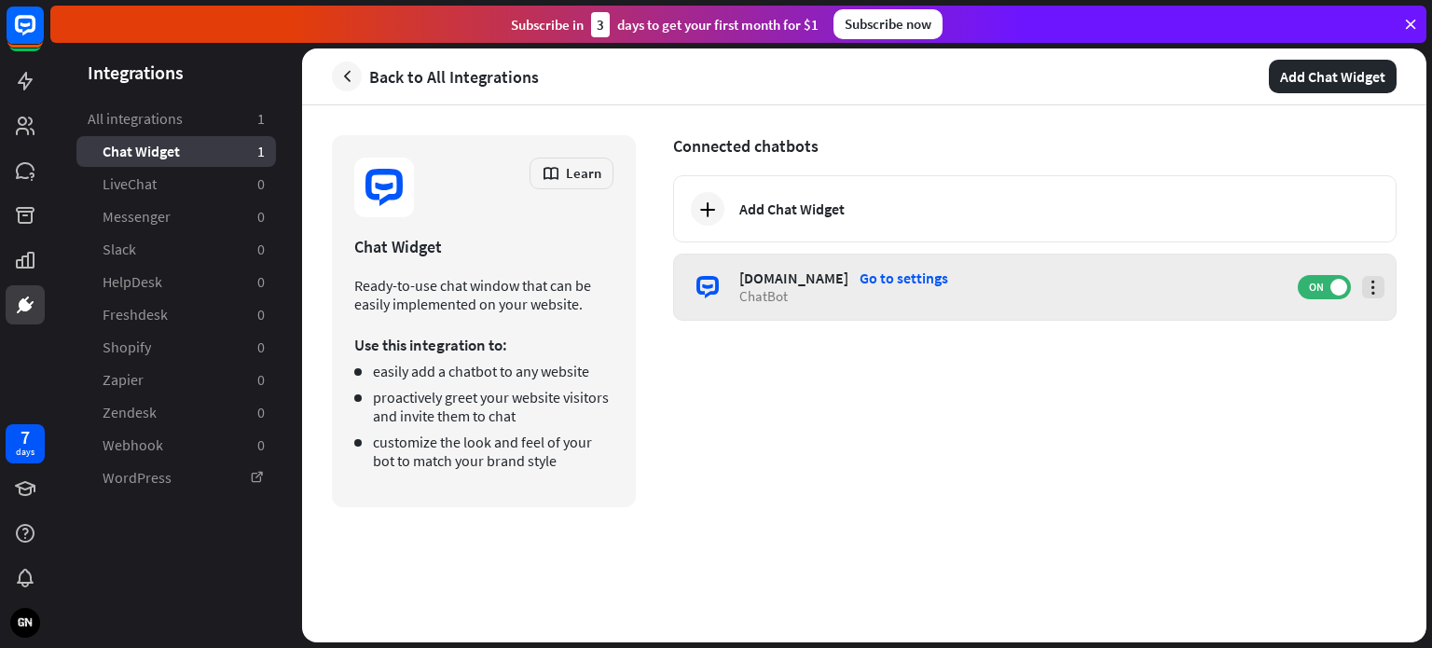
click at [1377, 294] on icon at bounding box center [1373, 287] width 19 height 19
click at [1103, 283] on div "[DOMAIN_NAME] Go to settings" at bounding box center [1009, 278] width 540 height 19
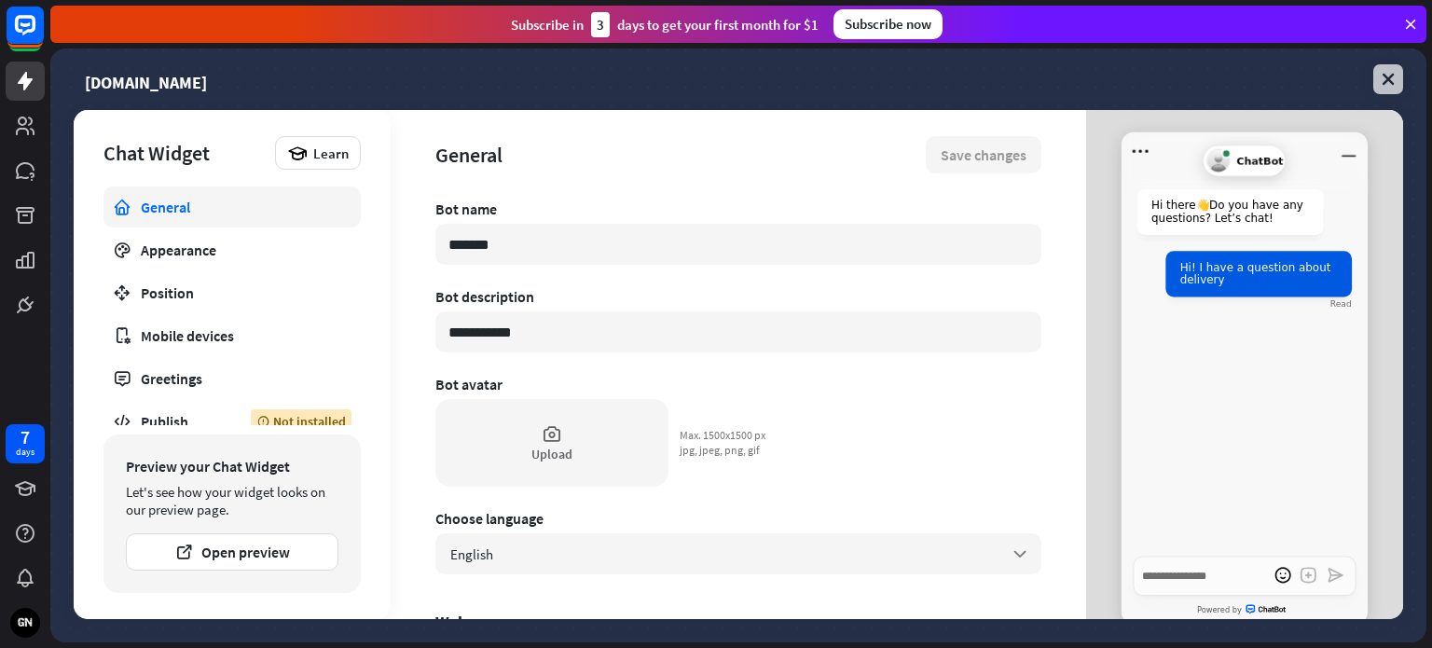
click at [1380, 79] on icon at bounding box center [1388, 79] width 19 height 19
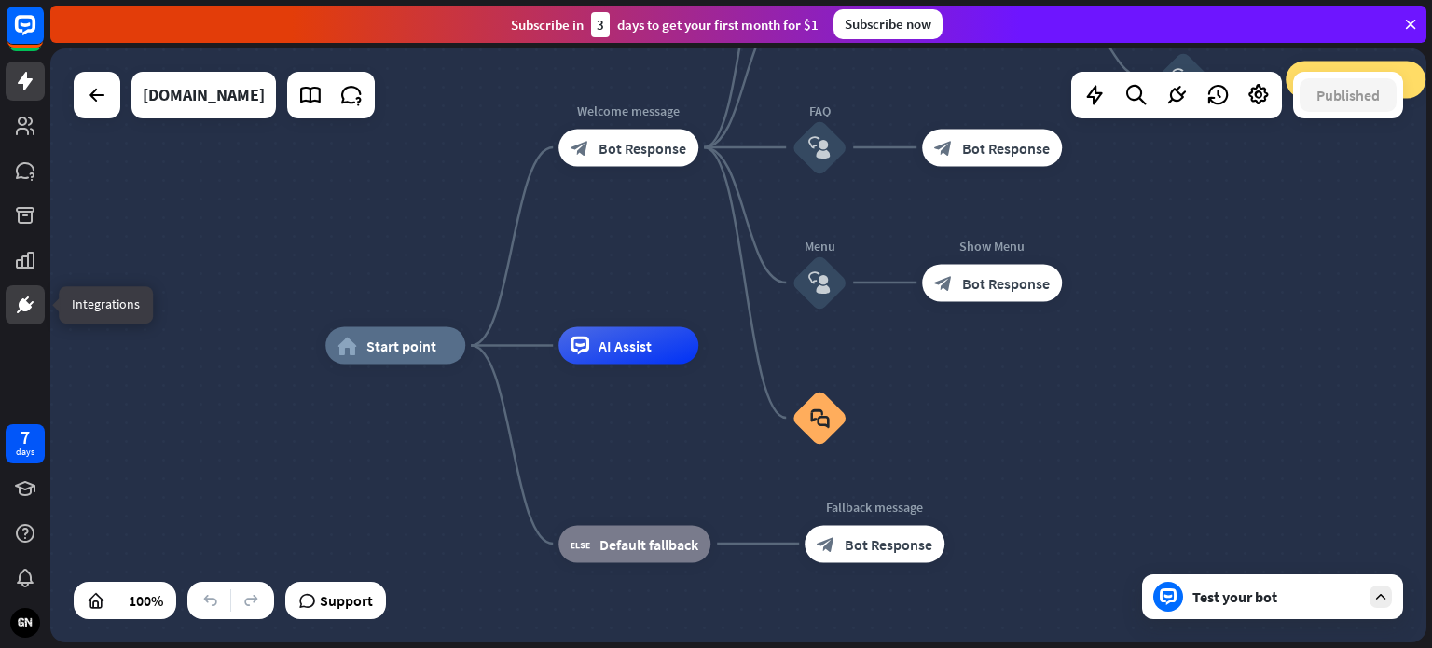
click at [22, 299] on icon at bounding box center [25, 304] width 13 height 13
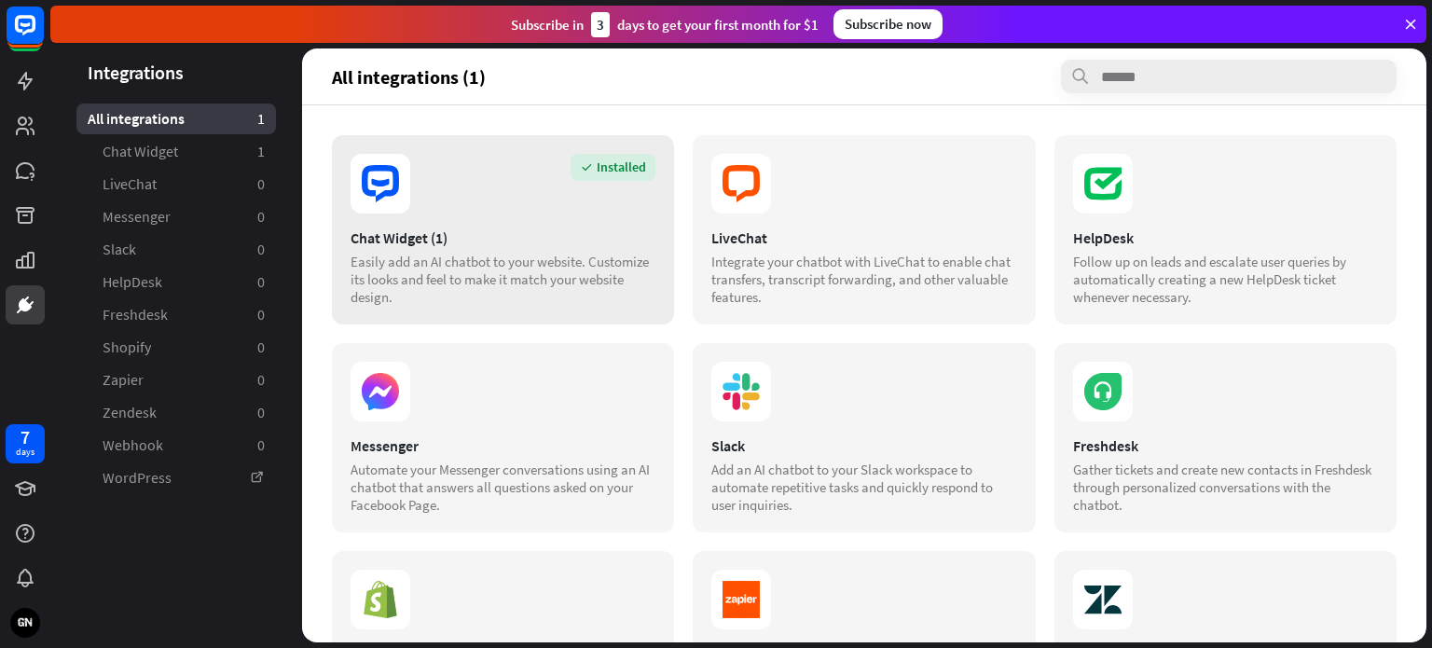
click at [531, 257] on div "Easily add an AI chatbot to your website. Customize its looks and feel to make …" at bounding box center [503, 279] width 305 height 53
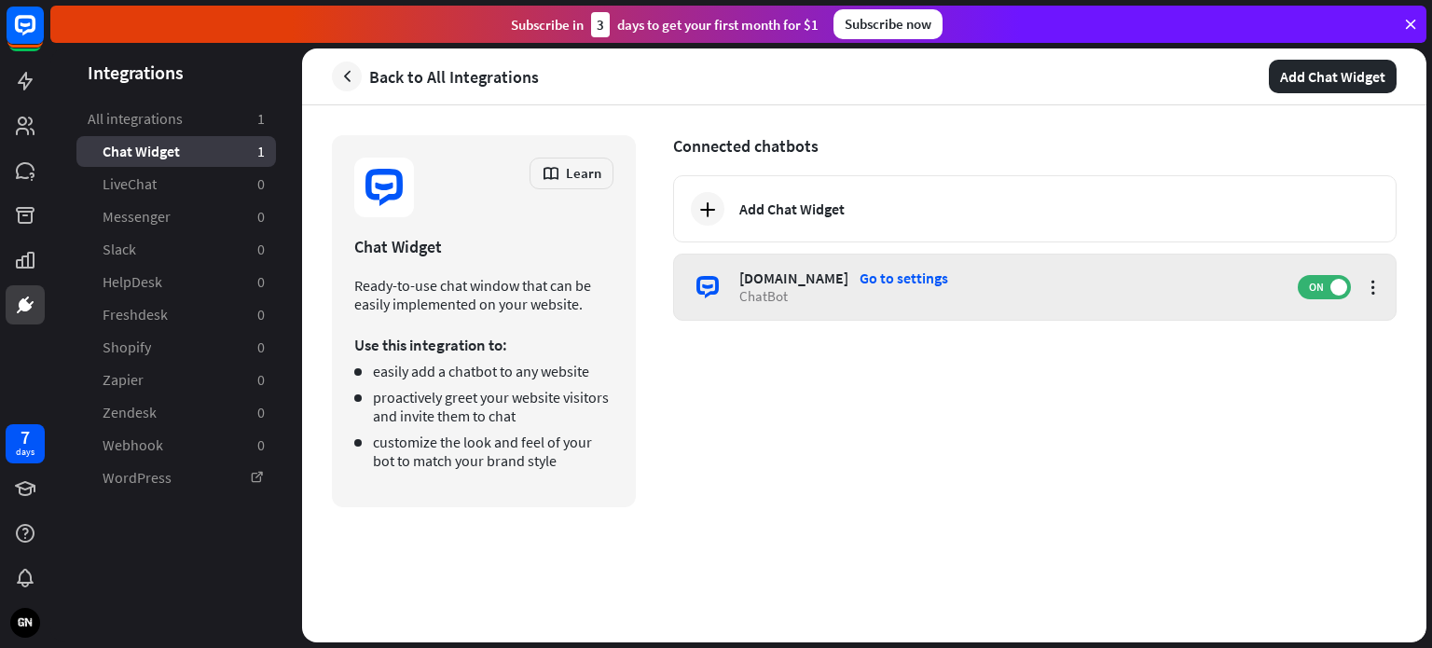
click at [931, 306] on div "[DOMAIN_NAME] Go to settings ChatBot ON" at bounding box center [1035, 287] width 724 height 67
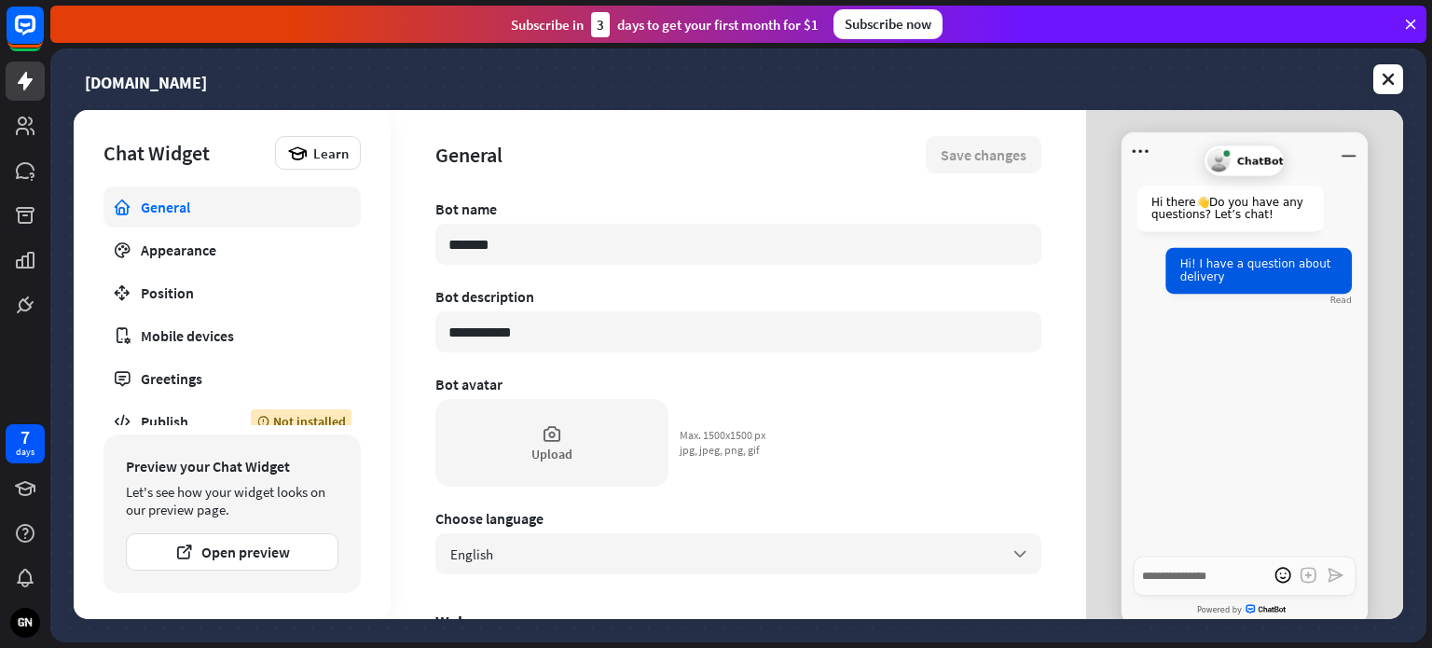
type textarea "*"
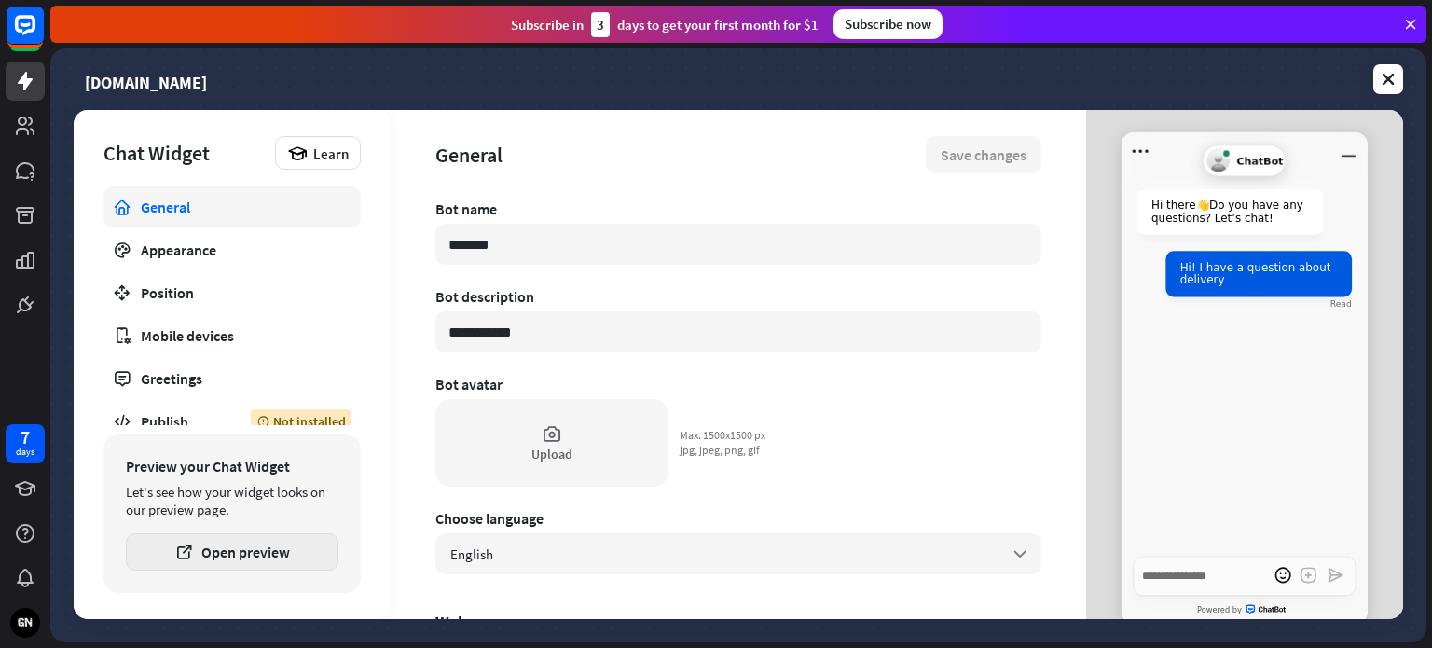
click at [255, 556] on button "Open preview" at bounding box center [232, 551] width 213 height 37
